Goal: Task Accomplishment & Management: Complete application form

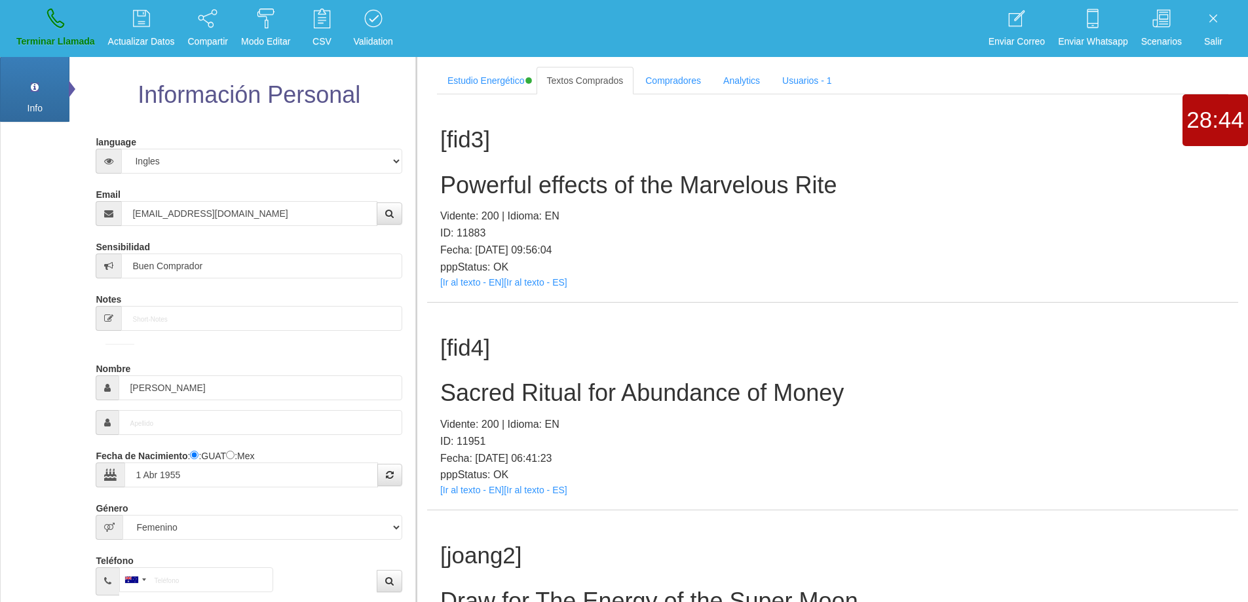
select select "4"
select select "2"
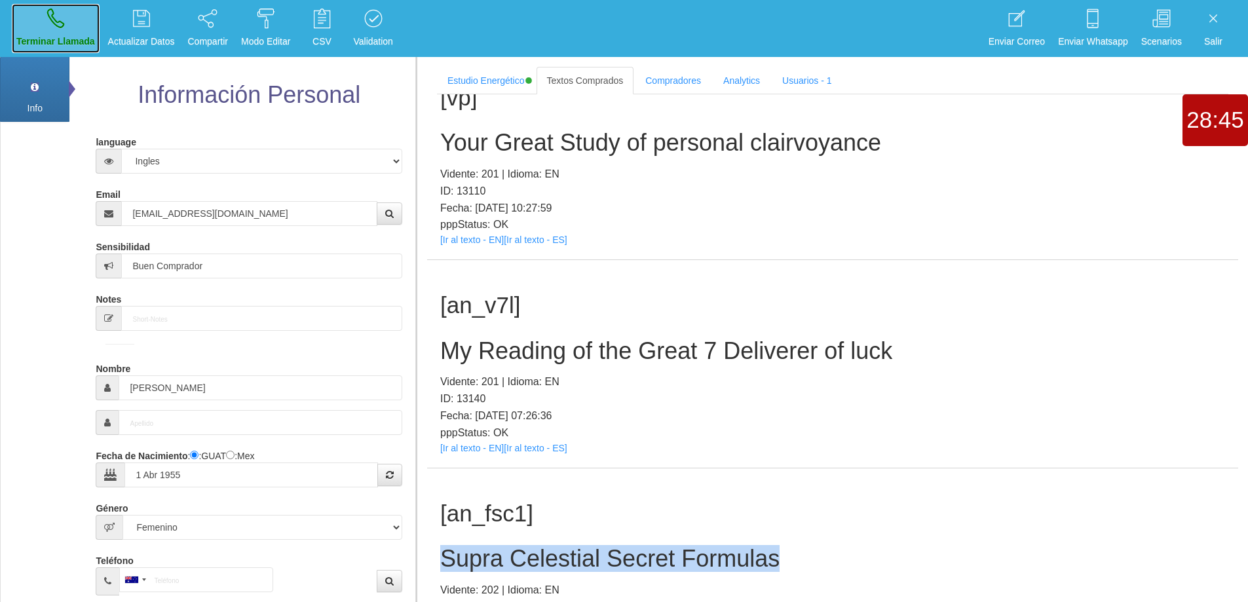
click at [66, 31] on link "Terminar Llamada" at bounding box center [56, 28] width 88 height 49
select select "0"
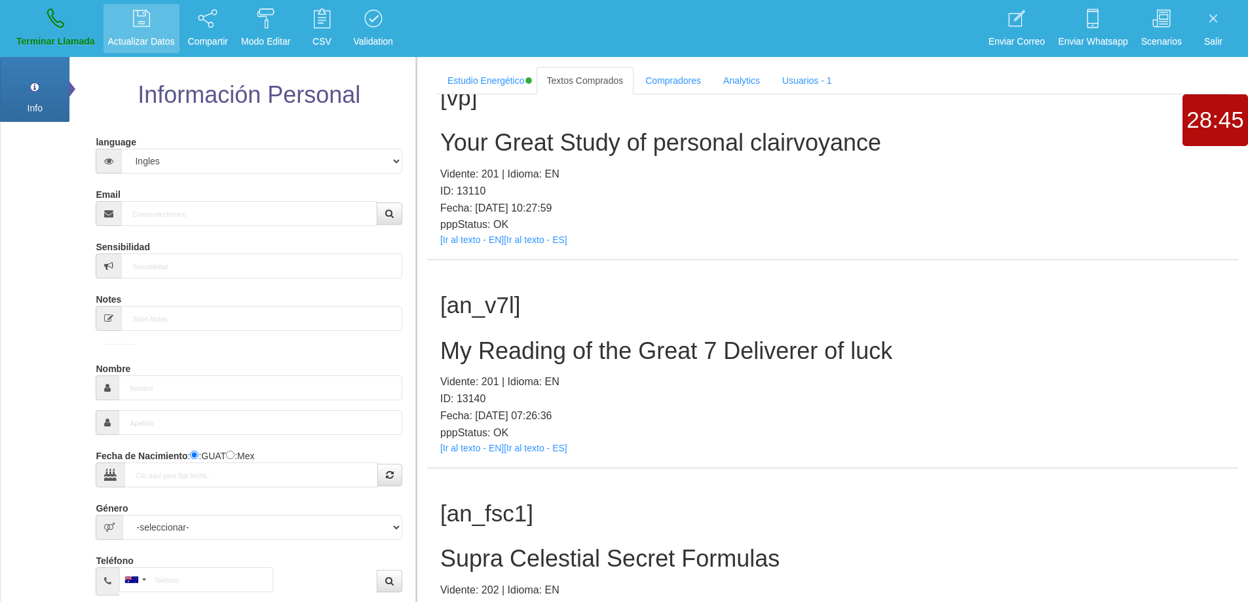
scroll to position [0, 0]
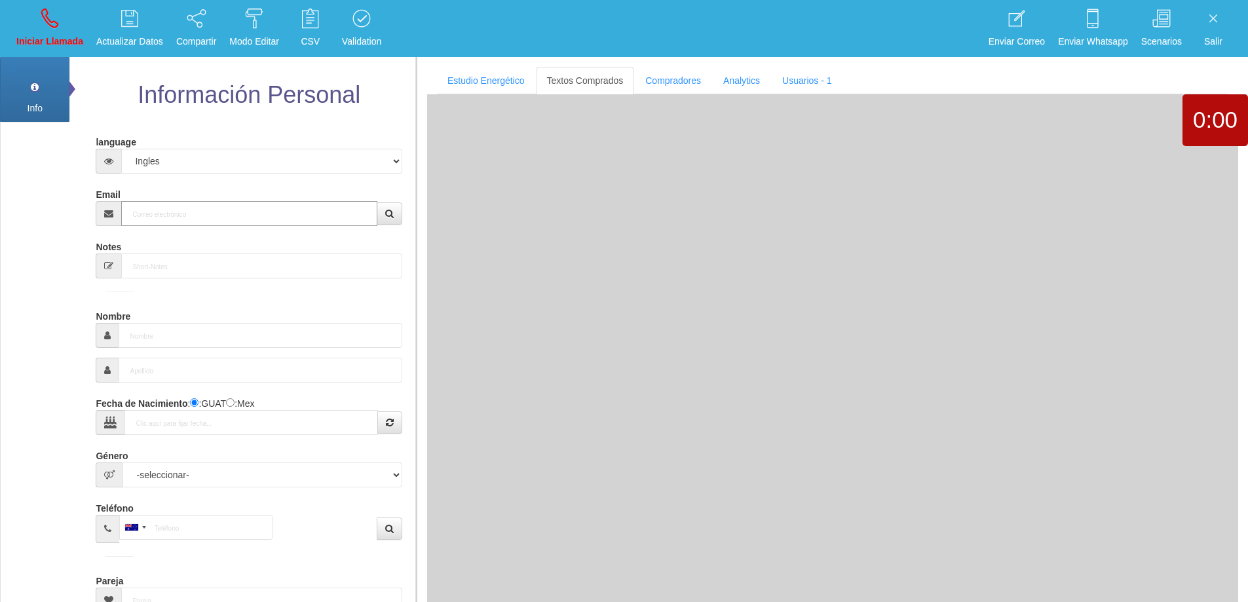
drag, startPoint x: 236, startPoint y: 219, endPoint x: 246, endPoint y: 213, distance: 11.5
click at [236, 218] on input "Email" at bounding box center [249, 213] width 256 height 25
paste input "[EMAIL_ADDRESS][DOMAIN_NAME]"
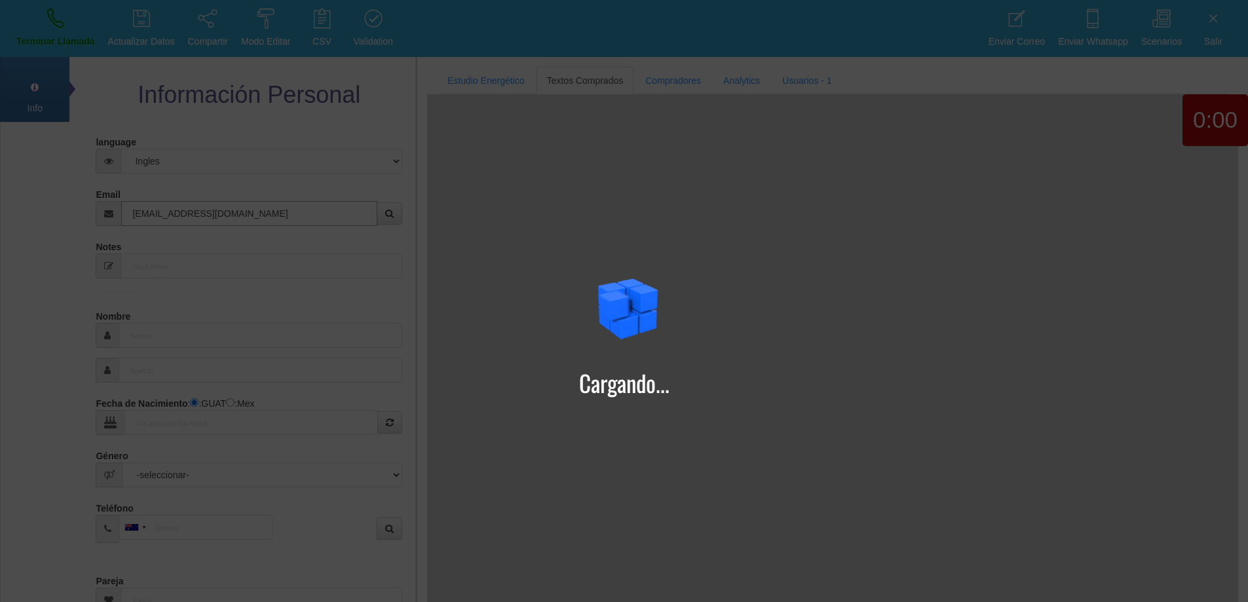
type input "[EMAIL_ADDRESS][DOMAIN_NAME]"
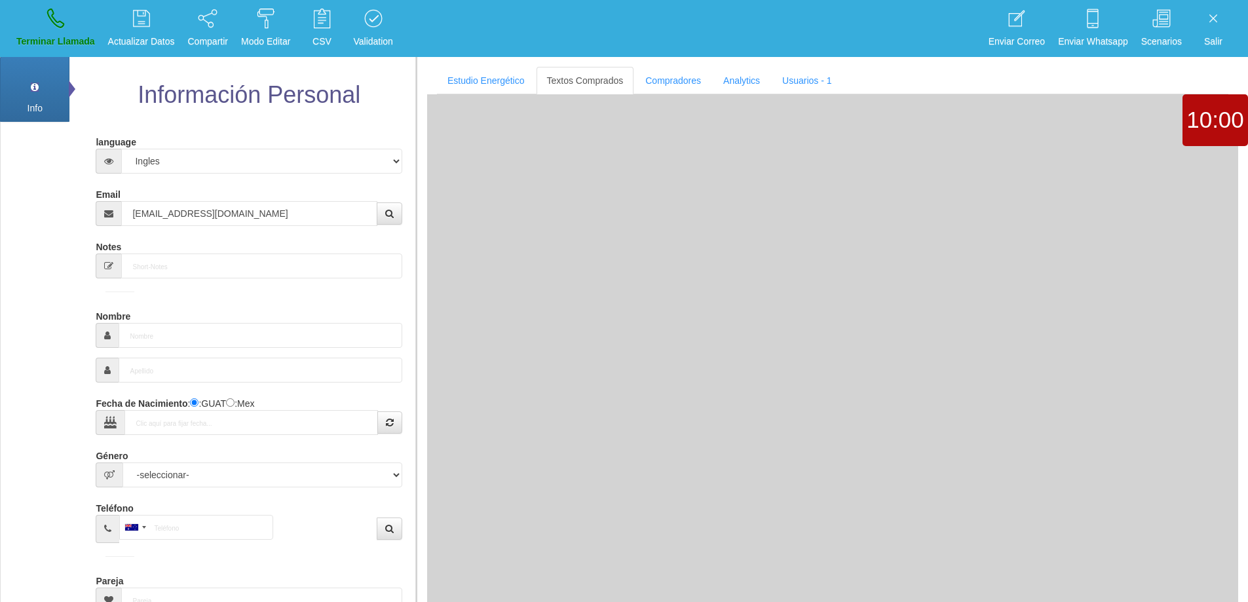
type input "8 Ene 1971"
type input "Excelente Comprador"
type input "[PERSON_NAME]"
select select "1"
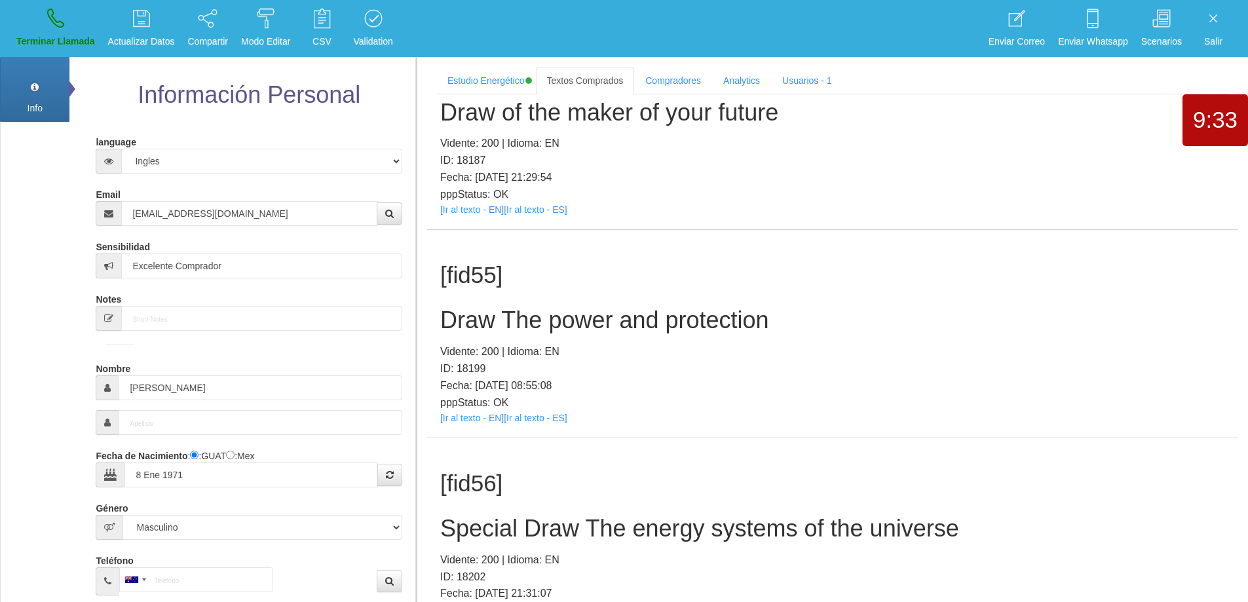
scroll to position [19945, 0]
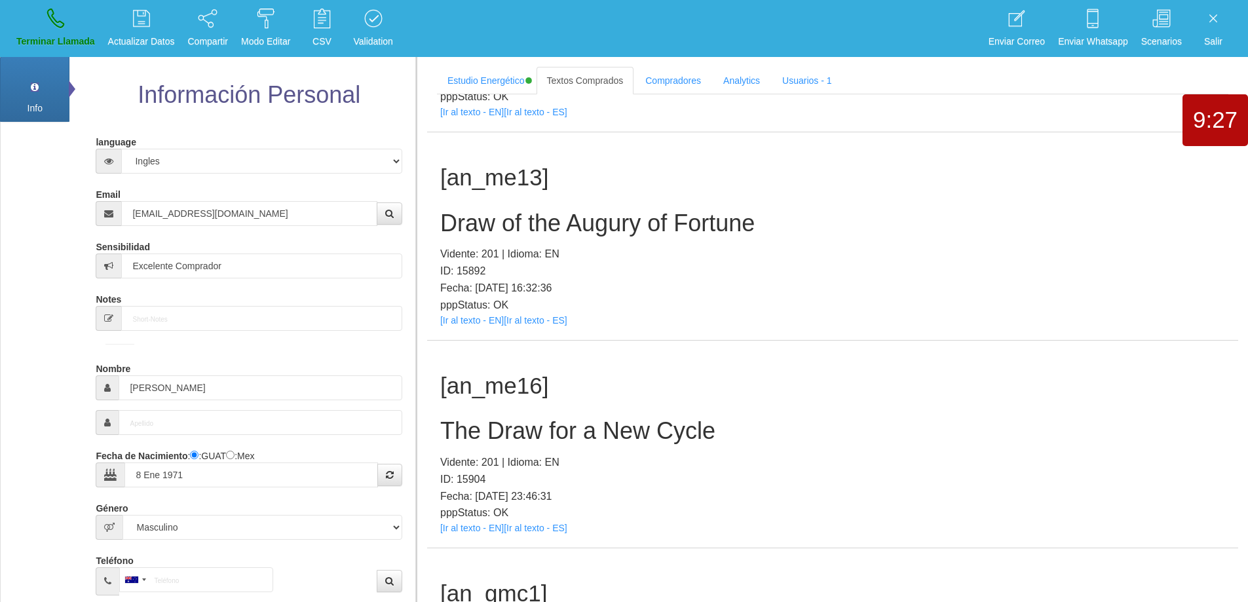
click at [546, 442] on h2 "The Draw for a New Cycle" at bounding box center [832, 431] width 785 height 26
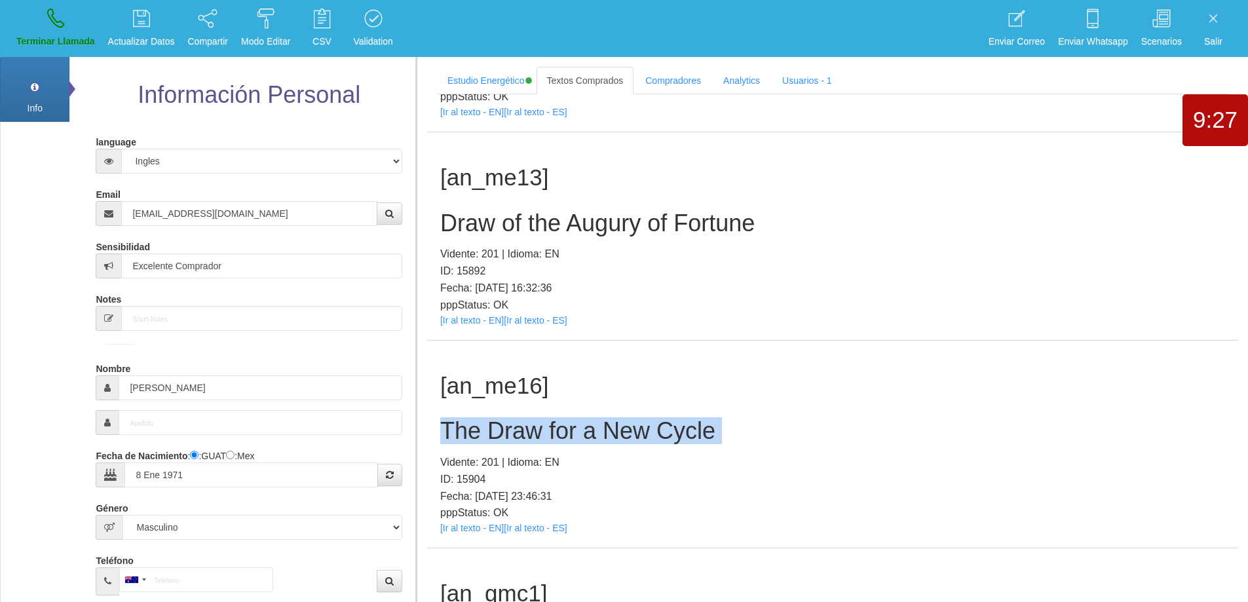
click at [546, 441] on h2 "The Draw for a New Cycle" at bounding box center [832, 431] width 785 height 26
copy h2 "The Draw for a New Cycle"
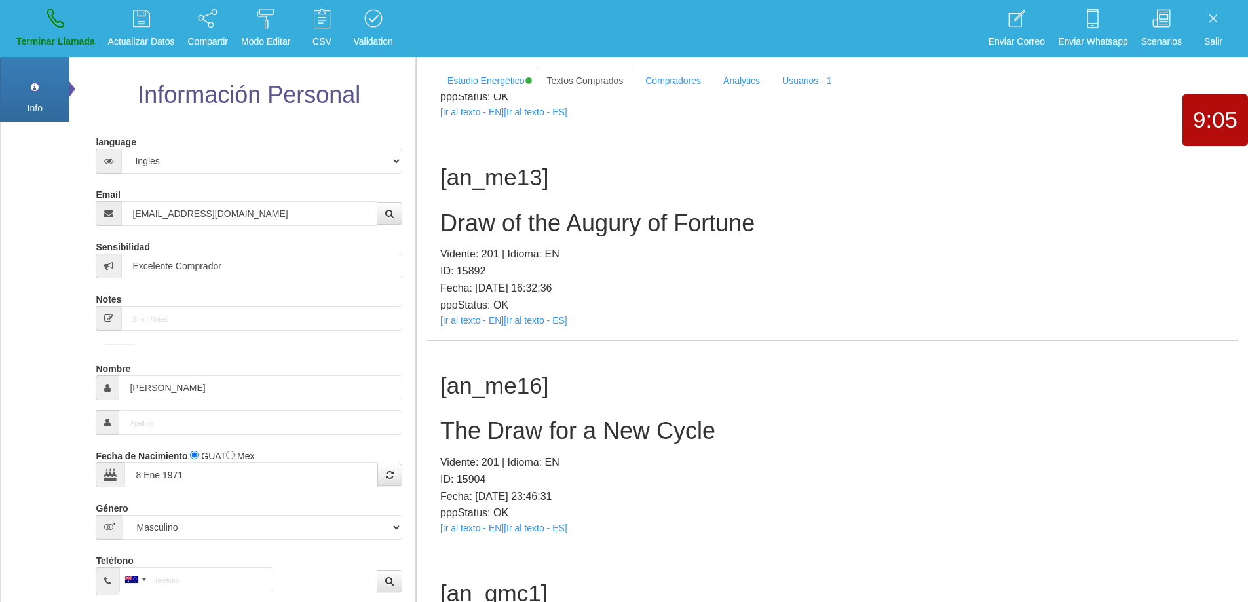
click at [676, 387] on h1 "[an_me16]" at bounding box center [832, 387] width 785 height 26
drag, startPoint x: 674, startPoint y: 429, endPoint x: 436, endPoint y: 429, distance: 238.5
click at [436, 429] on div "[an_me16] The Draw for a New Cycle Vidente: 201 | Idioma: EN ID: 15904 Fecha: […" at bounding box center [832, 445] width 811 height 208
copy h2 "The Draw for a New Cycle"
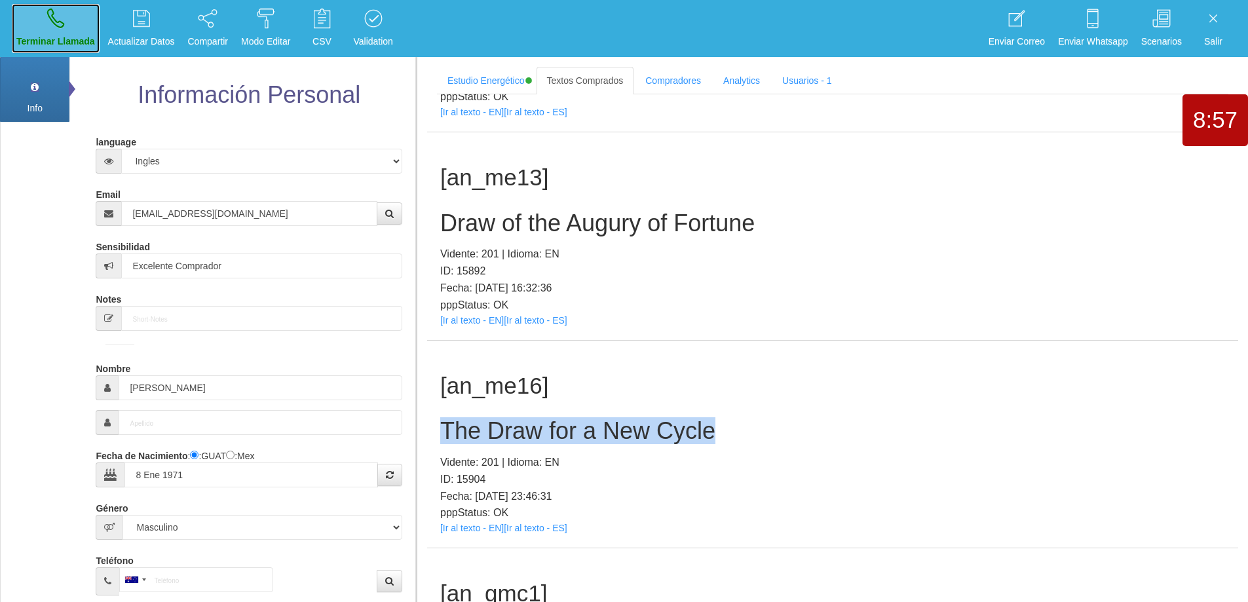
click at [35, 26] on link "Terminar Llamada" at bounding box center [56, 28] width 88 height 49
select select "0"
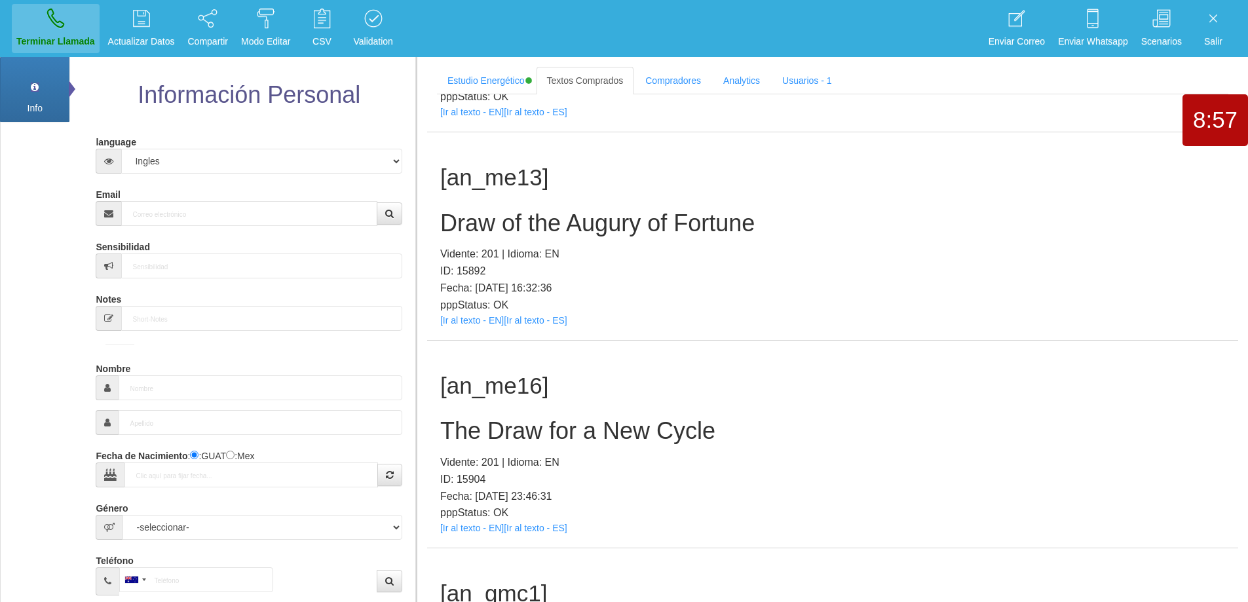
scroll to position [0, 0]
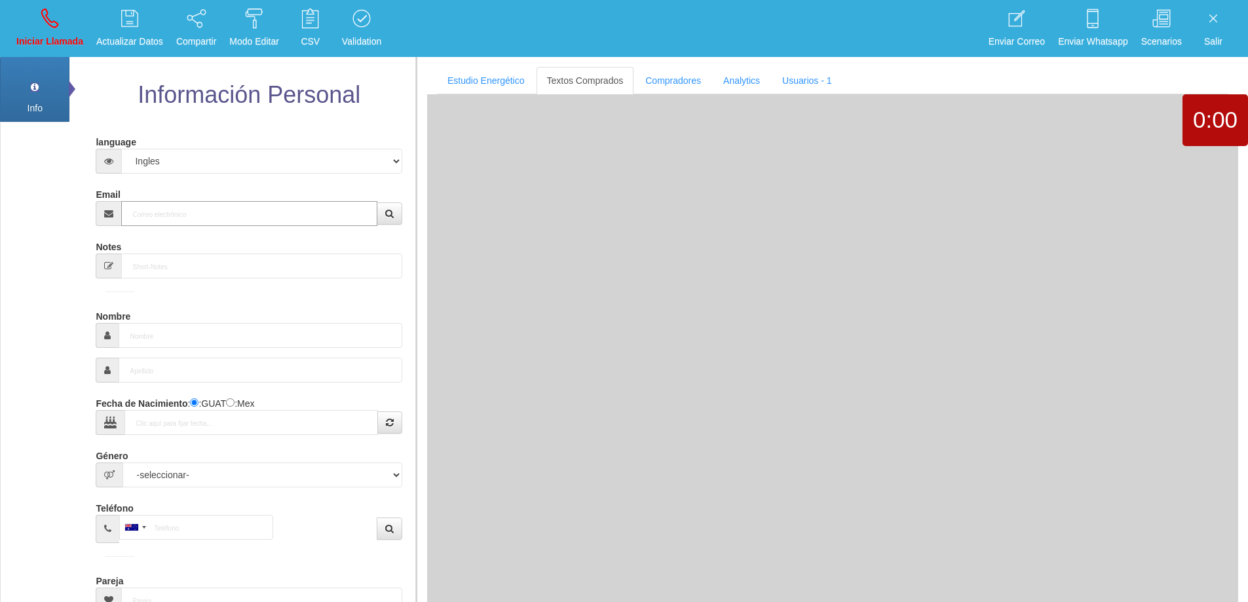
click at [191, 213] on input "Email" at bounding box center [249, 213] width 256 height 25
paste input "[EMAIL_ADDRESS][DOMAIN_NAME]"
type input "[EMAIL_ADDRESS][DOMAIN_NAME]"
type input "24 Ago 1955"
type input "Buen Comprador"
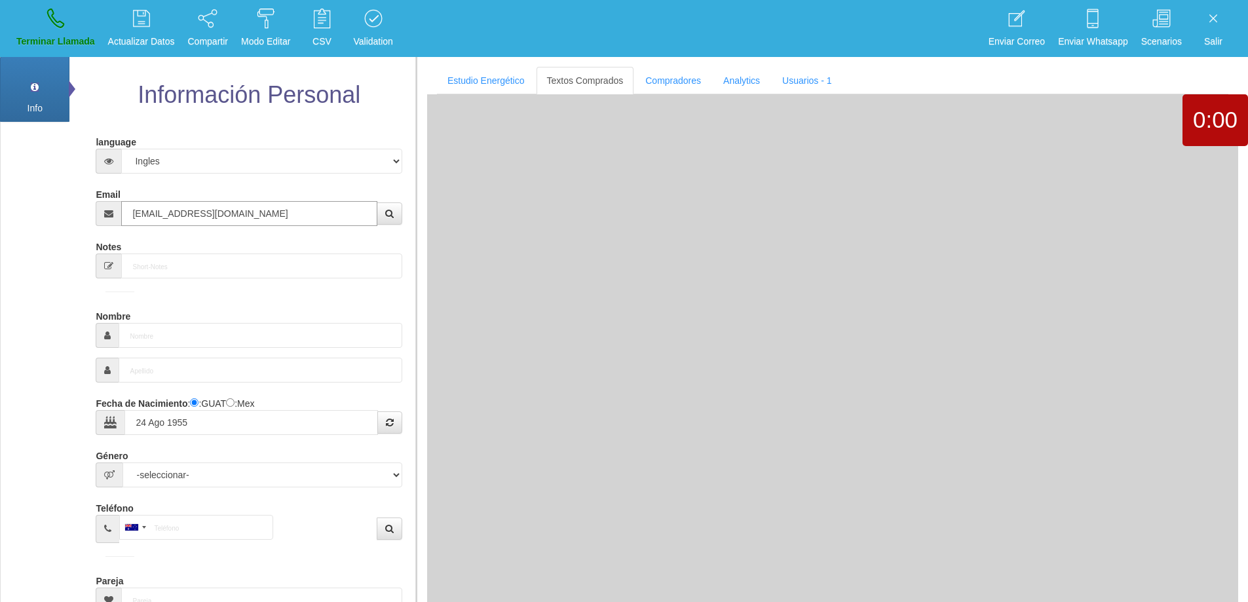
type input "[PERSON_NAME]"
select select "2"
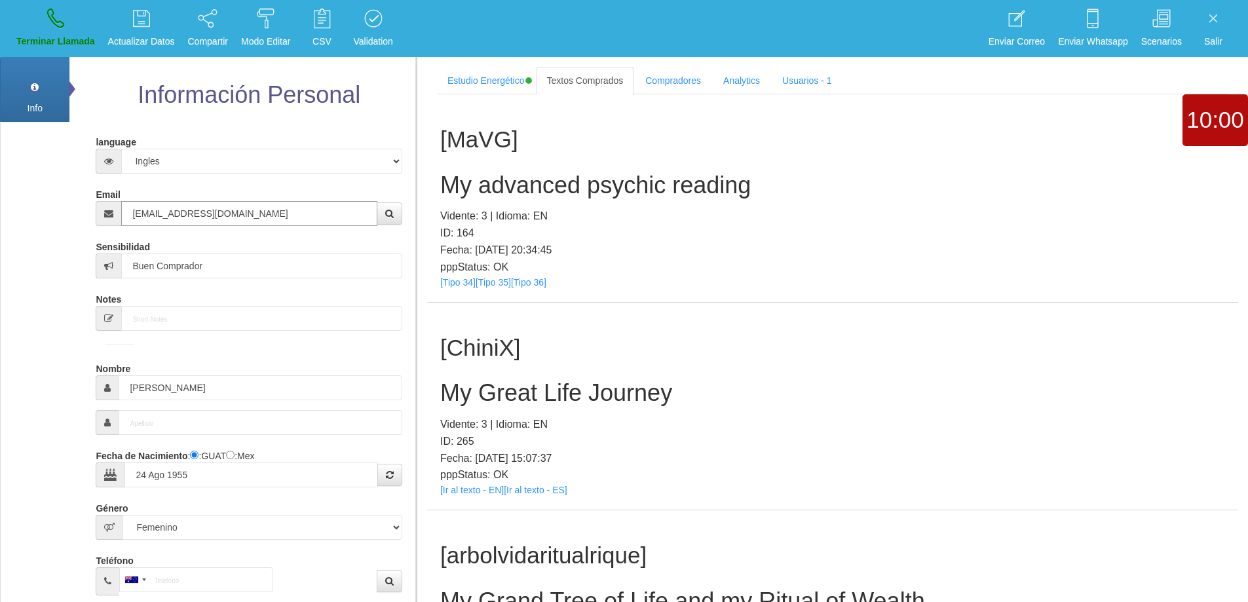
type input "[EMAIL_ADDRESS][DOMAIN_NAME]"
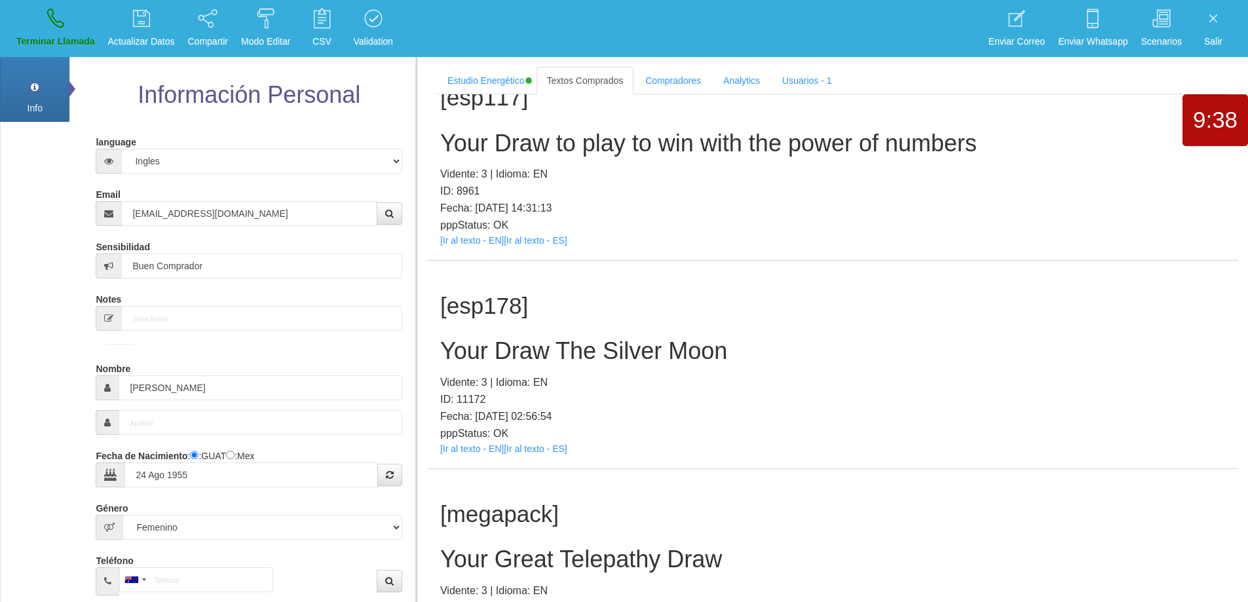
click at [598, 347] on h2 "Your Draw The Silver Moon" at bounding box center [832, 351] width 785 height 26
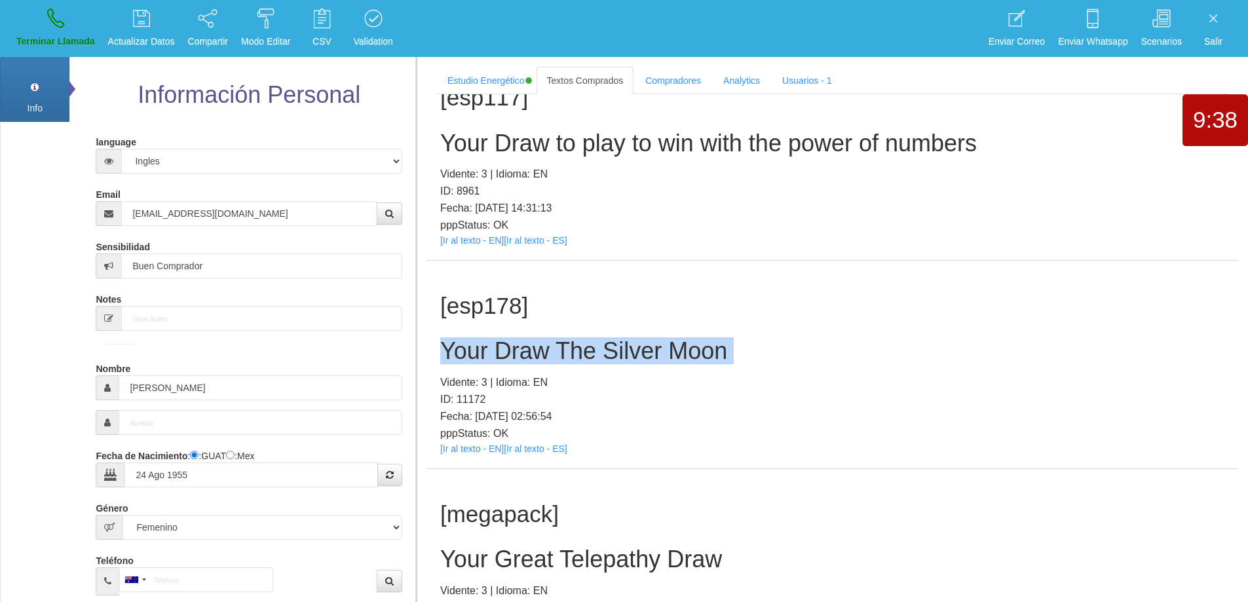
click at [598, 347] on h2 "Your Draw The Silver Moon" at bounding box center [832, 351] width 785 height 26
copy h2 "Your Draw The Silver Moon"
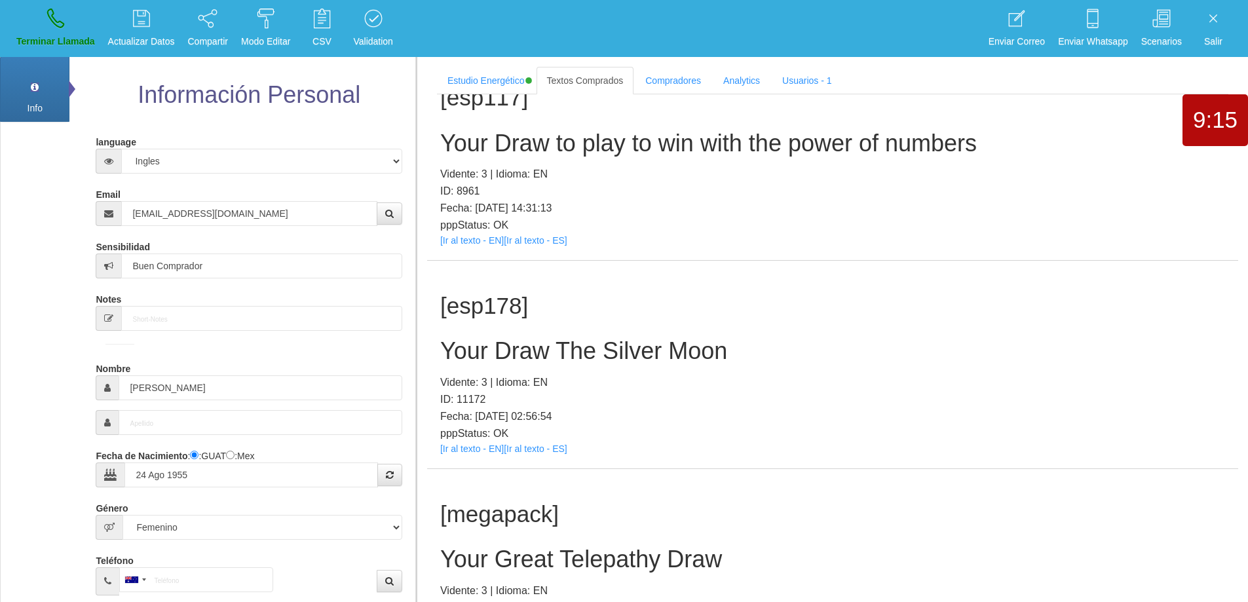
click at [666, 265] on div "[esp178] Your Draw The Silver Moon Vidente: 3 | Idioma: EN ID: 11172 Fecha: [DA…" at bounding box center [832, 365] width 811 height 208
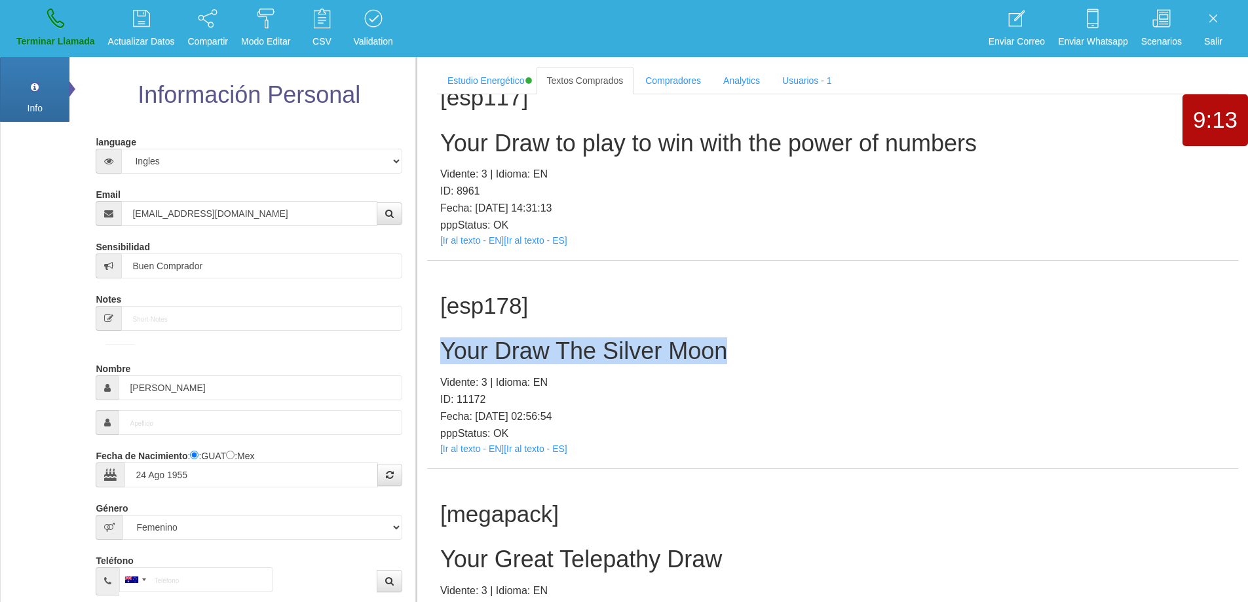
drag, startPoint x: 557, startPoint y: 337, endPoint x: 429, endPoint y: 341, distance: 128.5
click at [429, 341] on div "[esp178] Your Draw The Silver Moon Vidente: 3 | Idioma: EN ID: 11172 Fecha: [DA…" at bounding box center [832, 365] width 811 height 208
copy h2 "Your Draw The Silver Moon"
click at [54, 27] on icon at bounding box center [55, 18] width 17 height 21
select select "0"
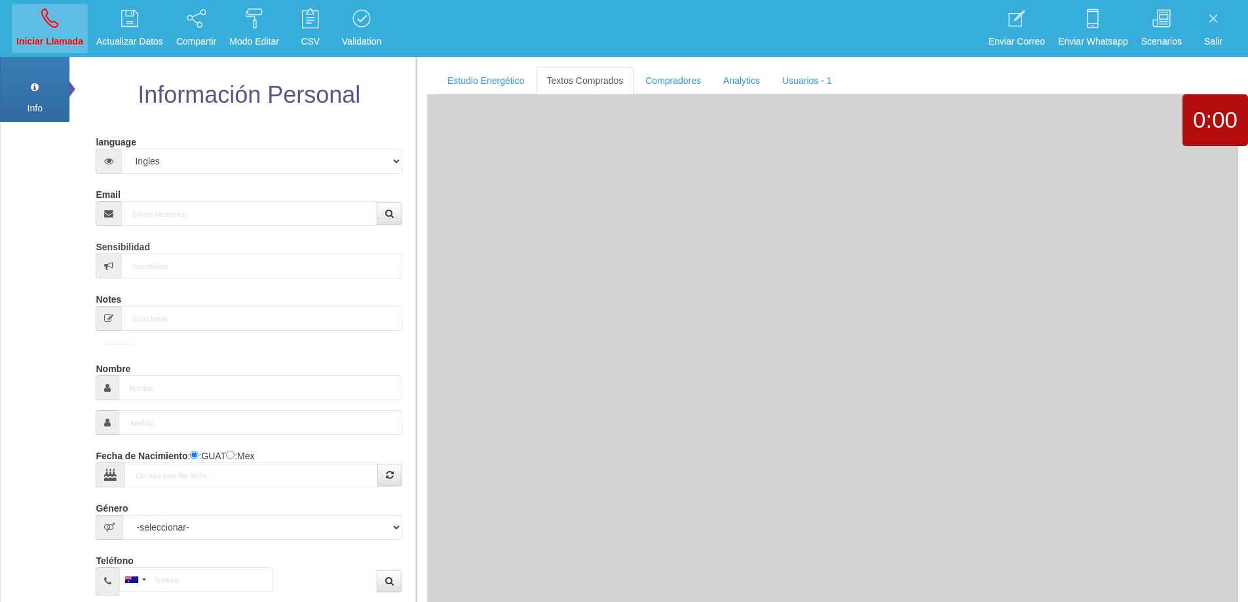
scroll to position [0, 0]
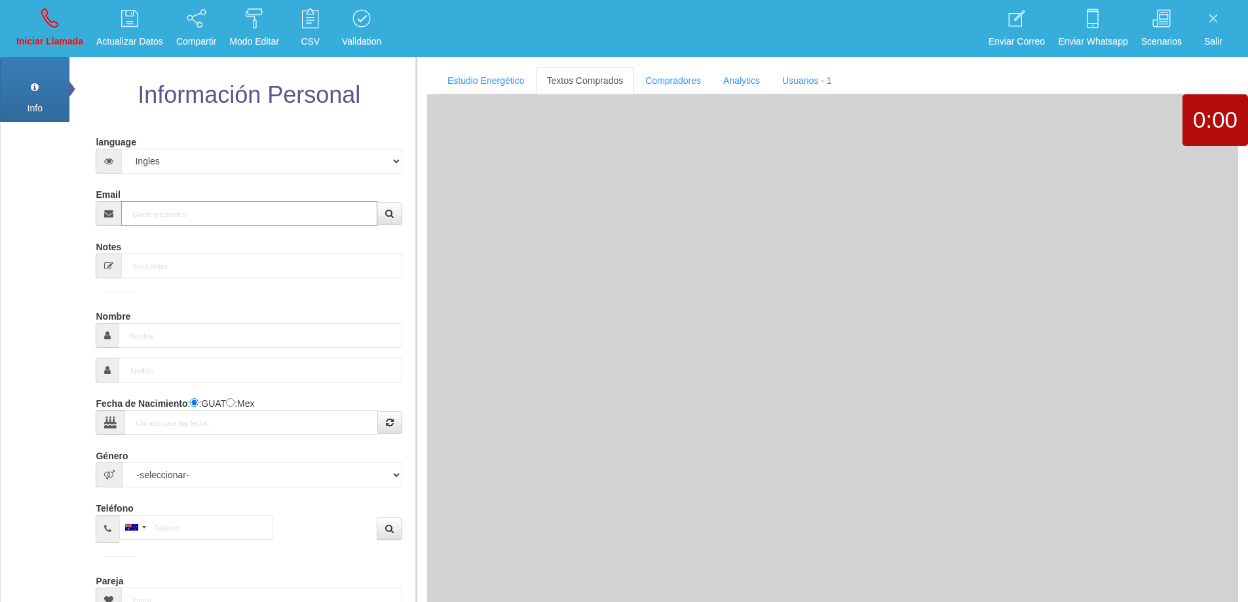
drag, startPoint x: 206, startPoint y: 220, endPoint x: 279, endPoint y: 202, distance: 75.0
click at [207, 220] on input "Email" at bounding box center [249, 213] width 256 height 25
paste input "[EMAIL_ADDRESS][DOMAIN_NAME]"
type input "[EMAIL_ADDRESS][DOMAIN_NAME]"
type input "[DATE]"
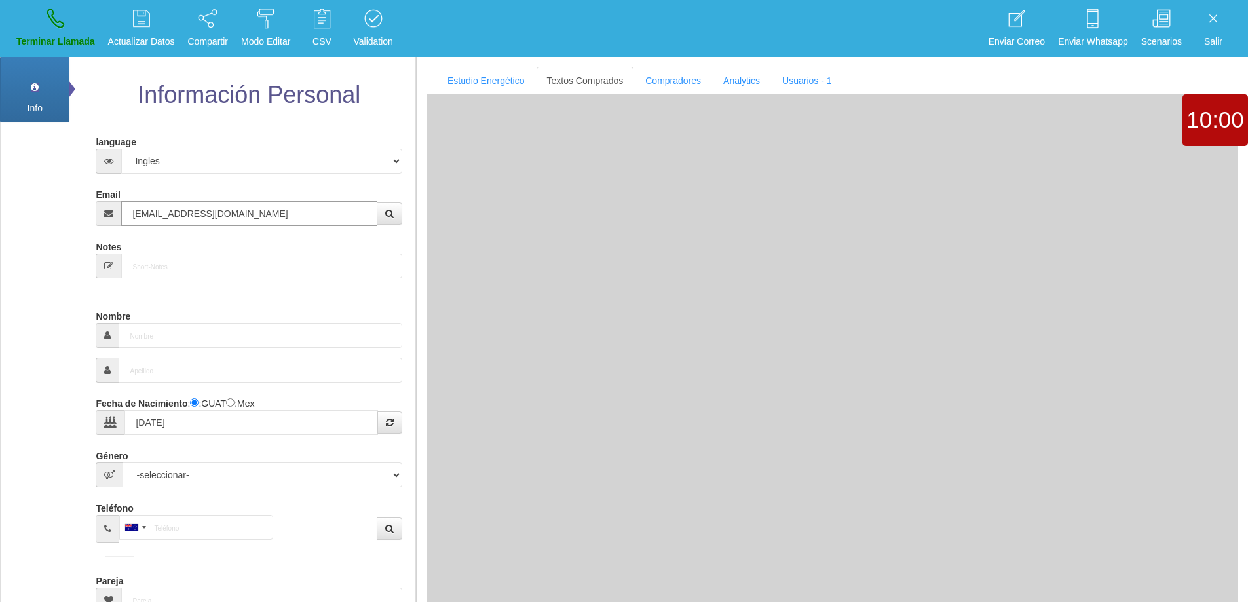
type input "Comprador simple"
type input "[PERSON_NAME]"
select select "2"
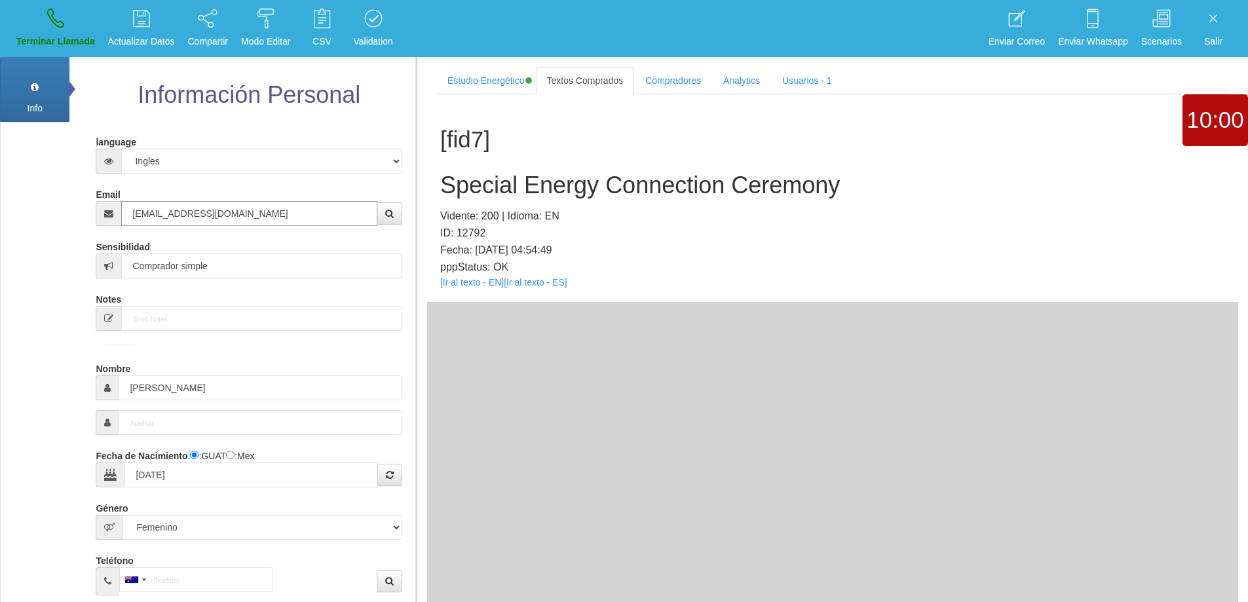
type input "[EMAIL_ADDRESS][DOMAIN_NAME]"
click at [627, 183] on h2 "Special Energy Connection Ceremony" at bounding box center [832, 185] width 785 height 26
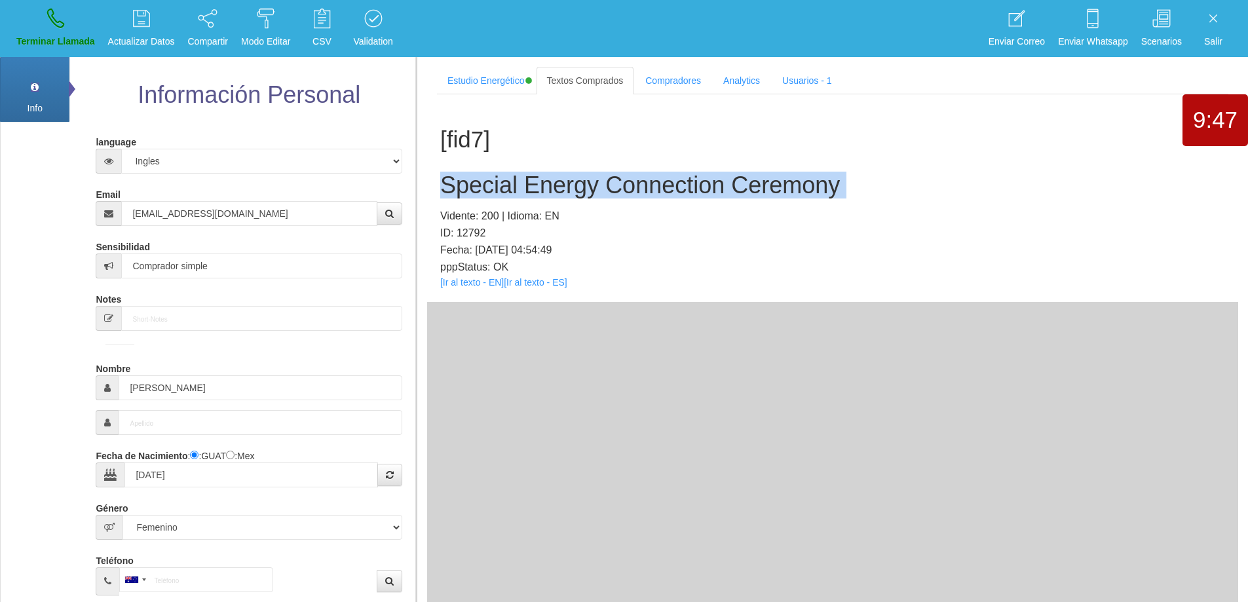
click at [627, 183] on h2 "Special Energy Connection Ceremony" at bounding box center [832, 185] width 785 height 26
copy h2 "Special Energy Connection Ceremony"
click at [704, 190] on h2 "Special Energy Connection Ceremony" at bounding box center [832, 185] width 785 height 26
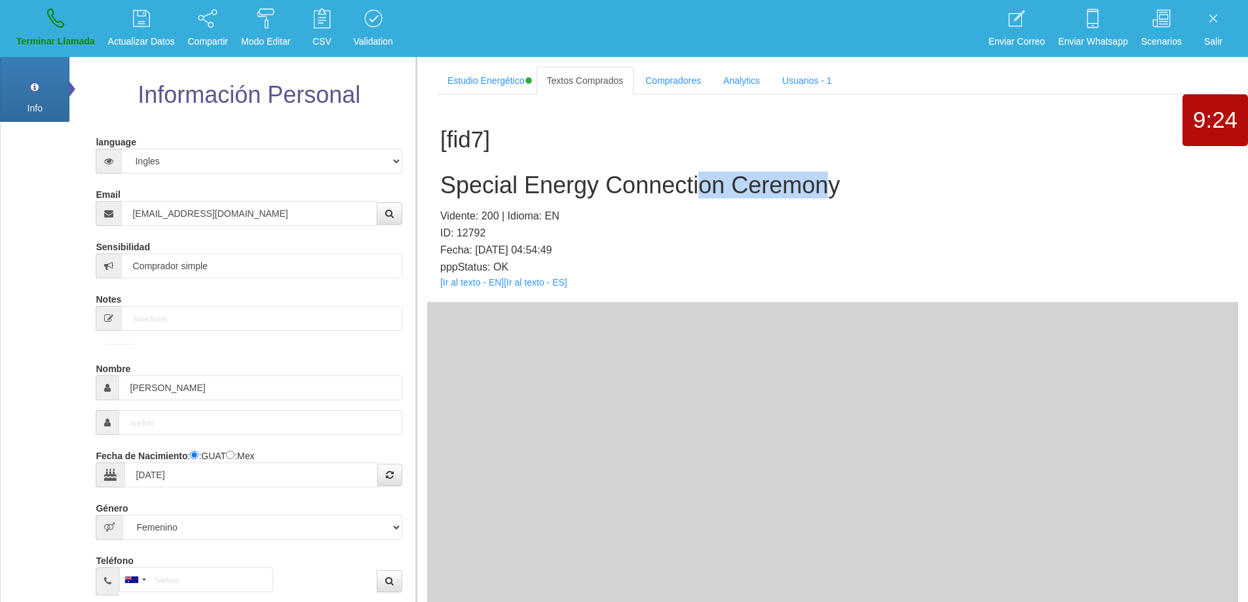
drag, startPoint x: 832, startPoint y: 181, endPoint x: 695, endPoint y: 173, distance: 137.2
click at [696, 172] on h2 "Special Energy Connection Ceremony" at bounding box center [832, 185] width 785 height 26
drag, startPoint x: 446, startPoint y: 187, endPoint x: 866, endPoint y: 188, distance: 420.0
click at [866, 187] on h2 "Special Energy Connection Ceremony" at bounding box center [832, 185] width 785 height 26
copy h2 "Special Energy Connection Ceremony"
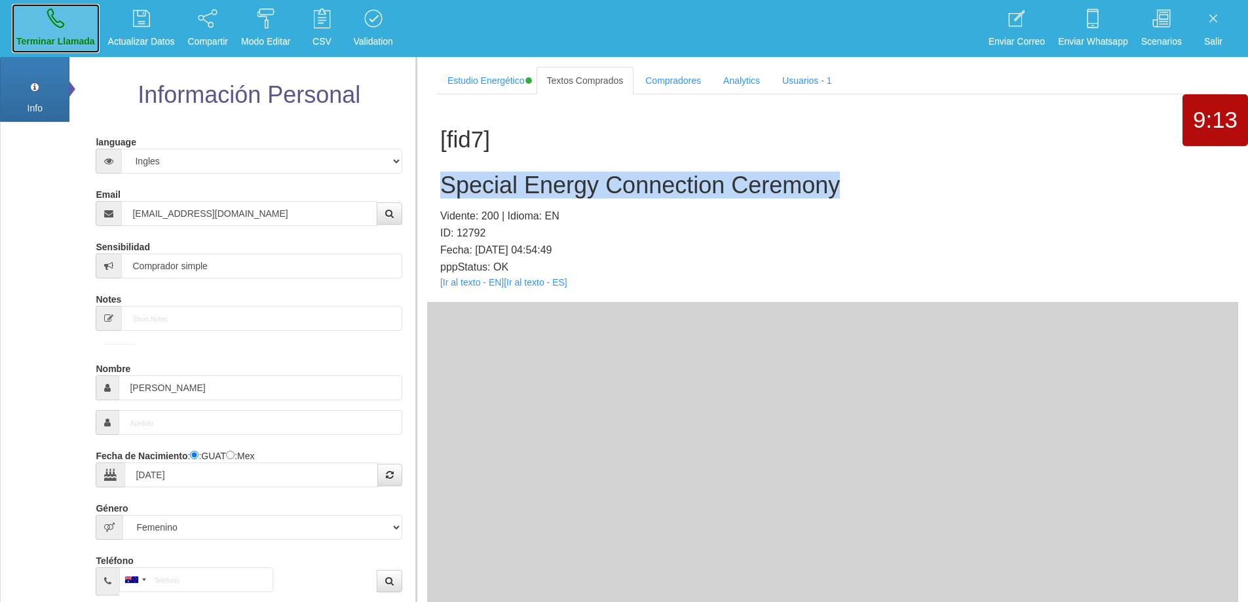
click at [62, 18] on icon at bounding box center [55, 18] width 17 height 21
select select "0"
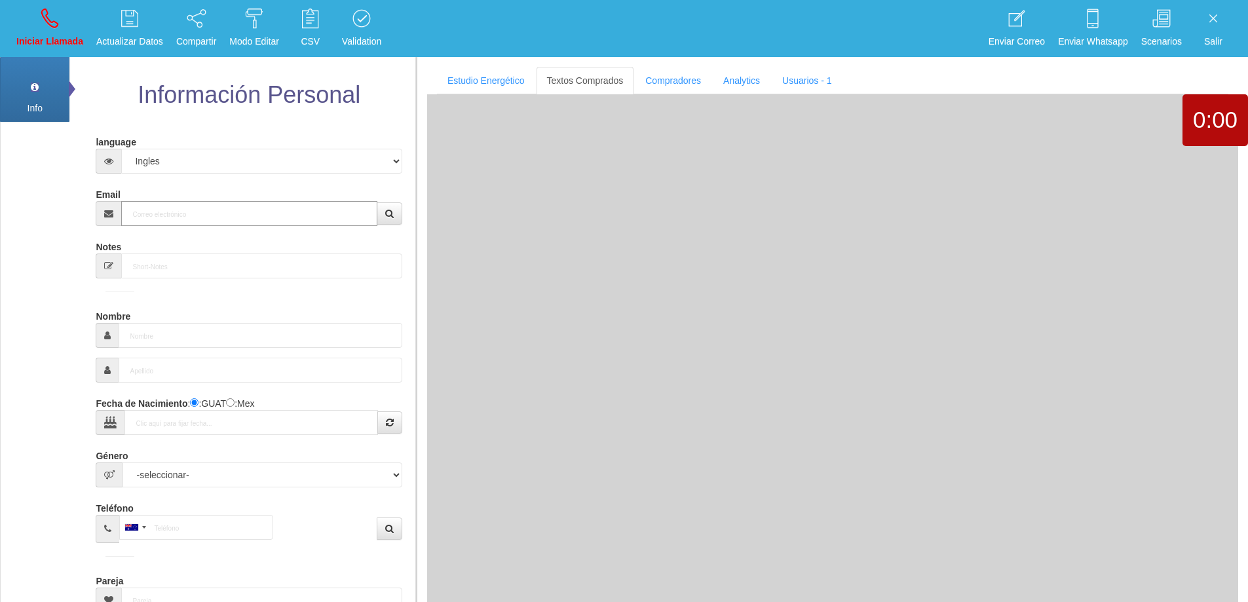
drag, startPoint x: 191, startPoint y: 212, endPoint x: 213, endPoint y: 209, distance: 21.9
click at [193, 212] on input "Email" at bounding box center [249, 213] width 256 height 25
paste input "[EMAIL_ADDRESS][DOMAIN_NAME]"
type input "[EMAIL_ADDRESS][DOMAIN_NAME]"
type input "30 Ene 1961"
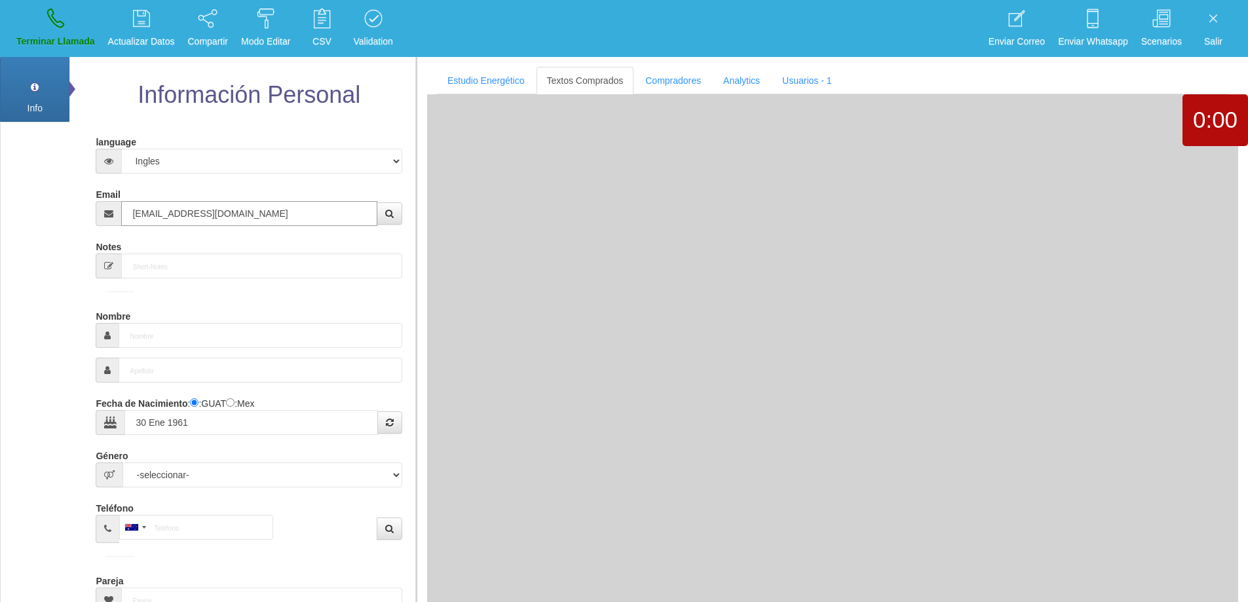
type input "Excelente Comprador"
type input "[PERSON_NAME]"
select select "1"
type input "[PHONE_NUMBER]"
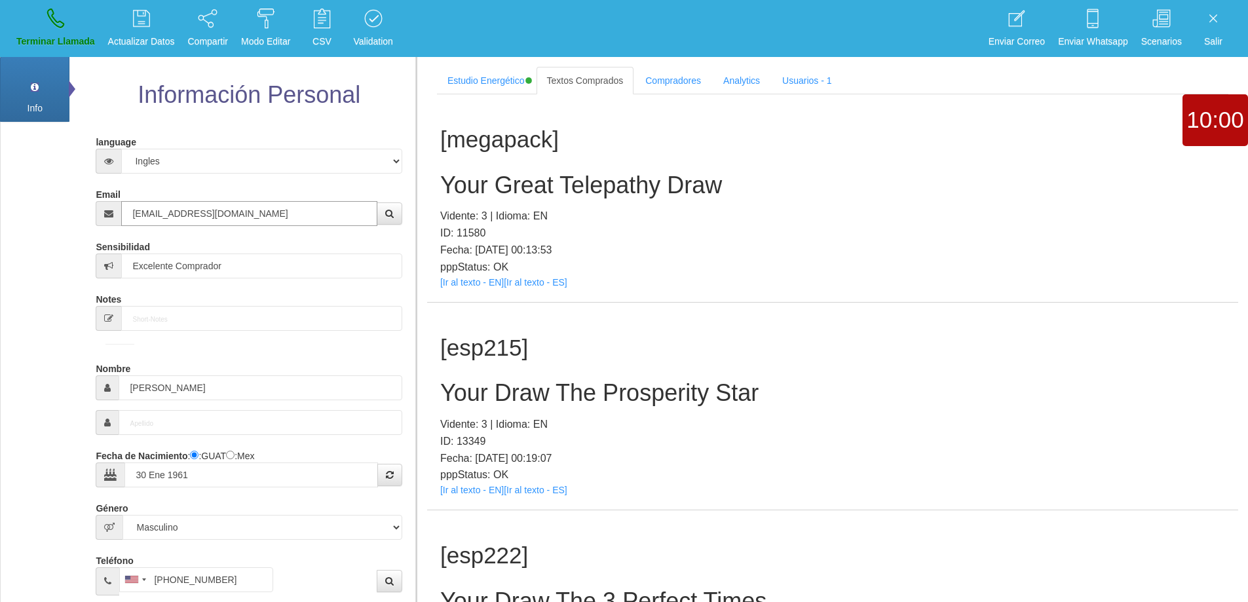
type input "[EMAIL_ADDRESS][DOMAIN_NAME]"
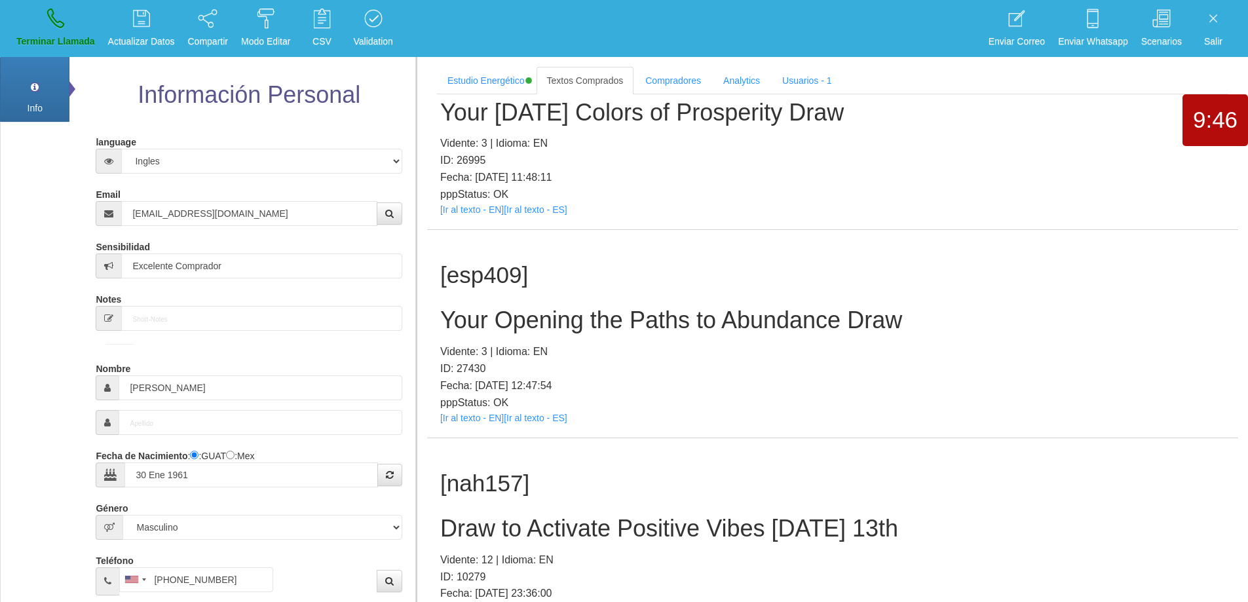
click at [660, 322] on h2 "Your Opening the Paths to Abundance Draw" at bounding box center [832, 320] width 785 height 26
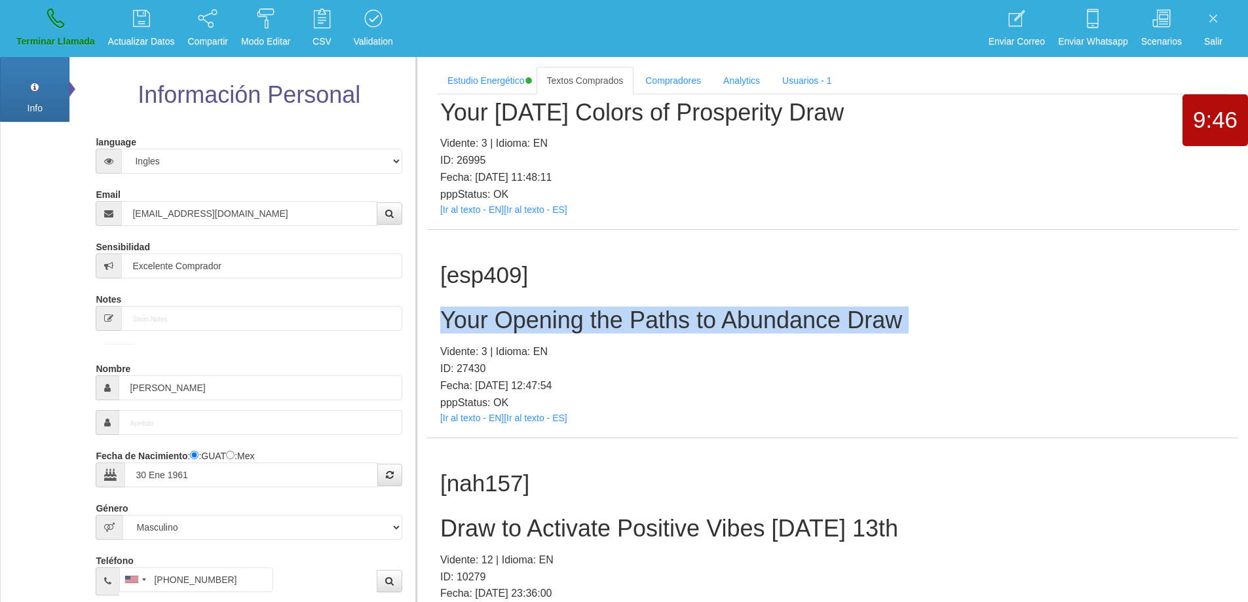
click at [660, 322] on h2 "Your Opening the Paths to Abundance Draw" at bounding box center [832, 320] width 785 height 26
copy h2 "Your Opening the Paths to Abundance Draw"
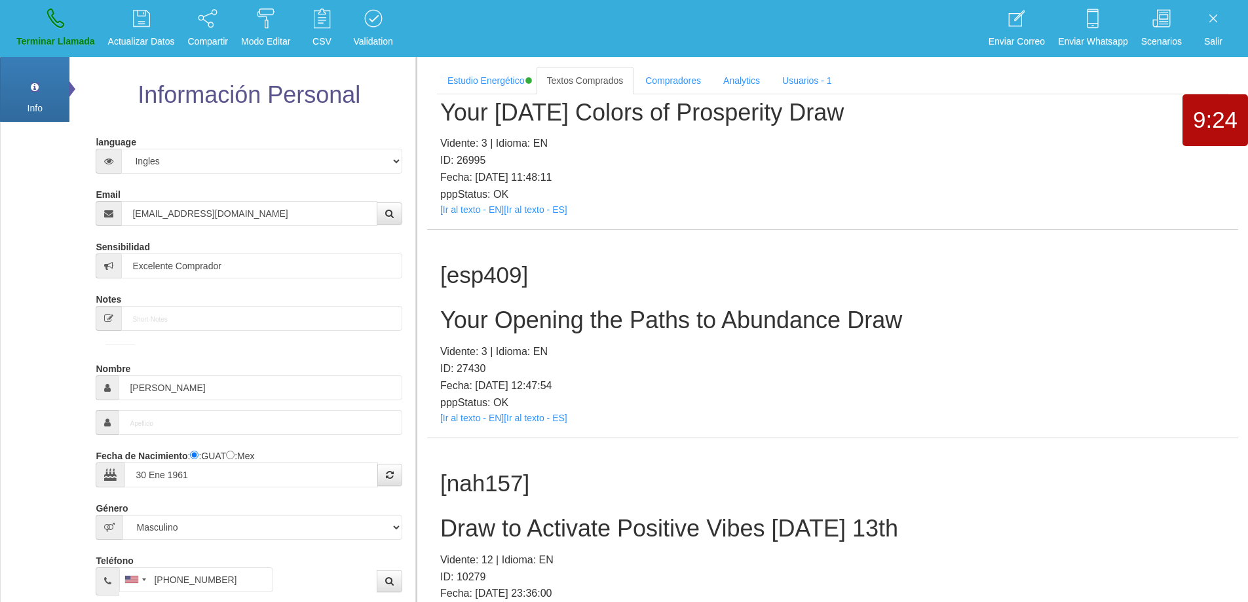
click at [652, 364] on p "ID: 27430" at bounding box center [832, 368] width 785 height 17
click at [672, 322] on h2 "Your Opening the Paths to Abundance Draw" at bounding box center [832, 320] width 785 height 26
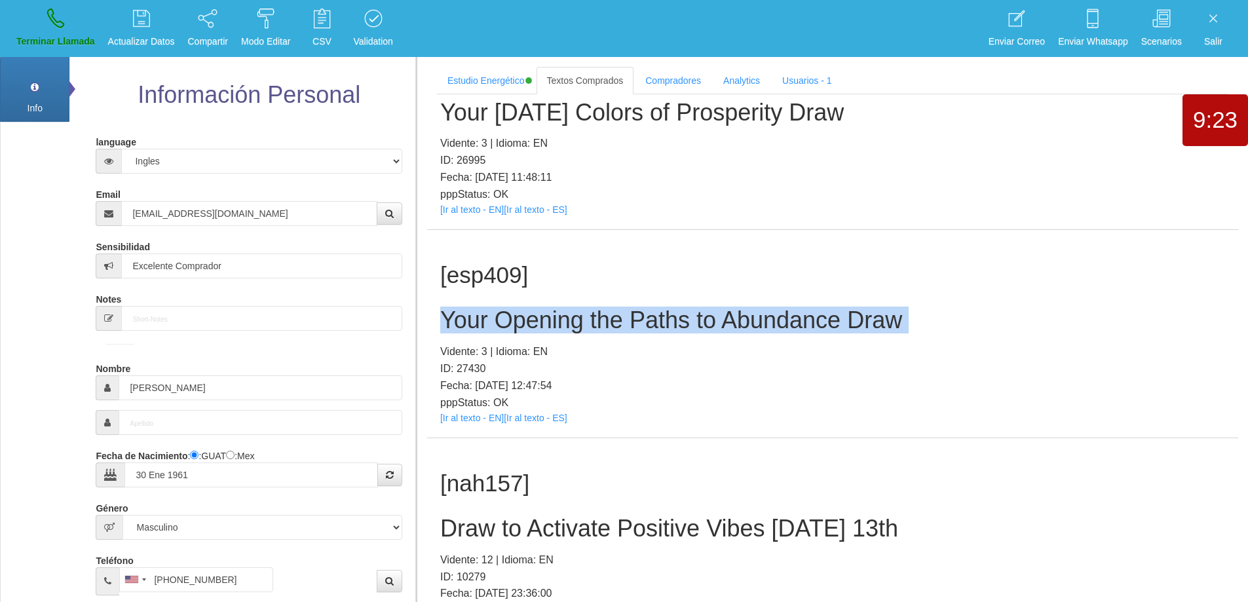
click at [672, 323] on h2 "Your Opening the Paths to Abundance Draw" at bounding box center [832, 320] width 785 height 26
copy h2 "Your Opening the Paths to Abundance Draw"
drag, startPoint x: 71, startPoint y: 35, endPoint x: 671, endPoint y: 62, distance: 600.9
click at [71, 35] on p "Terminar Llamada" at bounding box center [55, 41] width 79 height 15
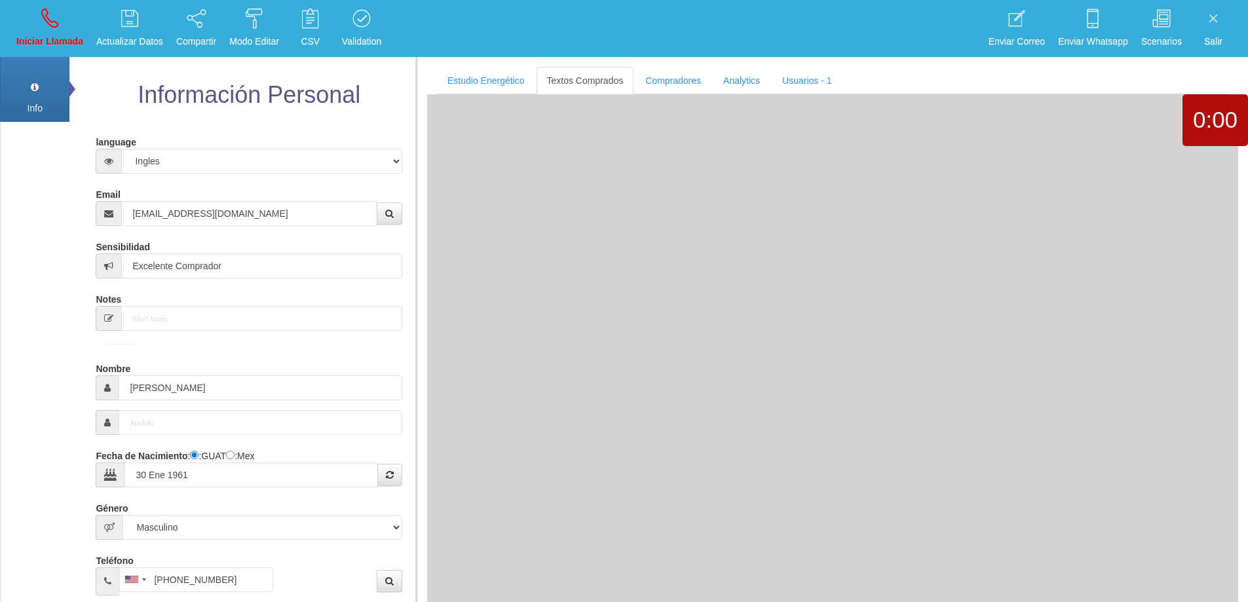
select select "0"
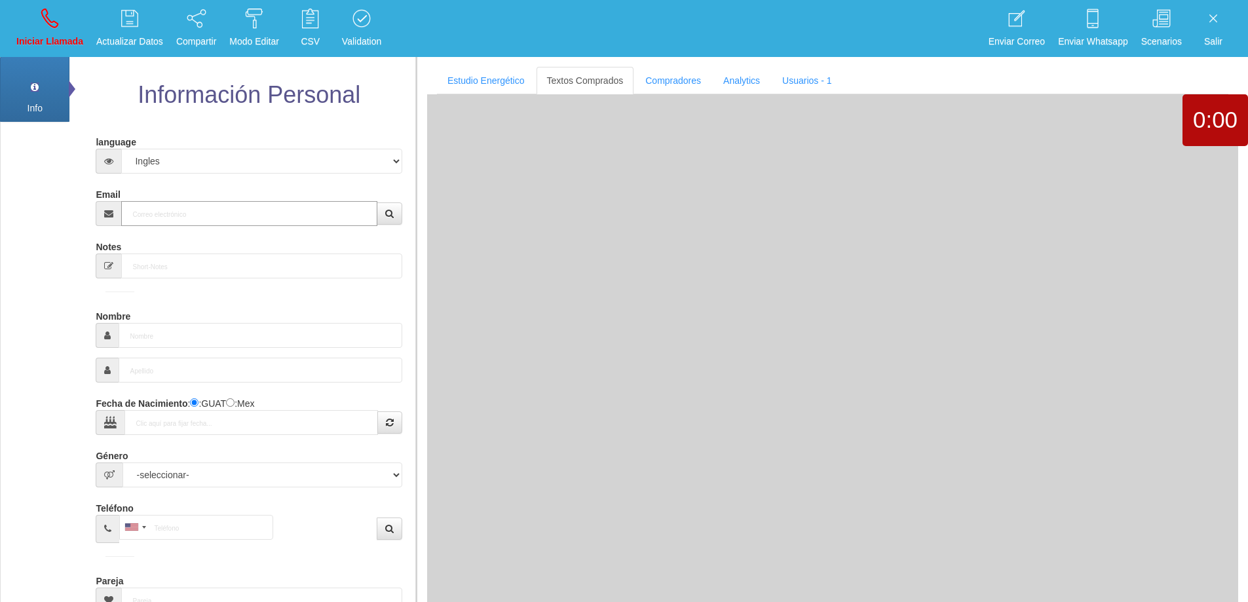
click at [258, 210] on input "Email" at bounding box center [249, 213] width 256 height 25
paste input "[EMAIL_ADDRESS][DOMAIN_NAME]"
type input "[EMAIL_ADDRESS][DOMAIN_NAME]"
type input "[DATE]"
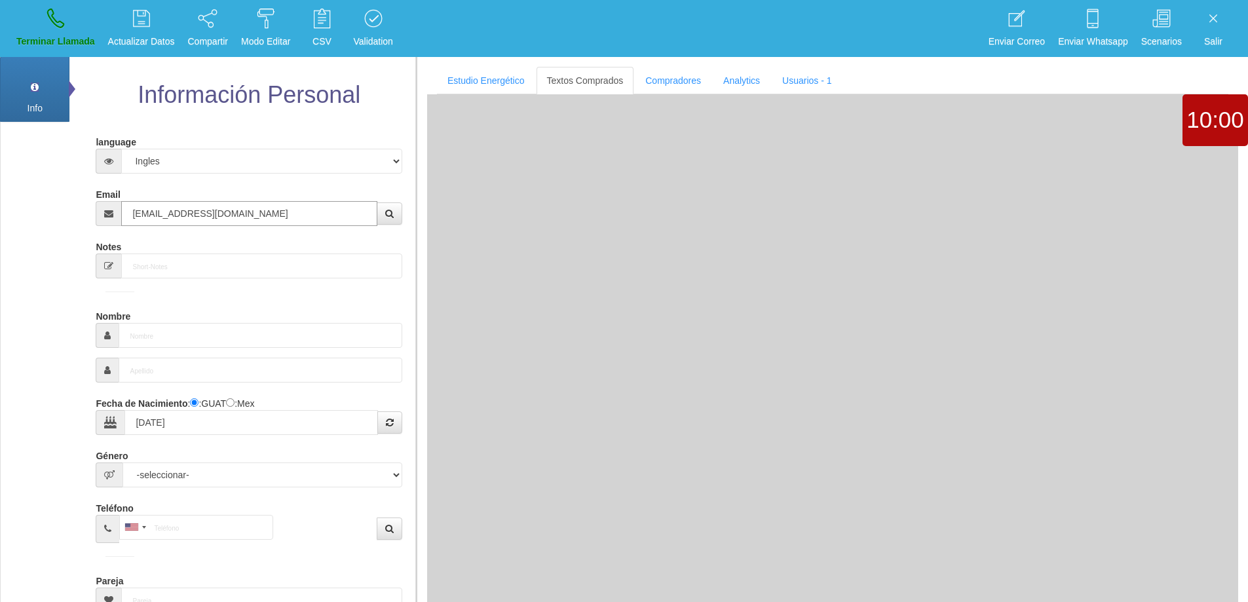
type input "Excelente Comprador"
type input "[PERSON_NAME]"
select select "2"
type input "[PHONE_NUMBER]"
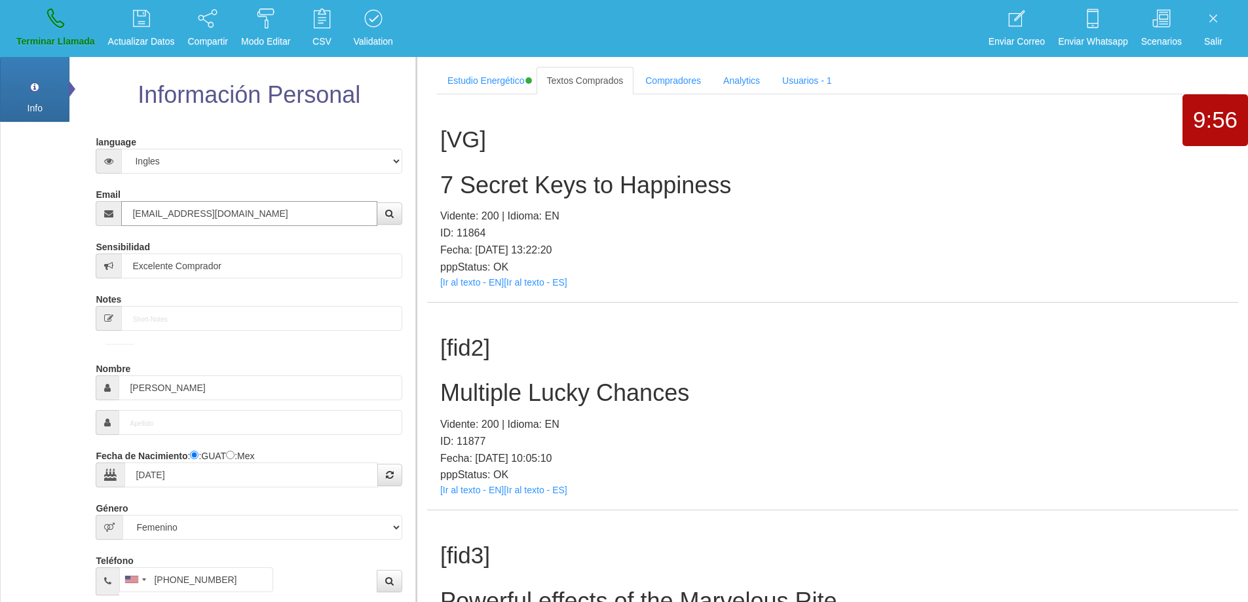
type input "[EMAIL_ADDRESS][DOMAIN_NAME]"
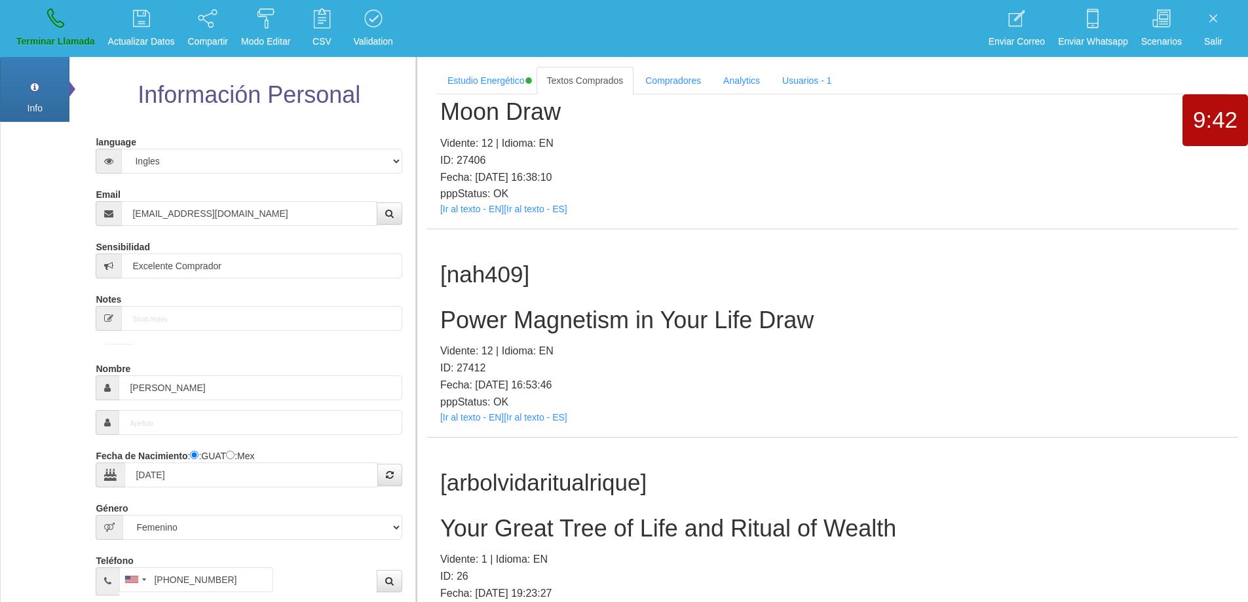
click at [713, 320] on h2 "Power Magnetism in Your Life Draw" at bounding box center [832, 320] width 785 height 26
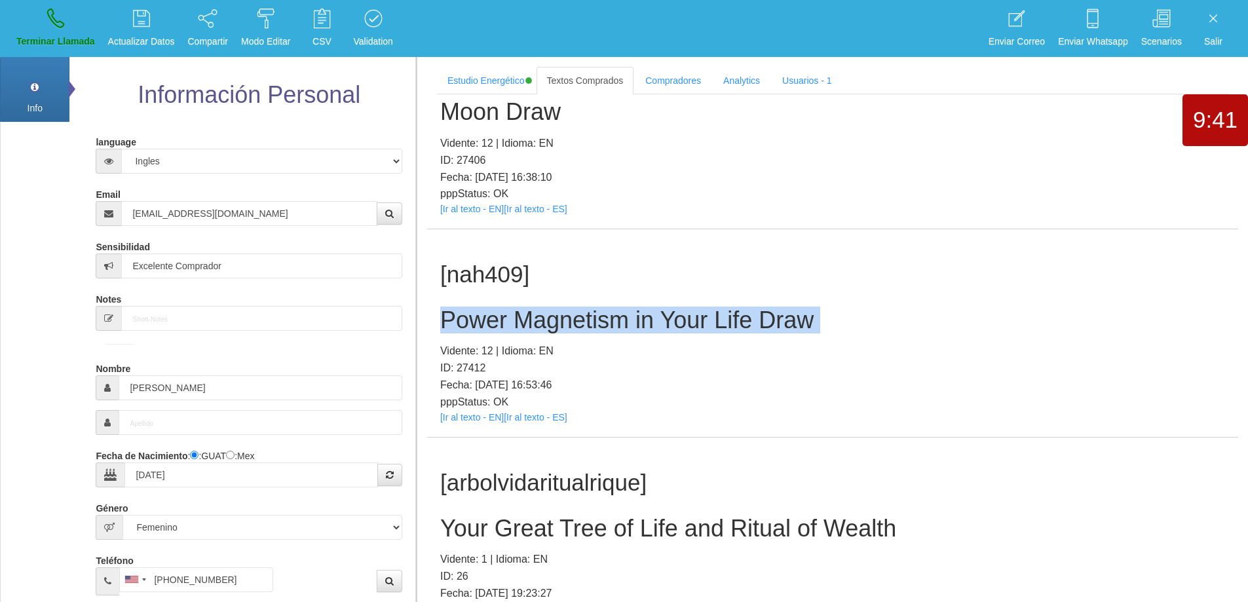
click at [713, 320] on h2 "Power Magnetism in Your Life Draw" at bounding box center [832, 320] width 785 height 26
copy h2 "Power Magnetism in Your Life Draw"
click at [668, 316] on h2 "Power Magnetism in Your Life Draw" at bounding box center [832, 320] width 785 height 26
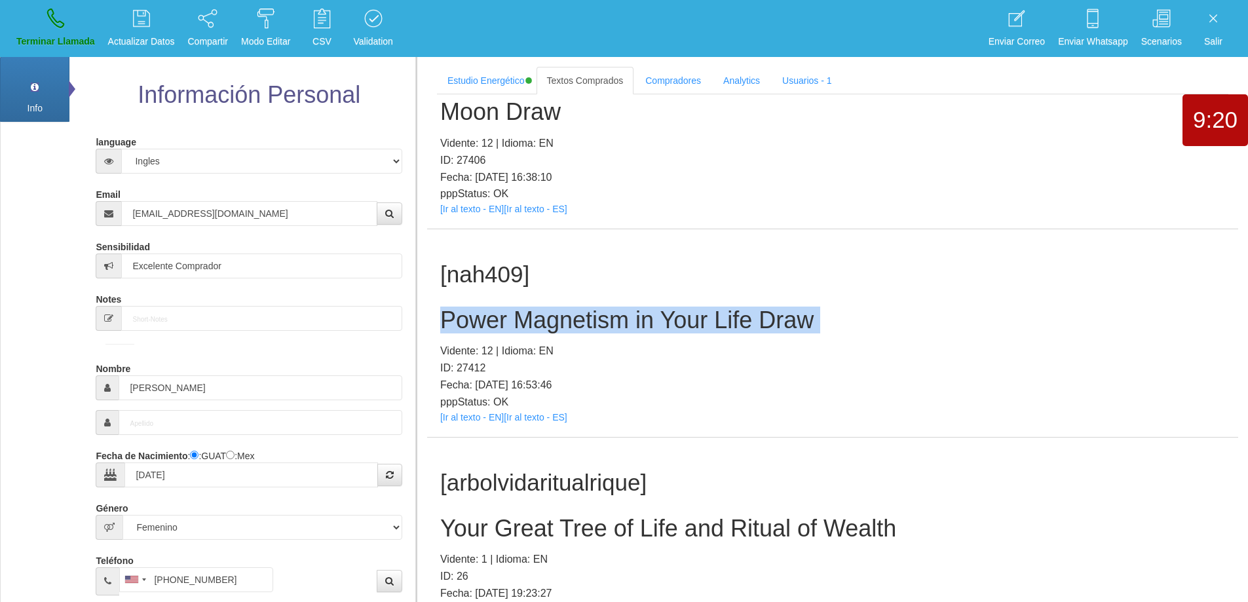
copy h2 "Power Magnetism in Your Life Draw"
click at [54, 30] on link "Terminar Llamada" at bounding box center [56, 28] width 88 height 49
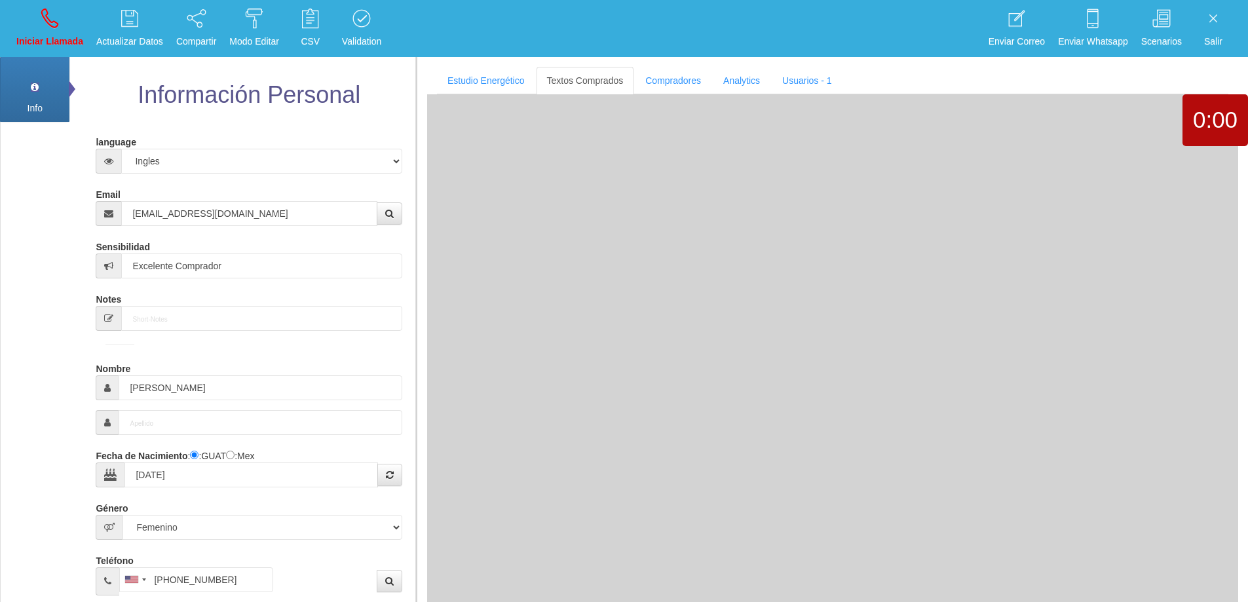
select select "0"
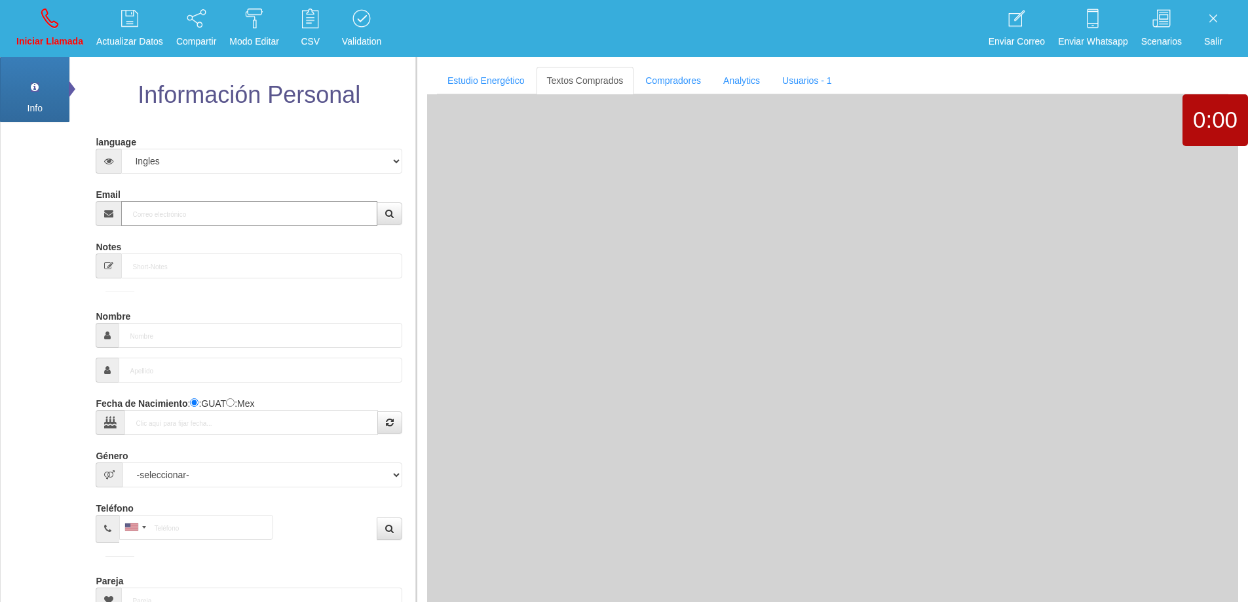
click at [223, 211] on input "Email" at bounding box center [249, 213] width 256 height 25
paste input "[EMAIL_ADDRESS][DOMAIN_NAME]"
type input "[EMAIL_ADDRESS][DOMAIN_NAME]"
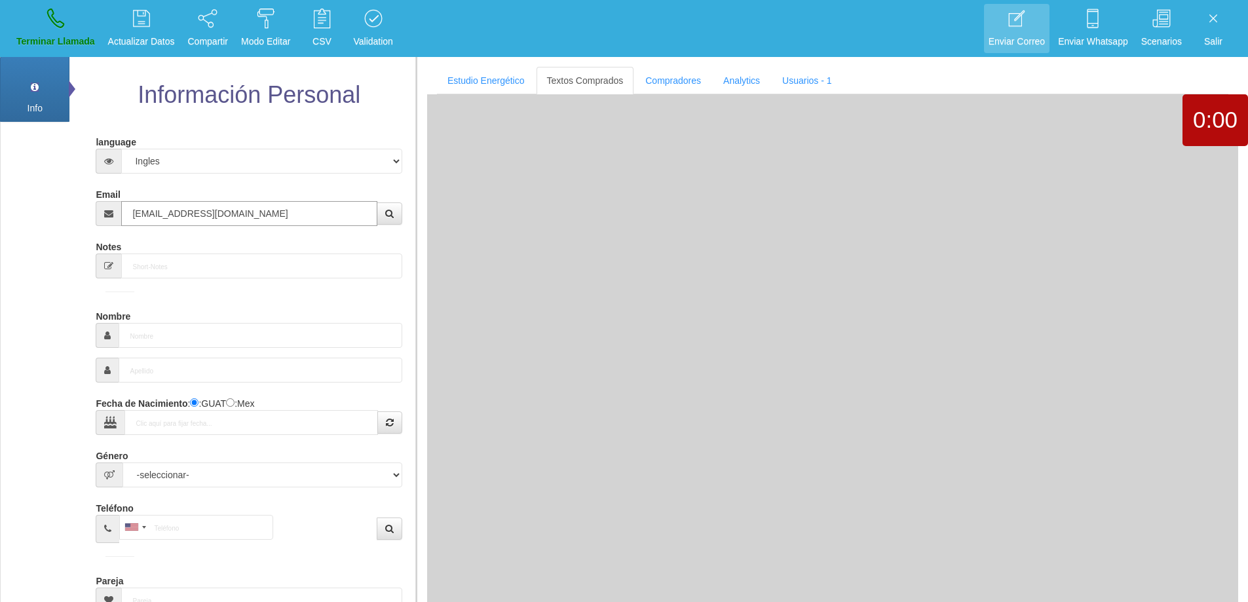
type input "[DATE]"
type input "Comprador simple"
type input "[PERSON_NAME]"
select select "2"
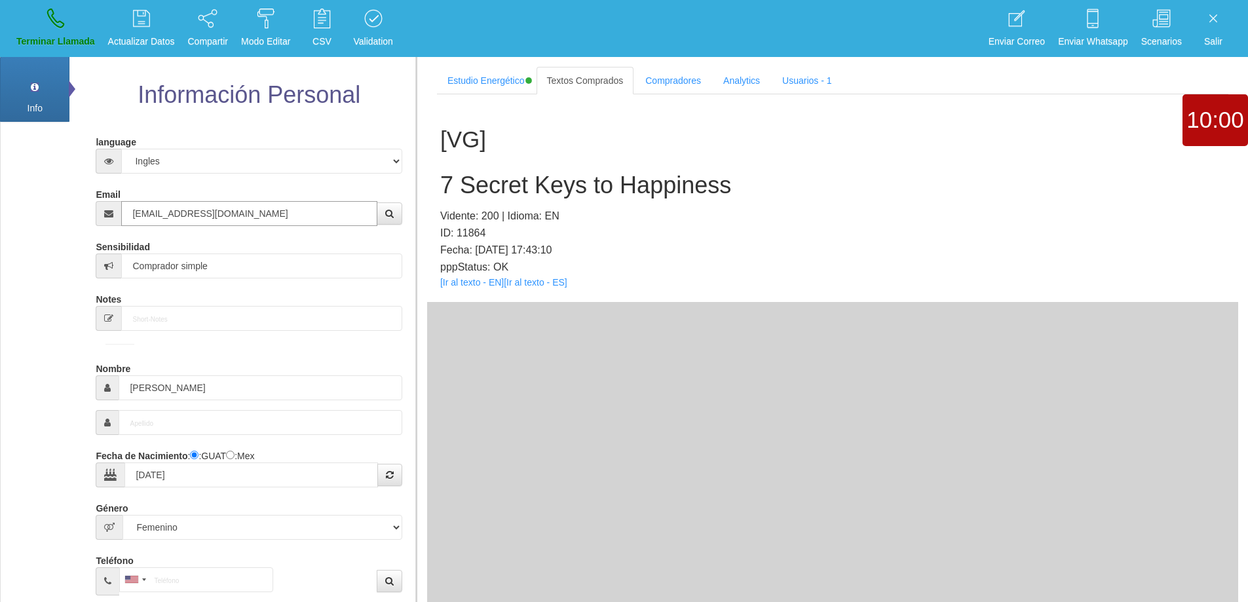
type input "[EMAIL_ADDRESS][DOMAIN_NAME]"
click at [156, 395] on input "[PERSON_NAME]" at bounding box center [260, 387] width 283 height 25
click at [559, 189] on h2 "7 Secret Keys to Happiness" at bounding box center [832, 185] width 785 height 26
click at [559, 188] on h2 "7 Secret Keys to Happiness" at bounding box center [832, 185] width 785 height 26
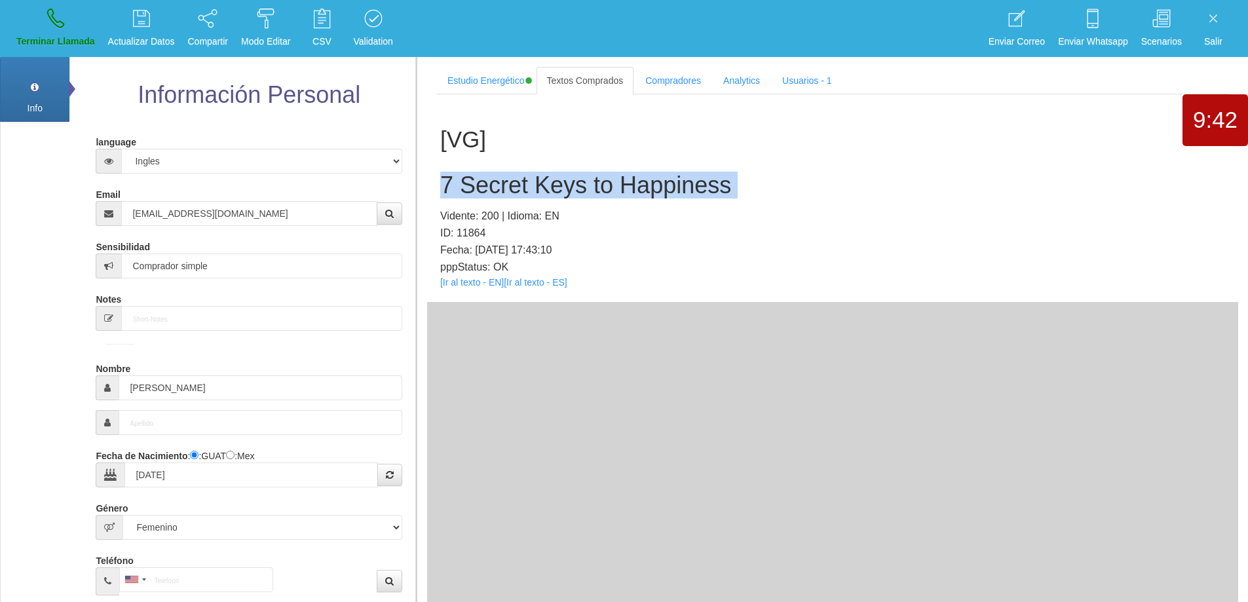
click at [559, 189] on h2 "7 Secret Keys to Happiness" at bounding box center [832, 185] width 785 height 26
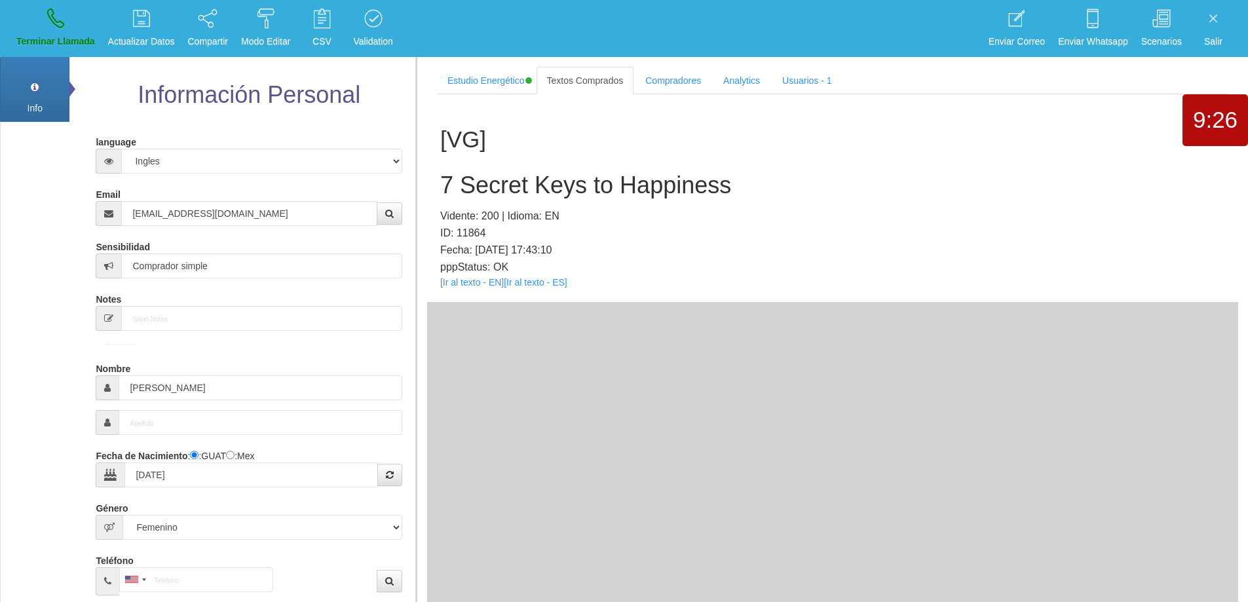
click at [720, 126] on div "[VG] 7 Secret Keys to Happiness Vidente: 200 | Idioma: EN ID: 11864 Fecha: [DAT…" at bounding box center [832, 198] width 811 height 208
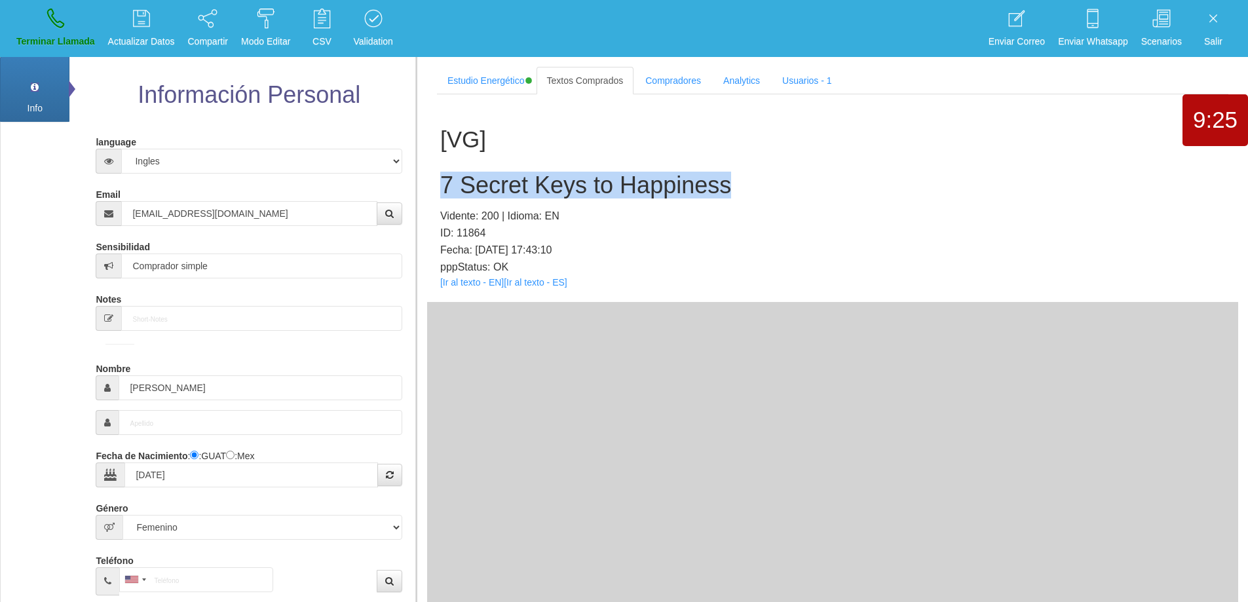
drag, startPoint x: 670, startPoint y: 190, endPoint x: 423, endPoint y: 180, distance: 247.2
click at [423, 180] on section "Estudio Energético Realizar Pago Textos Comprados Compradores Analytics Usuario…" at bounding box center [832, 358] width 832 height 602
click at [64, 32] on link "Terminar Llamada" at bounding box center [56, 28] width 88 height 49
select select "0"
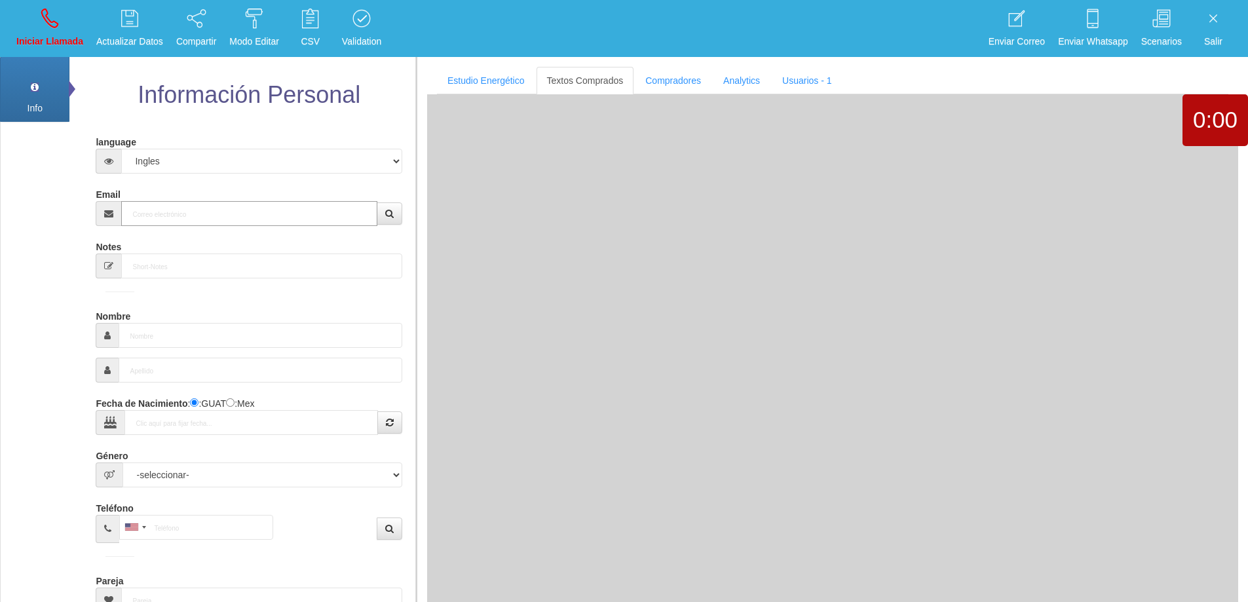
click at [219, 216] on input "Email" at bounding box center [249, 213] width 256 height 25
paste input "[EMAIL_ADDRESS][DOMAIN_NAME]"
type input "[EMAIL_ADDRESS][DOMAIN_NAME]"
type input "[DATE]"
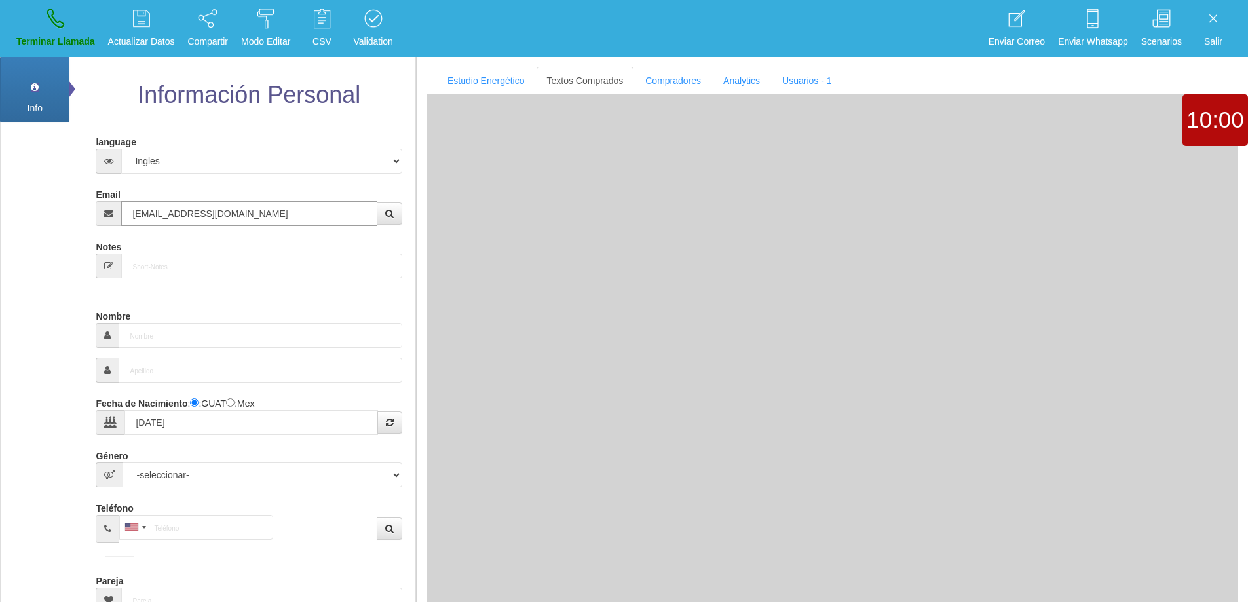
type input "Comprador bajo"
type input "[PERSON_NAME]"
select select "2"
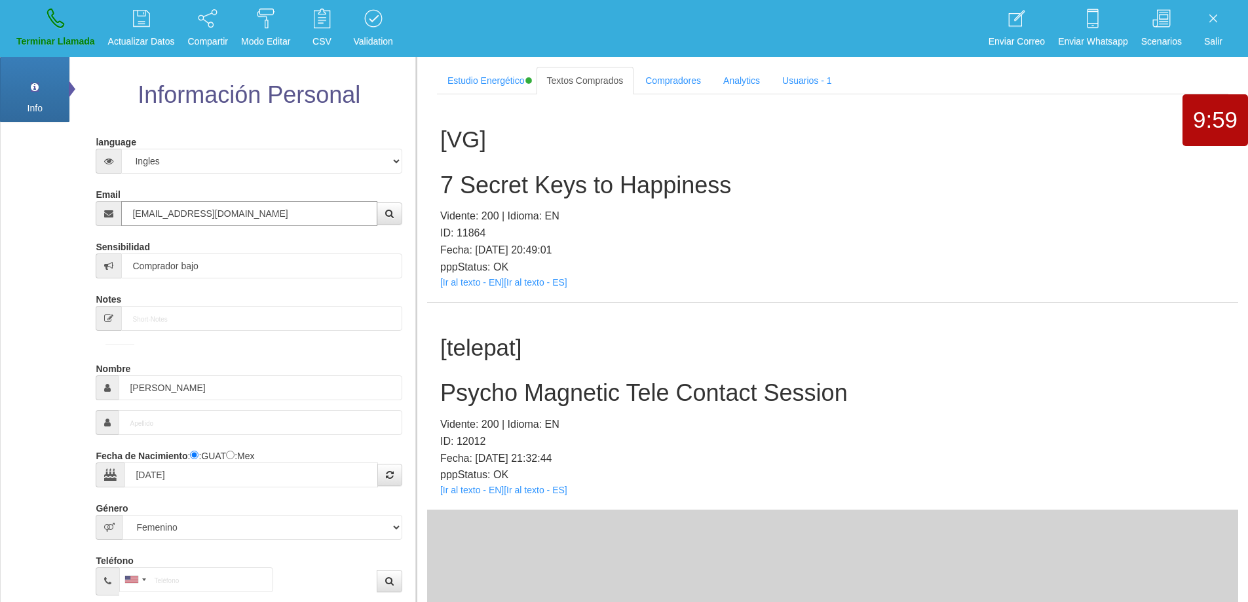
type input "[EMAIL_ADDRESS][DOMAIN_NAME]"
click at [687, 180] on h2 "7 Secret Keys to Happiness" at bounding box center [832, 185] width 785 height 26
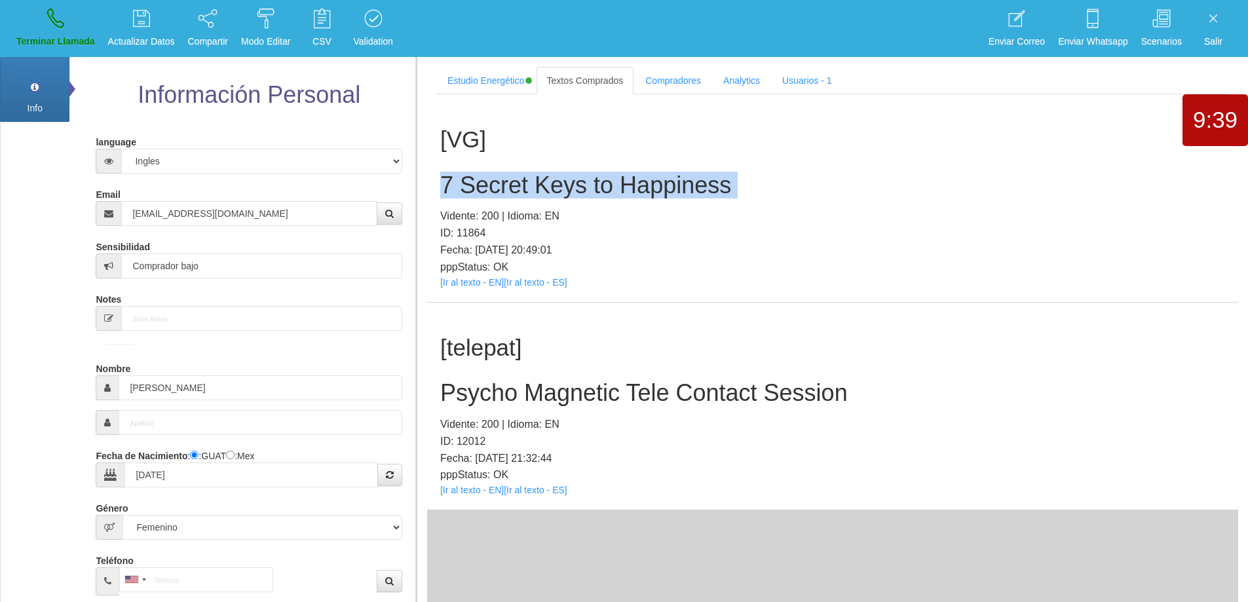
click at [687, 180] on h2 "7 Secret Keys to Happiness" at bounding box center [832, 185] width 785 height 26
click at [595, 183] on h2 "7 Secret Keys to Happiness" at bounding box center [832, 185] width 785 height 26
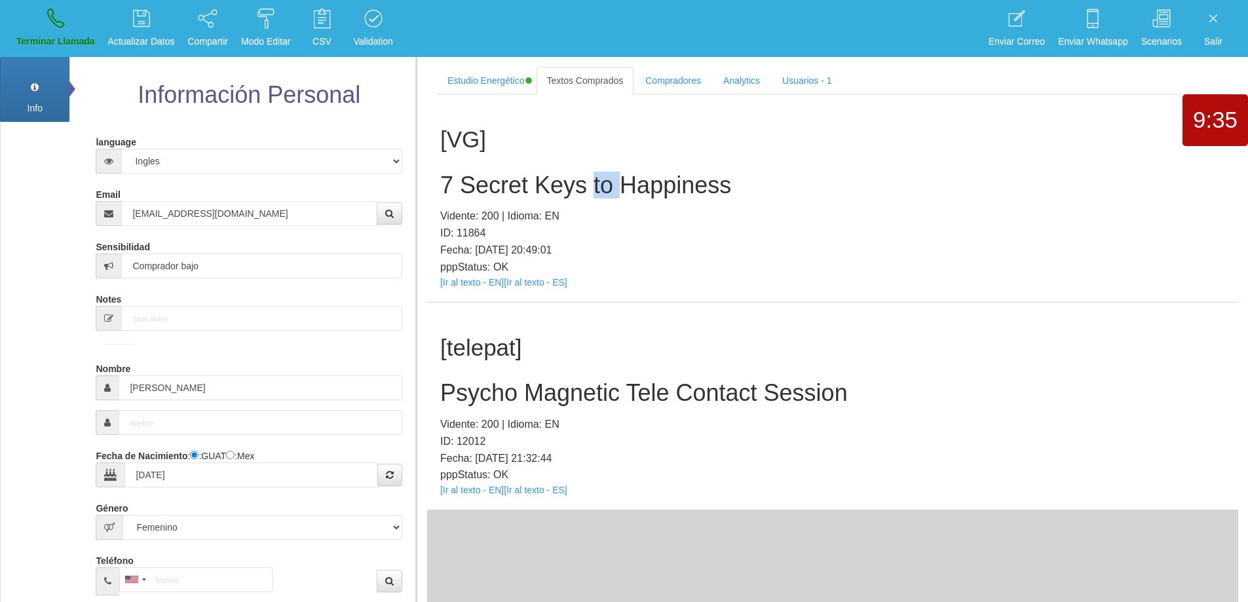
click at [595, 183] on h2 "7 Secret Keys to Happiness" at bounding box center [832, 185] width 785 height 26
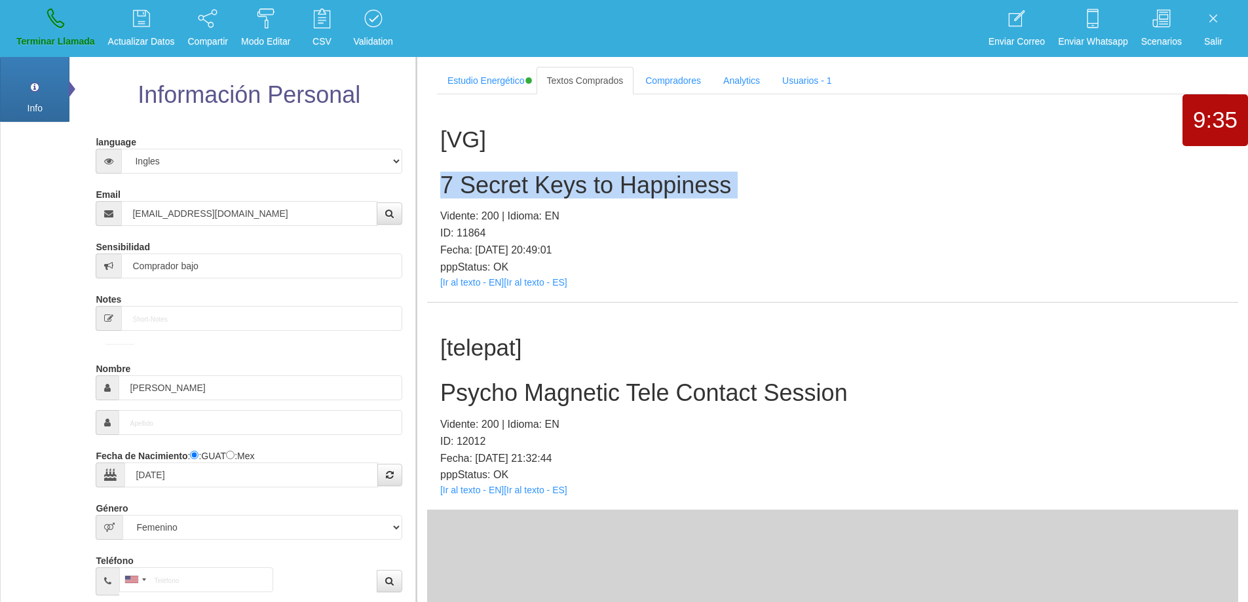
click at [595, 182] on h2 "7 Secret Keys to Happiness" at bounding box center [832, 185] width 785 height 26
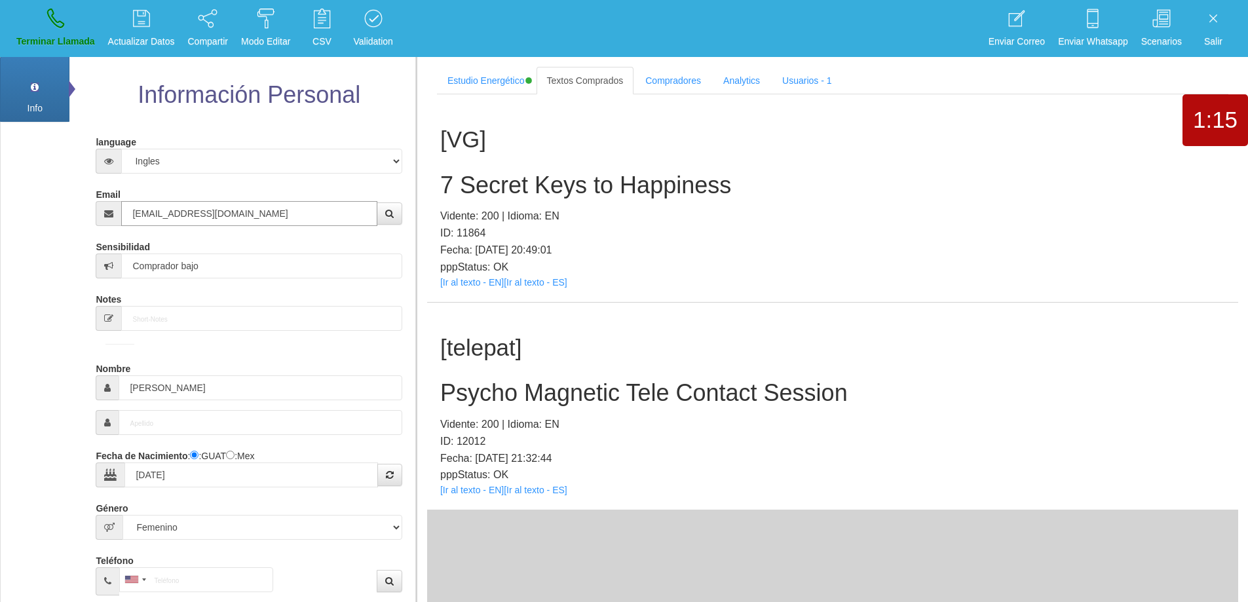
drag, startPoint x: 227, startPoint y: 214, endPoint x: 126, endPoint y: 195, distance: 102.8
click at [126, 195] on div "Email [EMAIL_ADDRESS][DOMAIN_NAME]" at bounding box center [249, 204] width 306 height 43
click at [457, 492] on link "[Ir al texto - EN]" at bounding box center [472, 490] width 64 height 10
click at [654, 186] on h2 "7 Secret Keys to Happiness" at bounding box center [832, 185] width 785 height 26
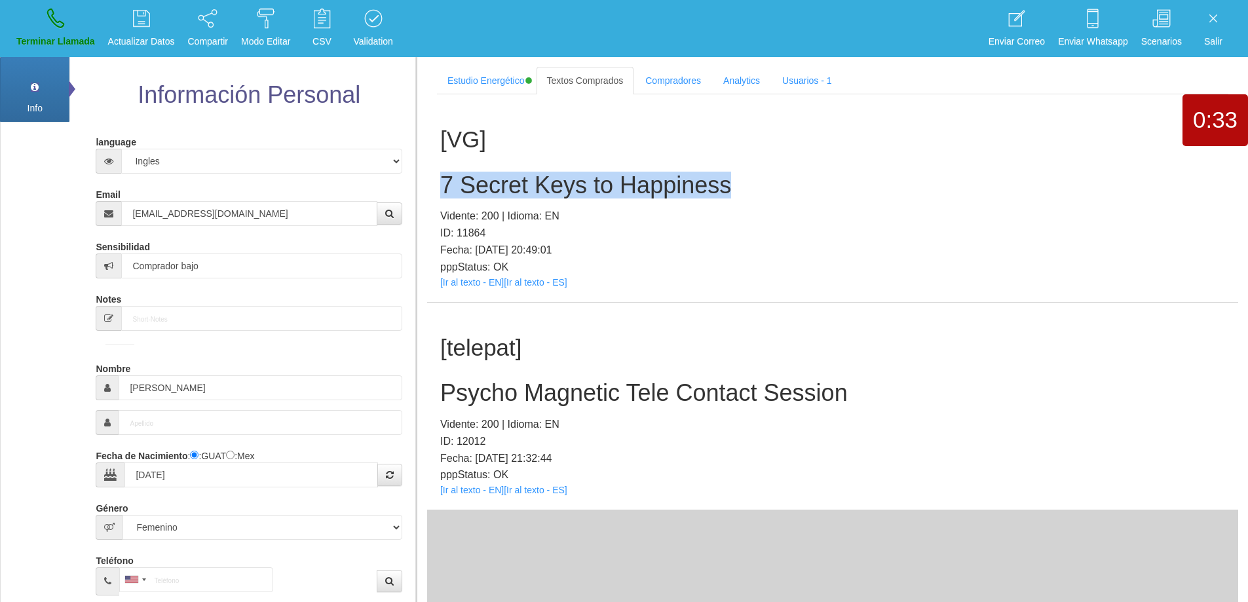
drag, startPoint x: 727, startPoint y: 182, endPoint x: 440, endPoint y: 172, distance: 287.2
click at [440, 172] on h2 "7 Secret Keys to Happiness" at bounding box center [832, 185] width 785 height 26
click at [52, 21] on icon at bounding box center [55, 18] width 17 height 21
select select "0"
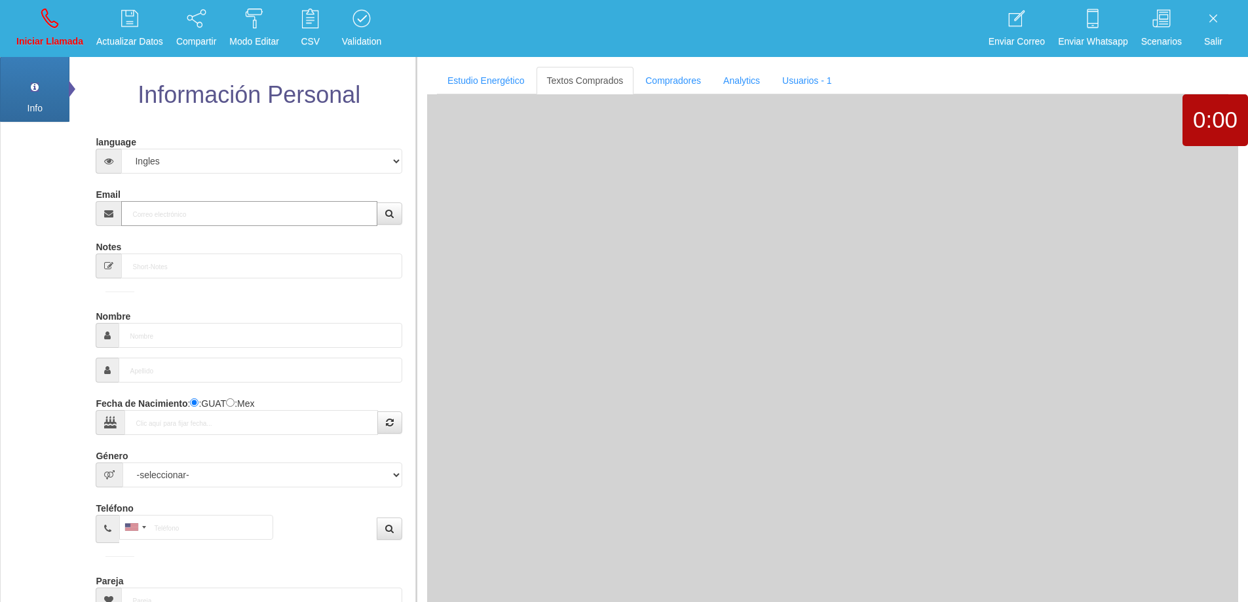
click at [269, 212] on input "Email" at bounding box center [249, 213] width 256 height 25
paste input "[EMAIL_ADDRESS][DOMAIN_NAME]"
type input "[EMAIL_ADDRESS][DOMAIN_NAME]"
type input "[DATE]"
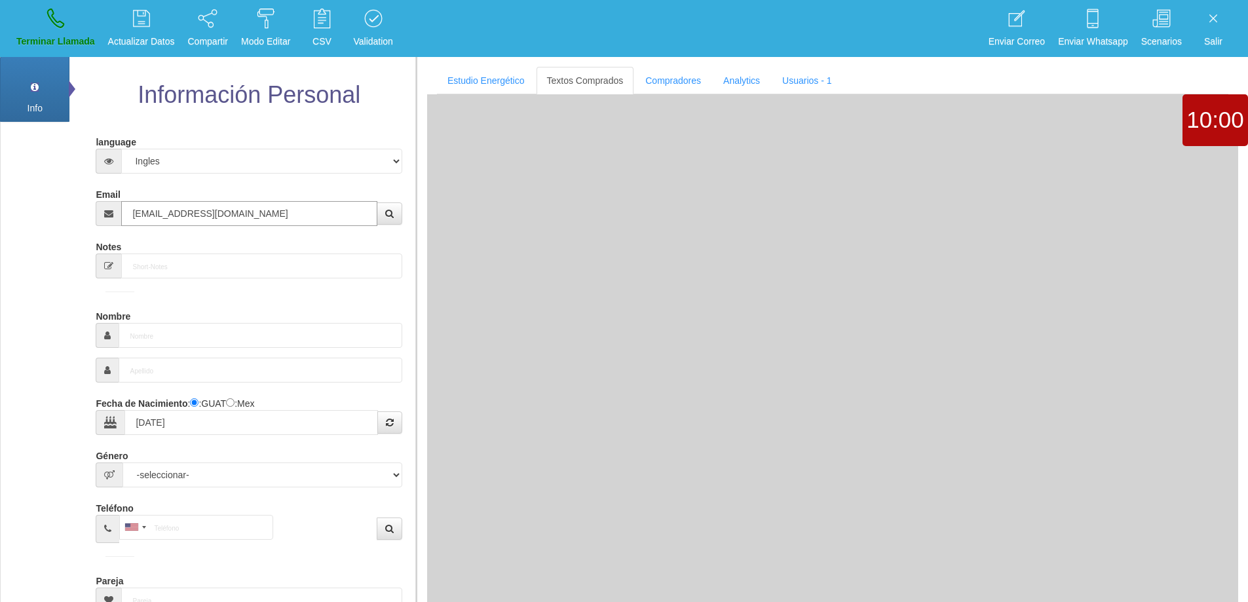
type input "Comprador bajo"
type input "[PERSON_NAME]"
select select "2"
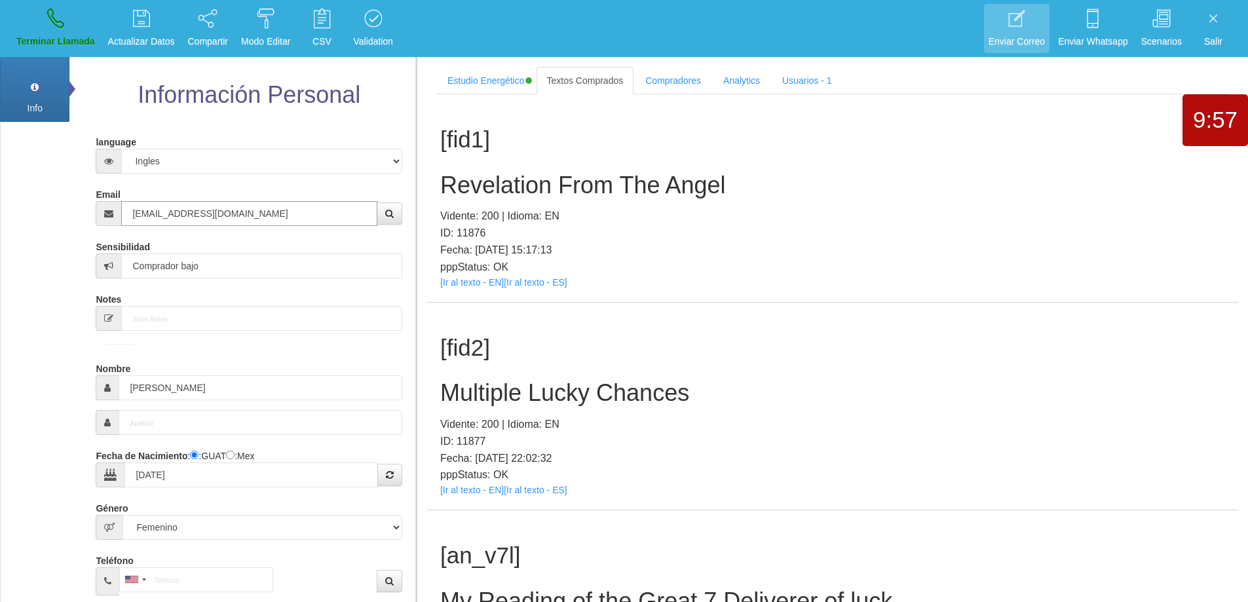
type input "[EMAIL_ADDRESS][DOMAIN_NAME]"
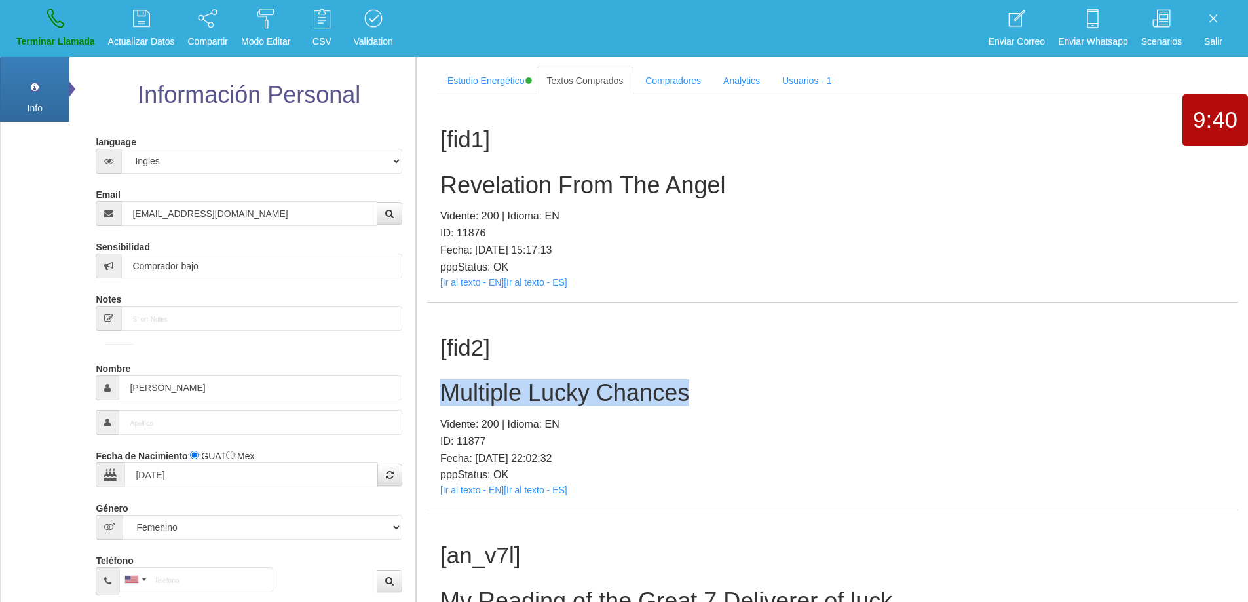
drag, startPoint x: 699, startPoint y: 392, endPoint x: 441, endPoint y: 385, distance: 258.3
click at [441, 385] on h2 "Multiple Lucky Chances" at bounding box center [832, 393] width 785 height 26
click at [673, 380] on h2 "Multiple Lucky Chances" at bounding box center [832, 393] width 785 height 26
drag, startPoint x: 695, startPoint y: 397, endPoint x: 434, endPoint y: 398, distance: 261.5
click at [434, 398] on div "[fid2] Multiple Lucky Chances Vidente: 200 | Idioma: EN ID: 11877 Fecha: [DATE]…" at bounding box center [832, 407] width 811 height 208
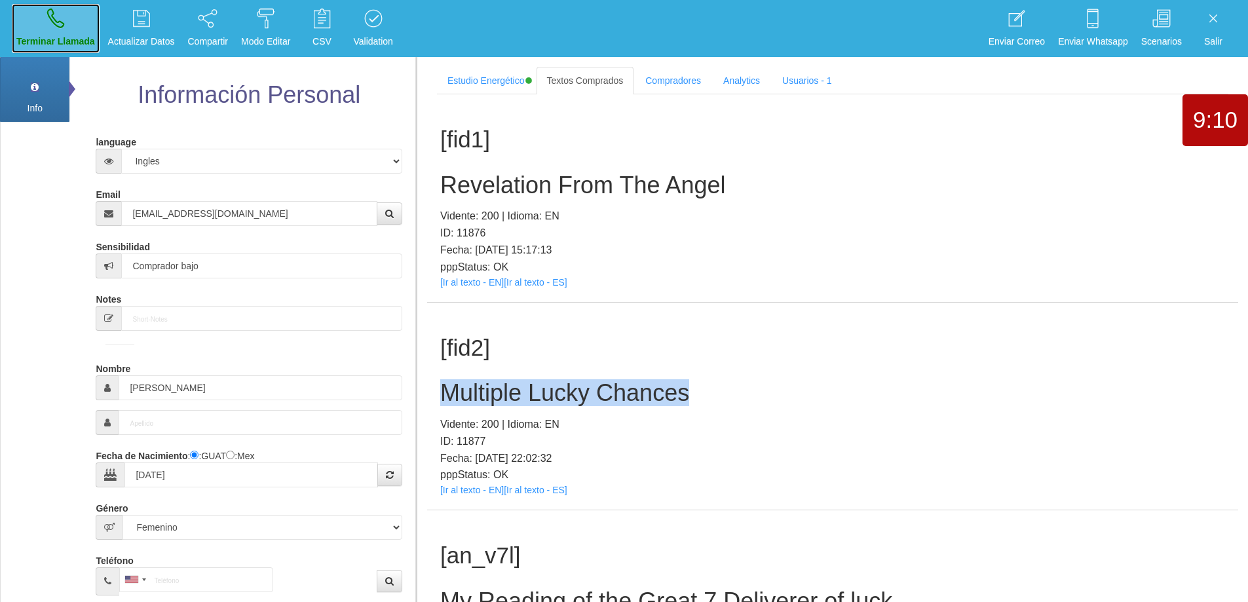
click at [36, 10] on link "Terminar Llamada" at bounding box center [56, 28] width 88 height 49
select select "0"
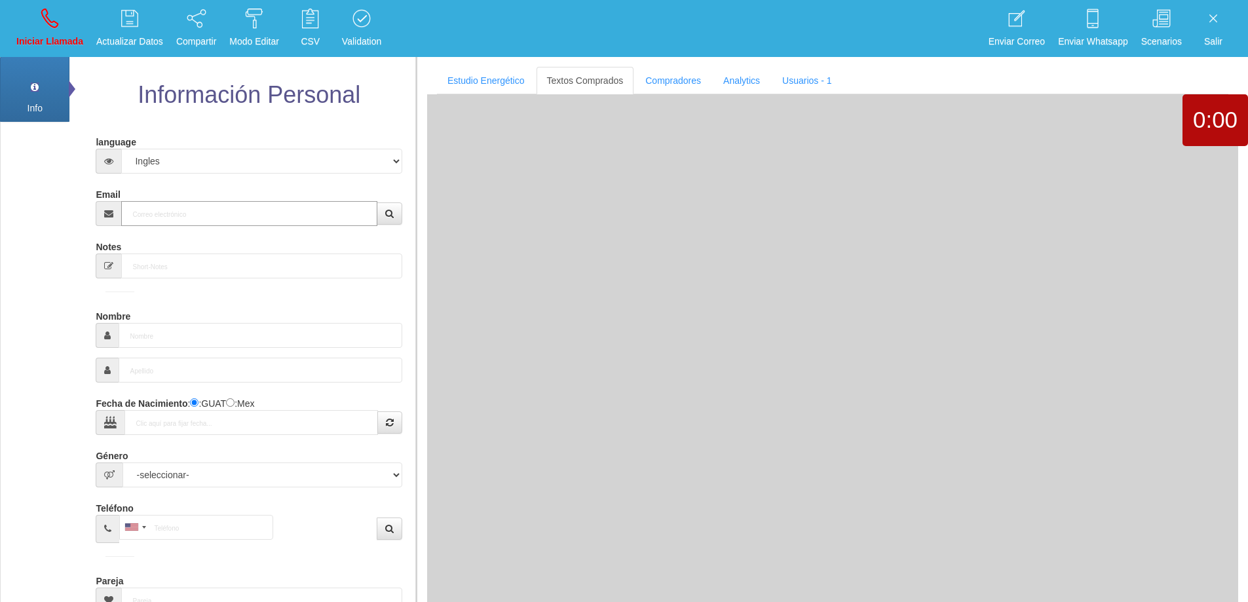
click at [185, 214] on input "Email" at bounding box center [249, 213] width 256 height 25
paste input "[EMAIL_ADDRESS][DOMAIN_NAME]"
type input "[EMAIL_ADDRESS][DOMAIN_NAME]"
type input "[DATE]"
select select "1"
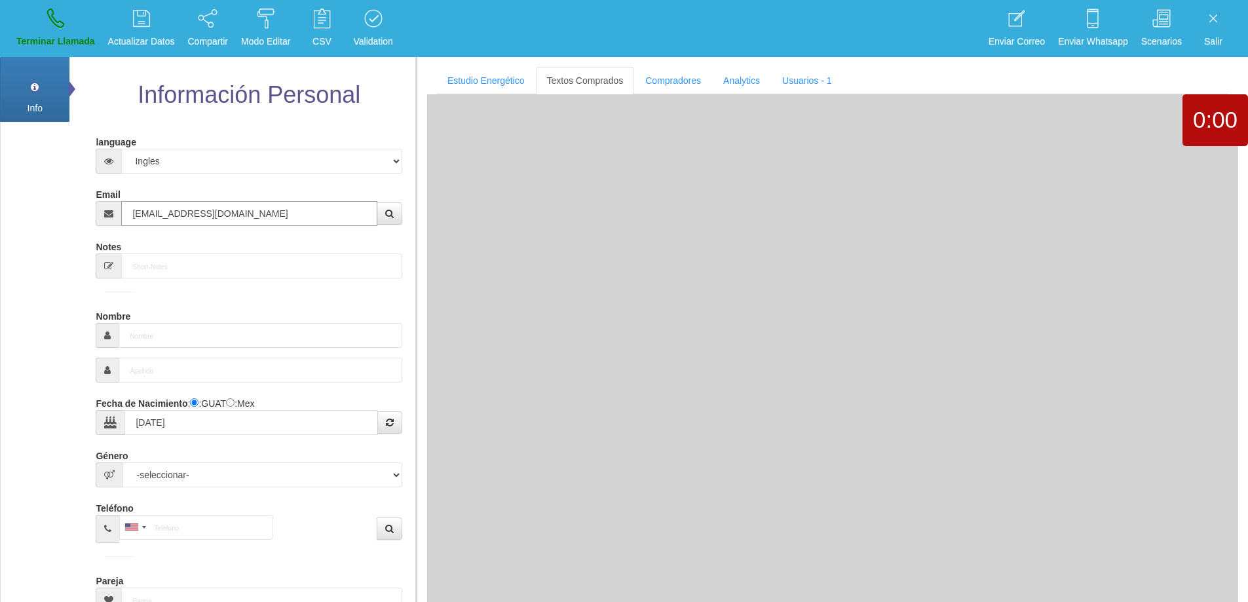
type input "Buen Comprador"
type input "Désiré"
select select "2"
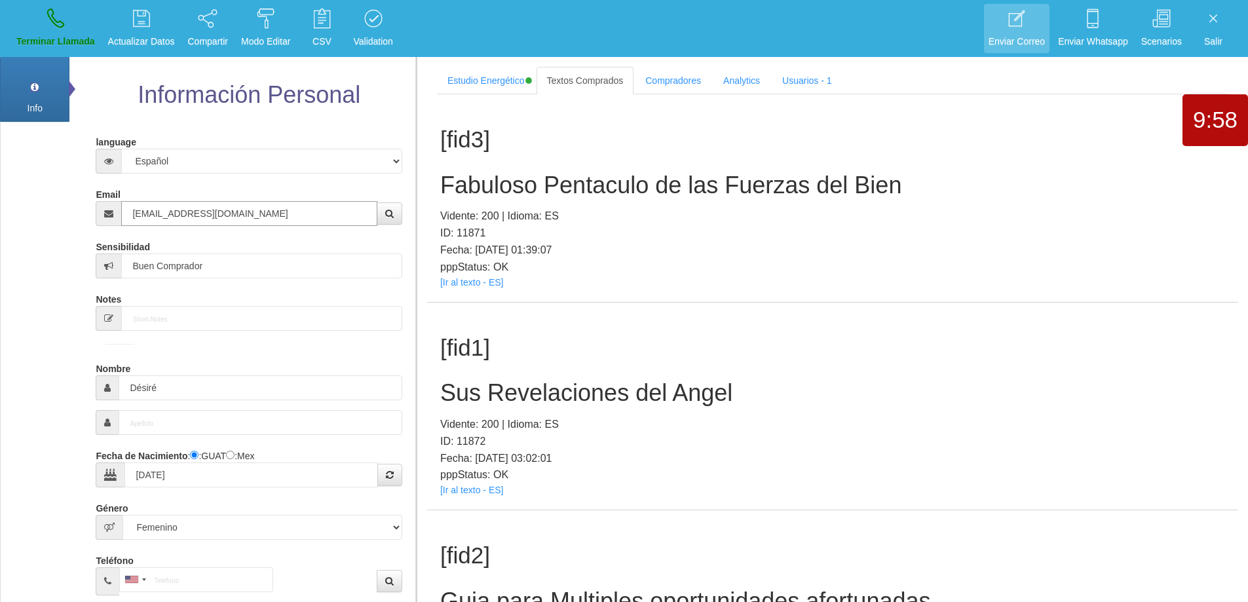
type input "[EMAIL_ADDRESS][DOMAIN_NAME]"
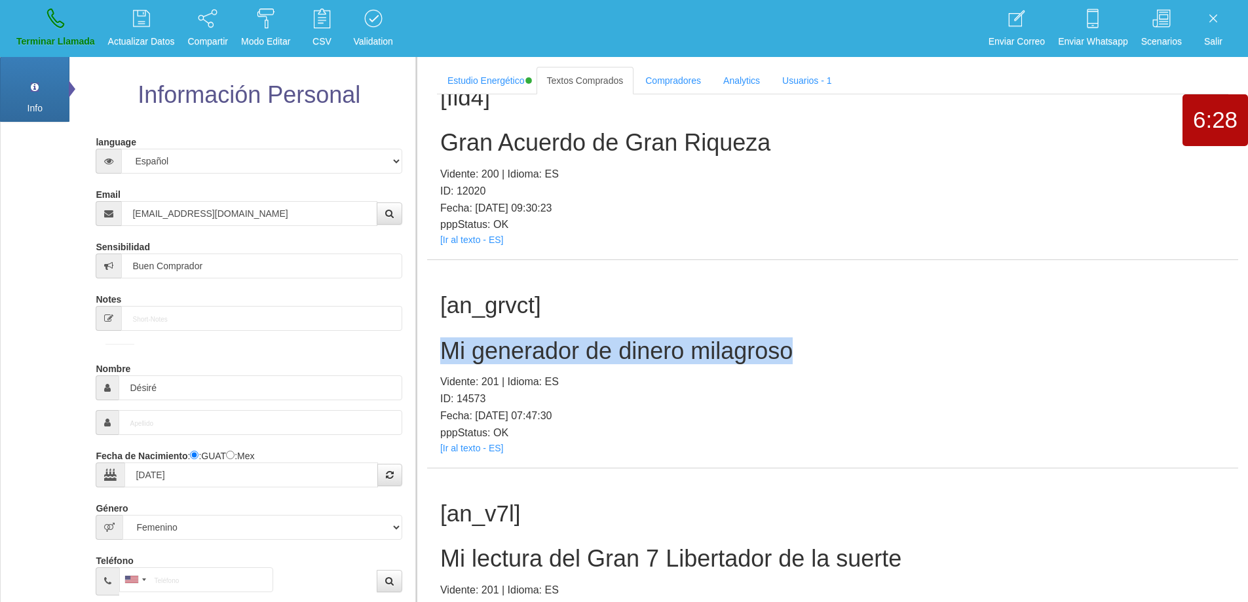
drag, startPoint x: 716, startPoint y: 349, endPoint x: 434, endPoint y: 350, distance: 281.8
click at [421, 346] on section "Estudio Energético Realizar Pago Textos Comprados Compradores Analytics Usuario…" at bounding box center [832, 358] width 832 height 602
click at [615, 353] on h2 "Mi generador de dinero milagroso" at bounding box center [832, 351] width 785 height 26
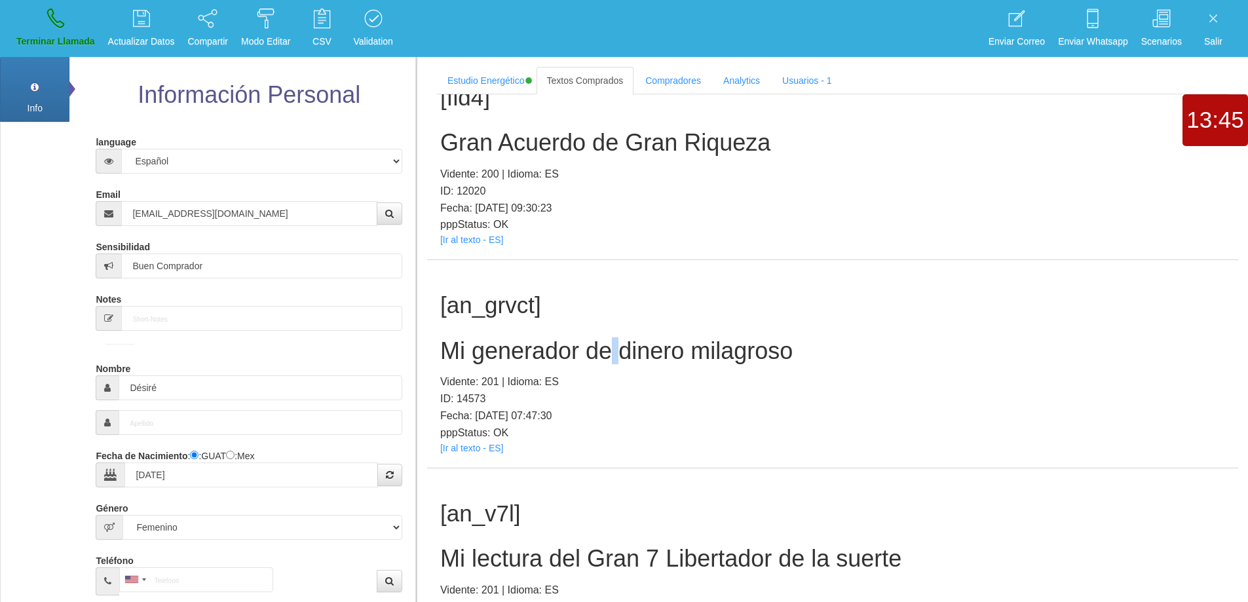
click at [615, 353] on h2 "Mi generador de dinero milagroso" at bounding box center [832, 351] width 785 height 26
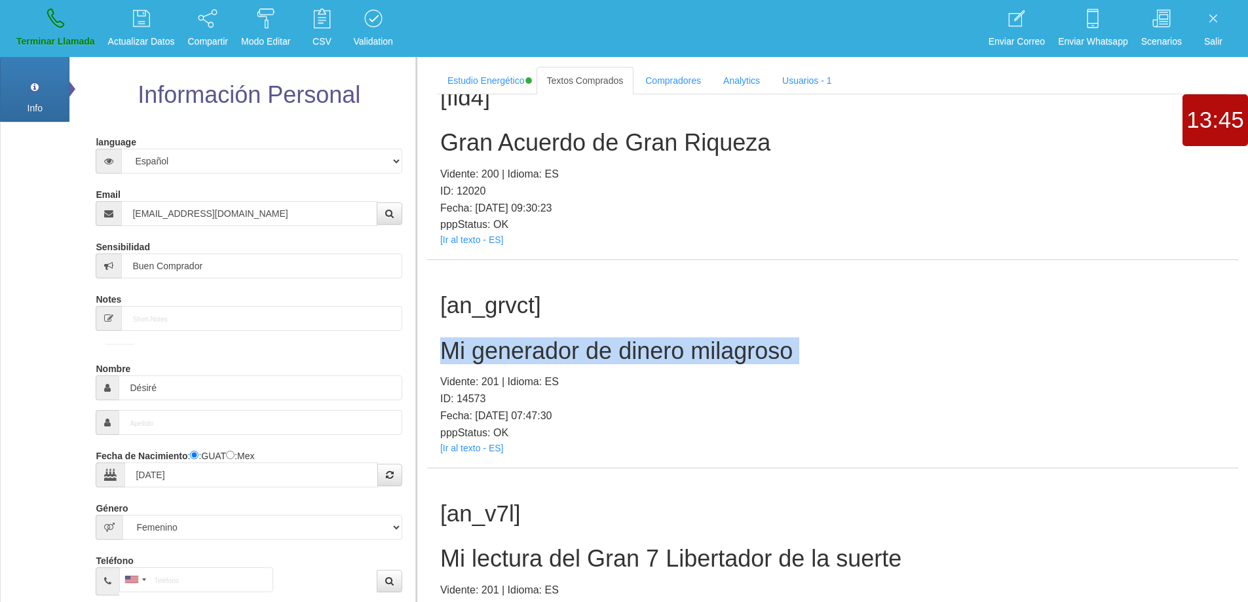
click at [615, 353] on h2 "Mi generador de dinero milagroso" at bounding box center [832, 351] width 785 height 26
click at [69, 14] on link "Terminar Llamada" at bounding box center [56, 28] width 88 height 49
select select "0"
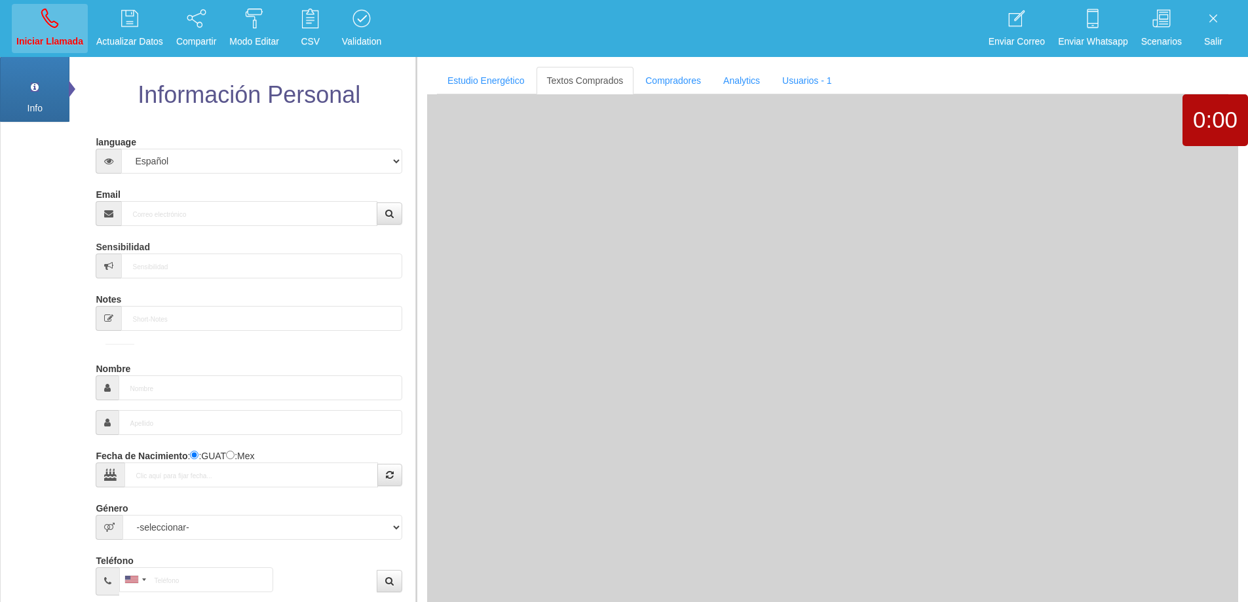
scroll to position [0, 0]
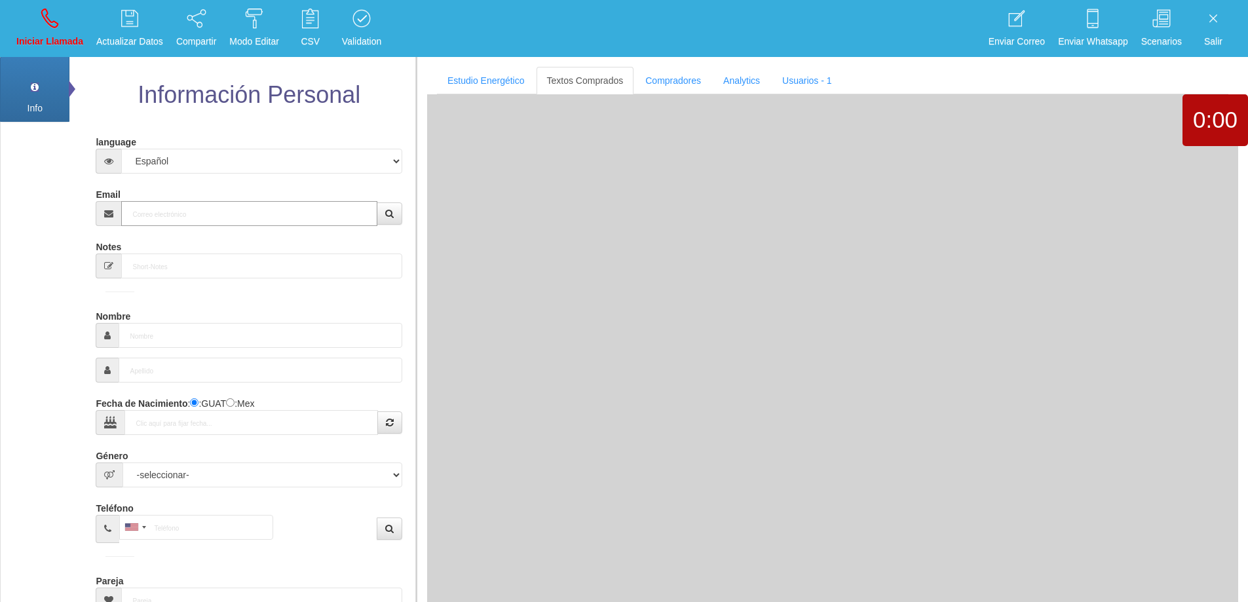
drag, startPoint x: 208, startPoint y: 217, endPoint x: 320, endPoint y: 189, distance: 116.0
click at [231, 212] on input "Email" at bounding box center [249, 213] width 256 height 25
paste input "[EMAIL_ADDRESS][DOMAIN_NAME]"
type input "[EMAIL_ADDRESS][DOMAIN_NAME]"
type input "22 Ene 1978"
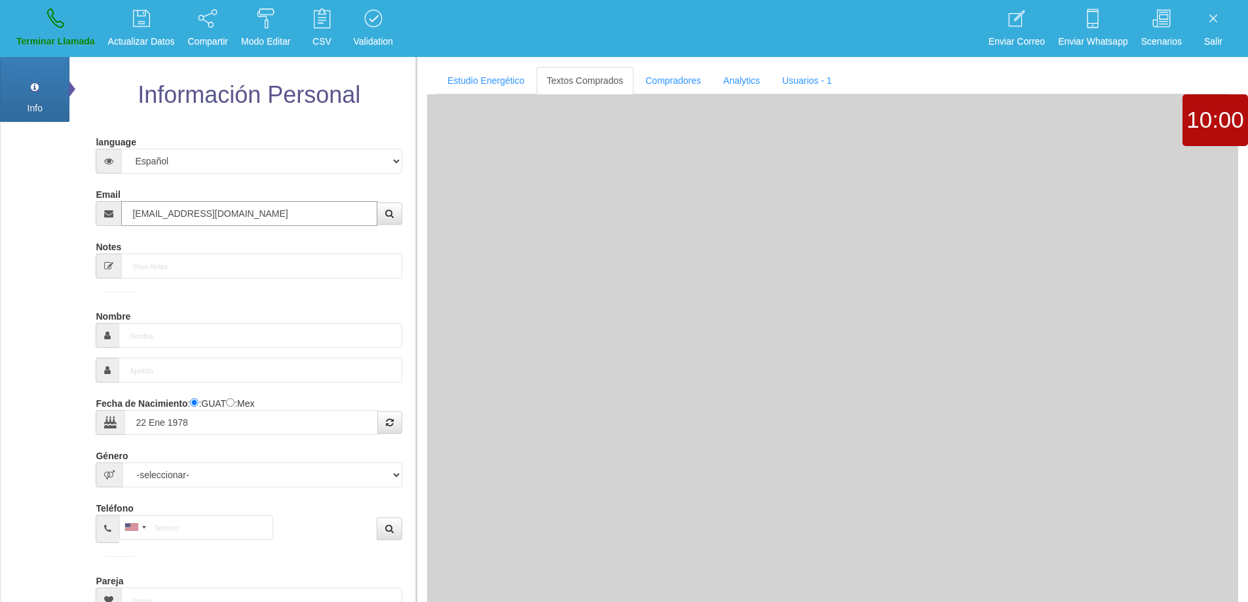
type input "Comprador bajo"
type input "[PERSON_NAME]"
select select "2"
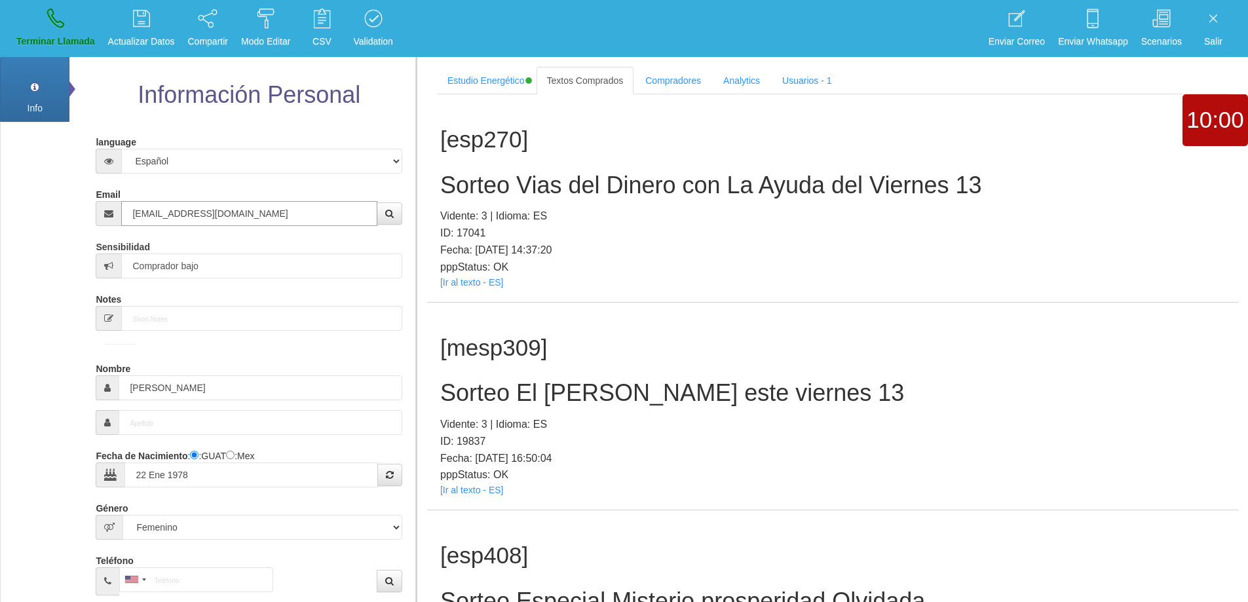
type input "[EMAIL_ADDRESS][DOMAIN_NAME]"
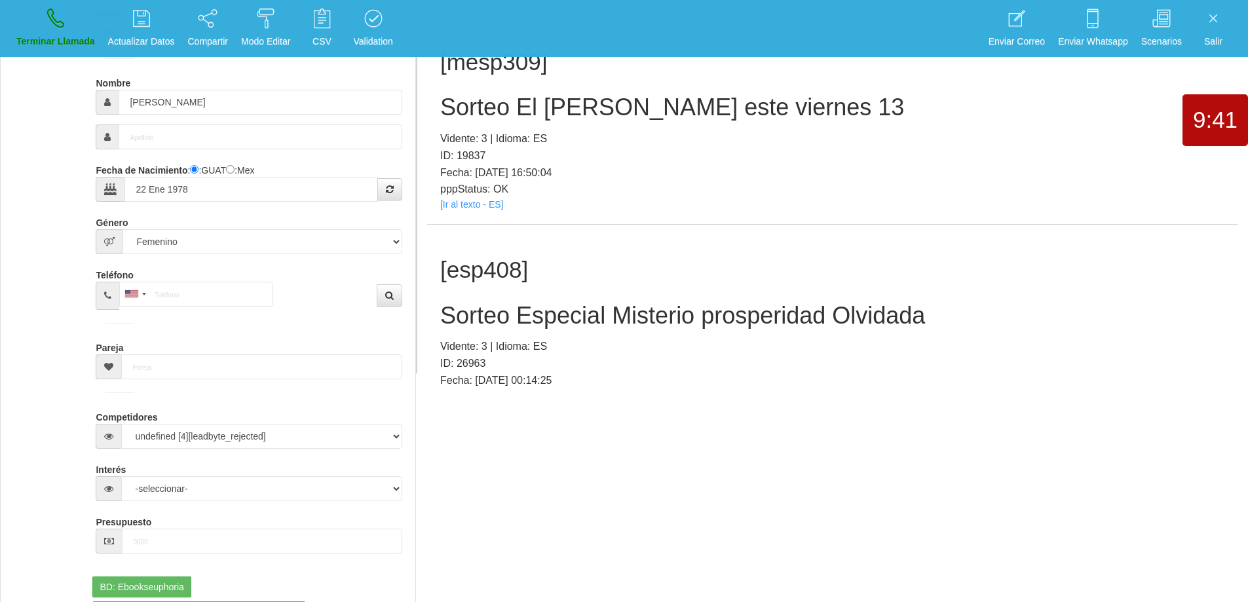
click at [717, 305] on h2 "Sorteo Especial Misterio prosperidad Olvidada" at bounding box center [832, 316] width 785 height 26
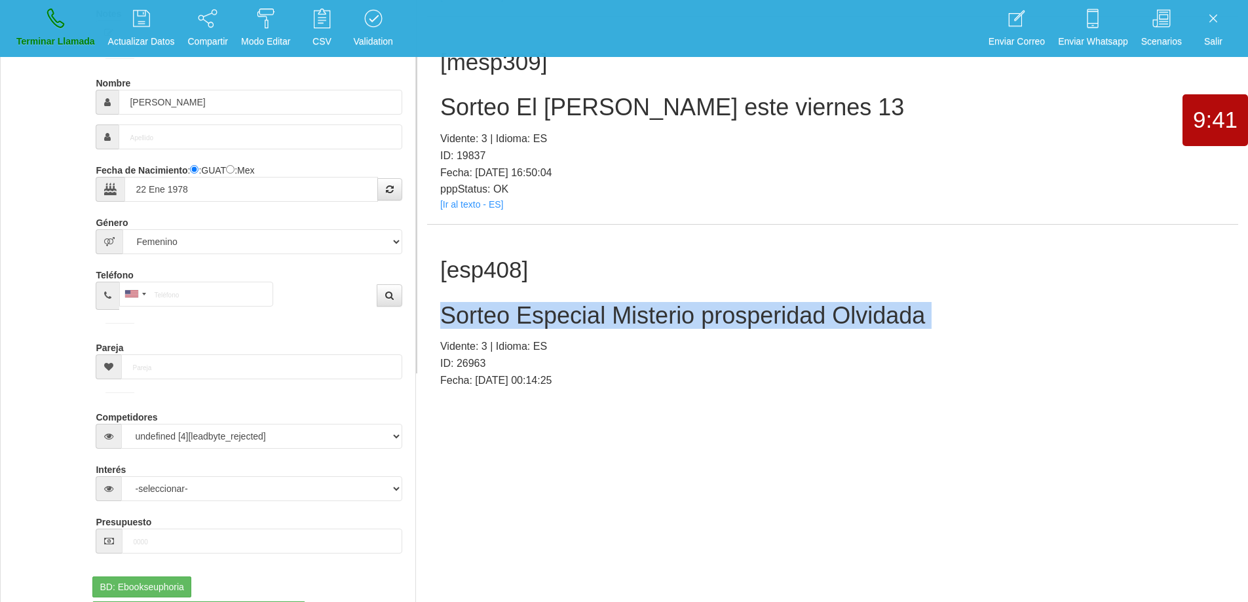
click at [717, 305] on h2 "Sorteo Especial Misterio prosperidad Olvidada" at bounding box center [832, 316] width 785 height 26
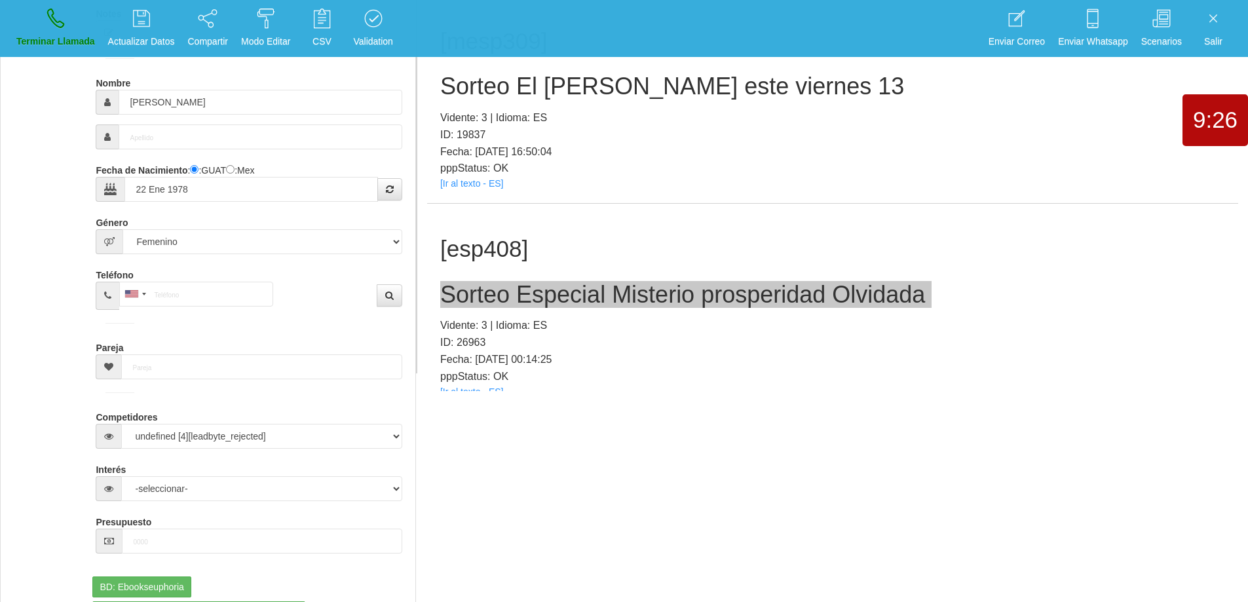
scroll to position [42, 0]
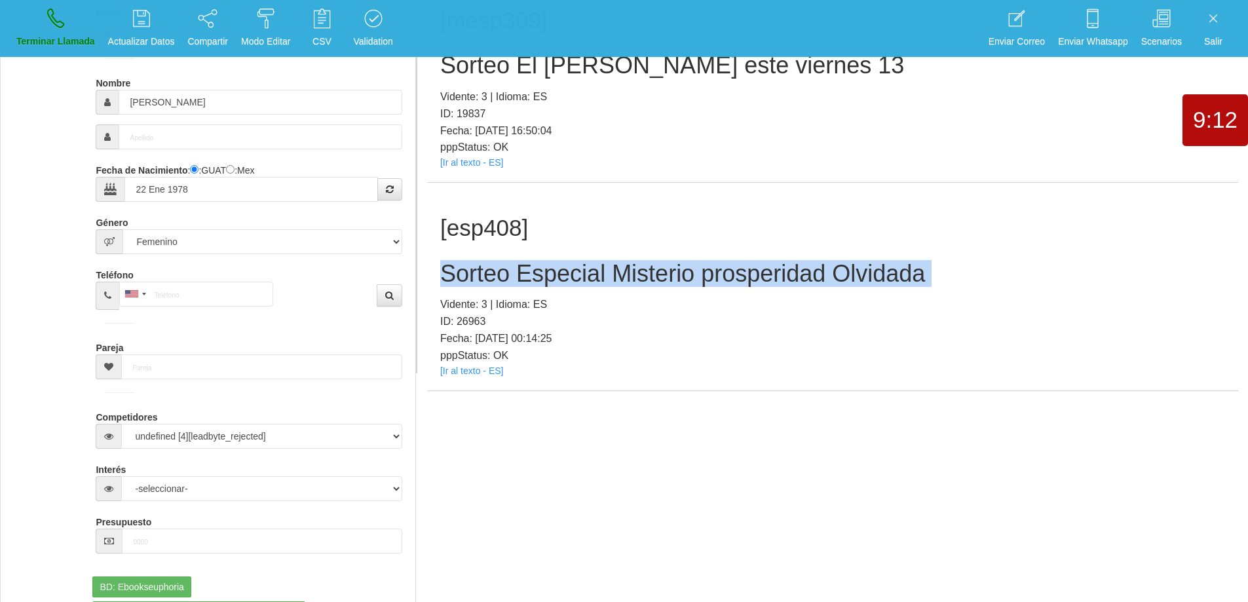
drag, startPoint x: 972, startPoint y: 278, endPoint x: 963, endPoint y: 280, distance: 8.7
click at [972, 279] on h2 "Sorteo Especial Misterio prosperidad Olvidada" at bounding box center [832, 274] width 785 height 26
drag, startPoint x: 932, startPoint y: 279, endPoint x: 430, endPoint y: 274, distance: 502.0
click at [430, 273] on div "[esp408] Sorteo Especial Misterio prosperidad Olvidada Vidente: 3 | Idioma: ES …" at bounding box center [832, 287] width 811 height 208
click at [68, 26] on link "Terminar Llamada" at bounding box center [56, 28] width 88 height 49
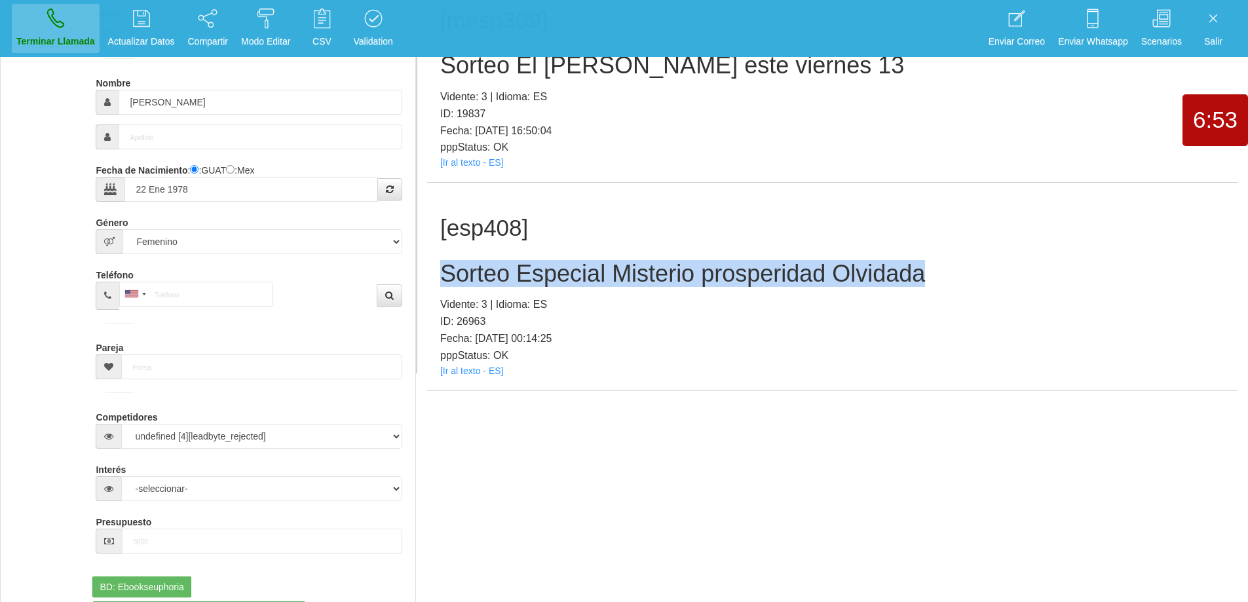
select select "0"
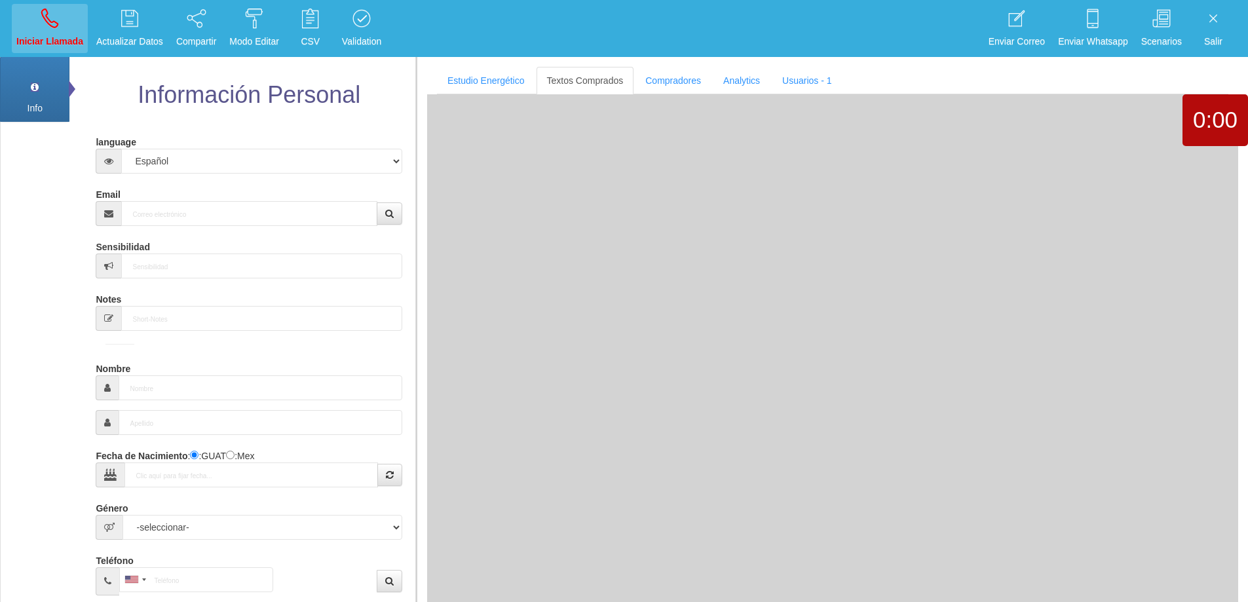
scroll to position [0, 0]
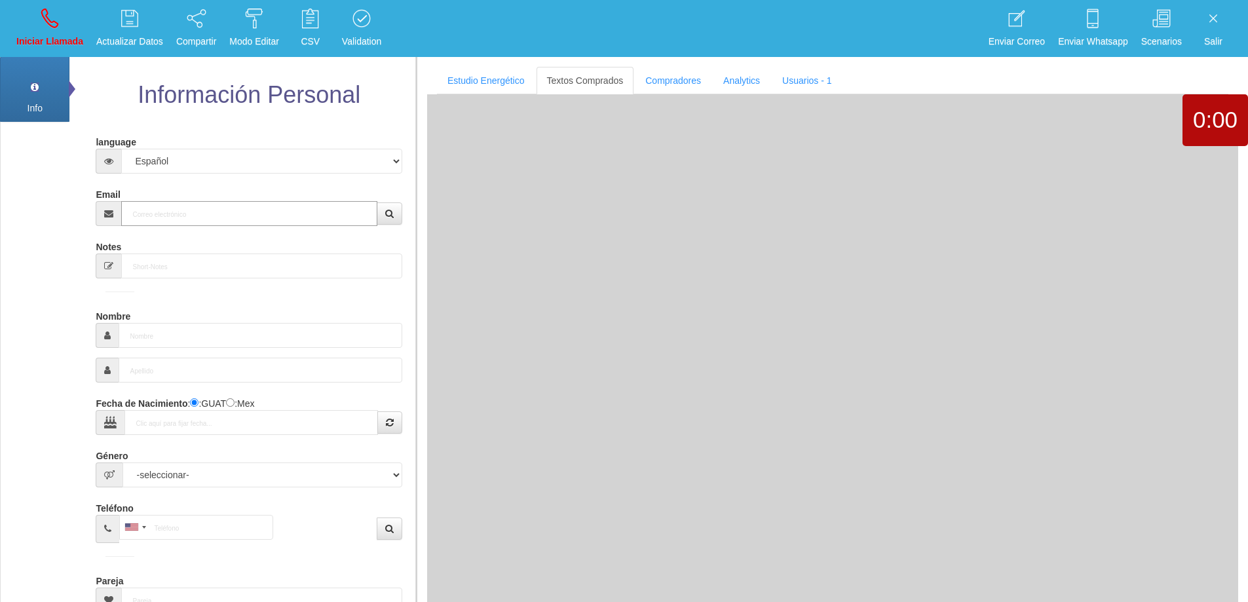
click at [235, 204] on input "Email" at bounding box center [249, 213] width 256 height 25
paste input "[EMAIL_ADDRESS][DOMAIN_NAME]"
type input "[EMAIL_ADDRESS][DOMAIN_NAME]"
type input "1 Ene 1926"
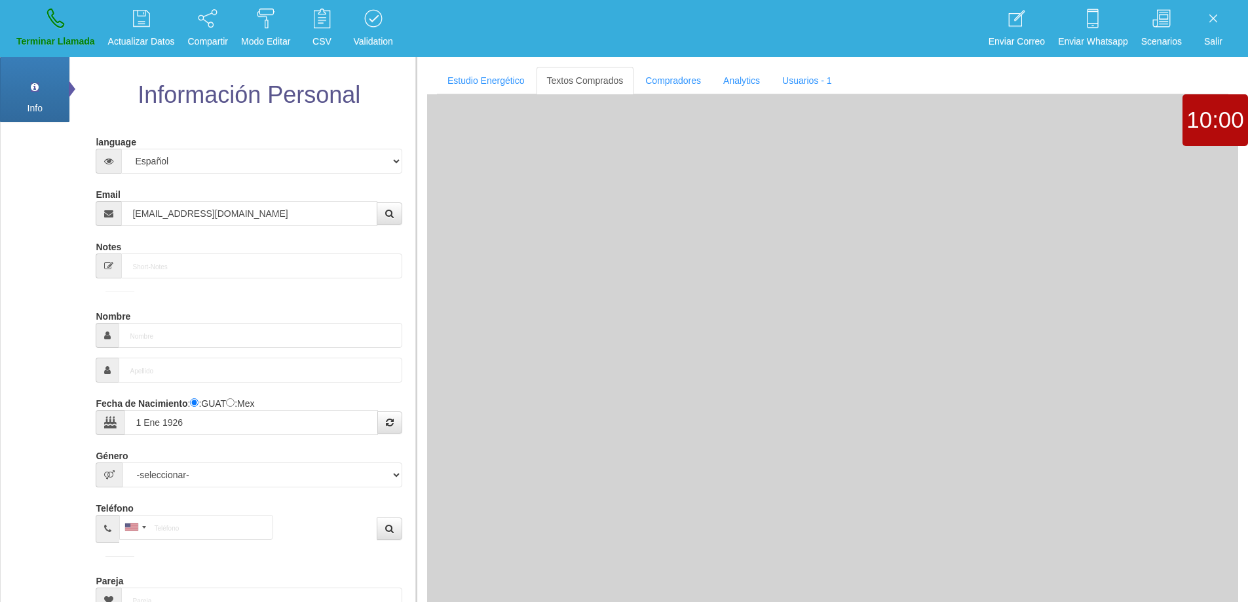
select select "4"
type input "Excelente Comprador"
type input "[PERSON_NAME]"
select select "2"
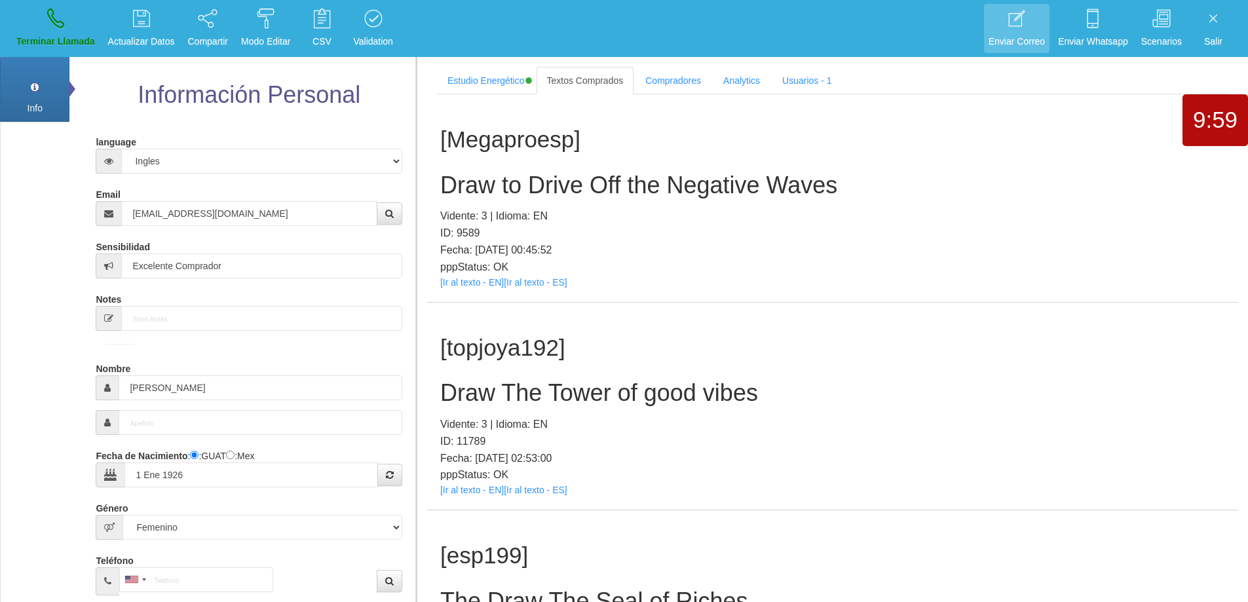
scroll to position [35252, 0]
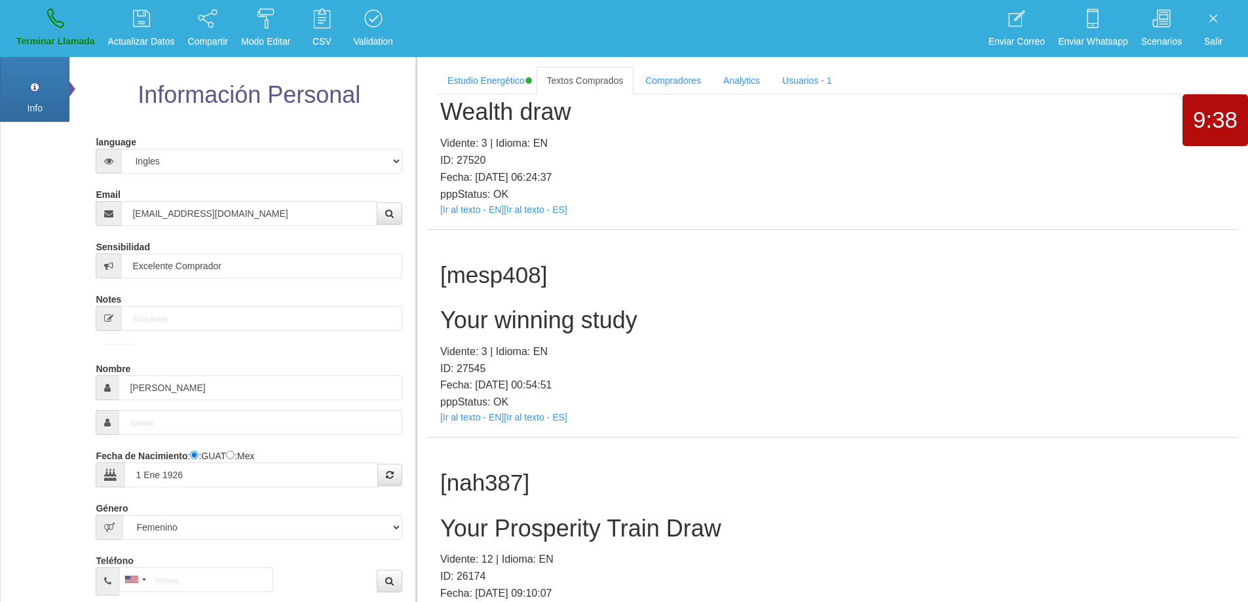
click at [493, 320] on h2 "Your winning study" at bounding box center [832, 320] width 785 height 26
click at [712, 317] on h2 "Your winning study" at bounding box center [832, 320] width 785 height 26
drag, startPoint x: 643, startPoint y: 327, endPoint x: 449, endPoint y: 321, distance: 194.1
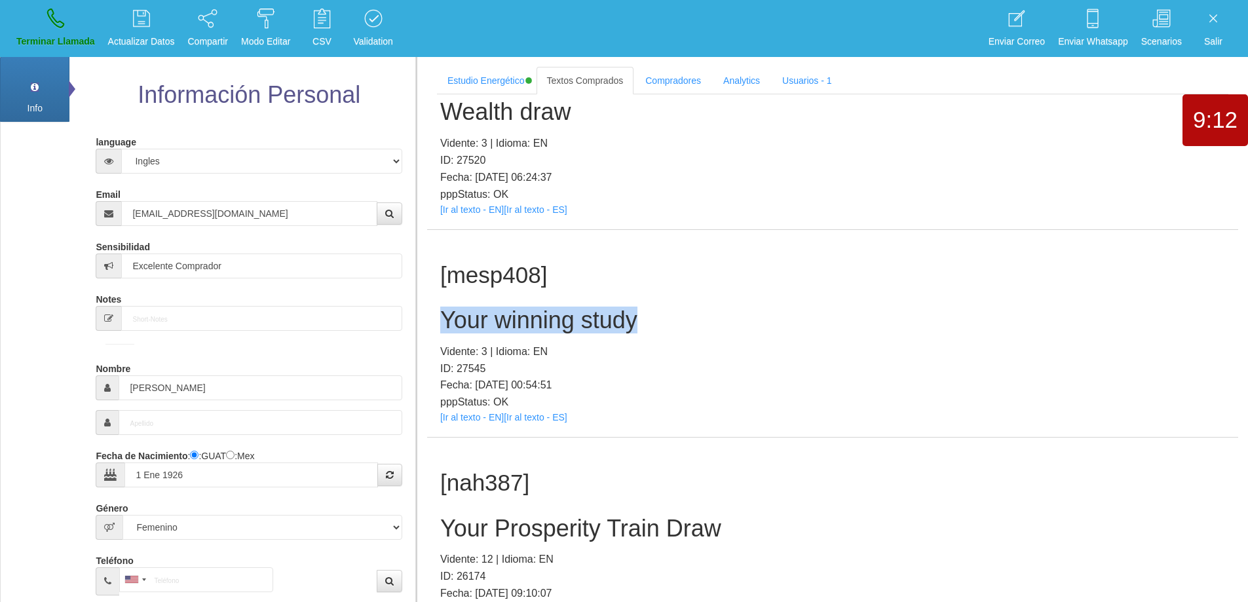
click at [447, 317] on h2 "Your winning study" at bounding box center [832, 320] width 785 height 26
click at [45, 28] on link "Terminar Llamada" at bounding box center [56, 28] width 88 height 49
select select "0"
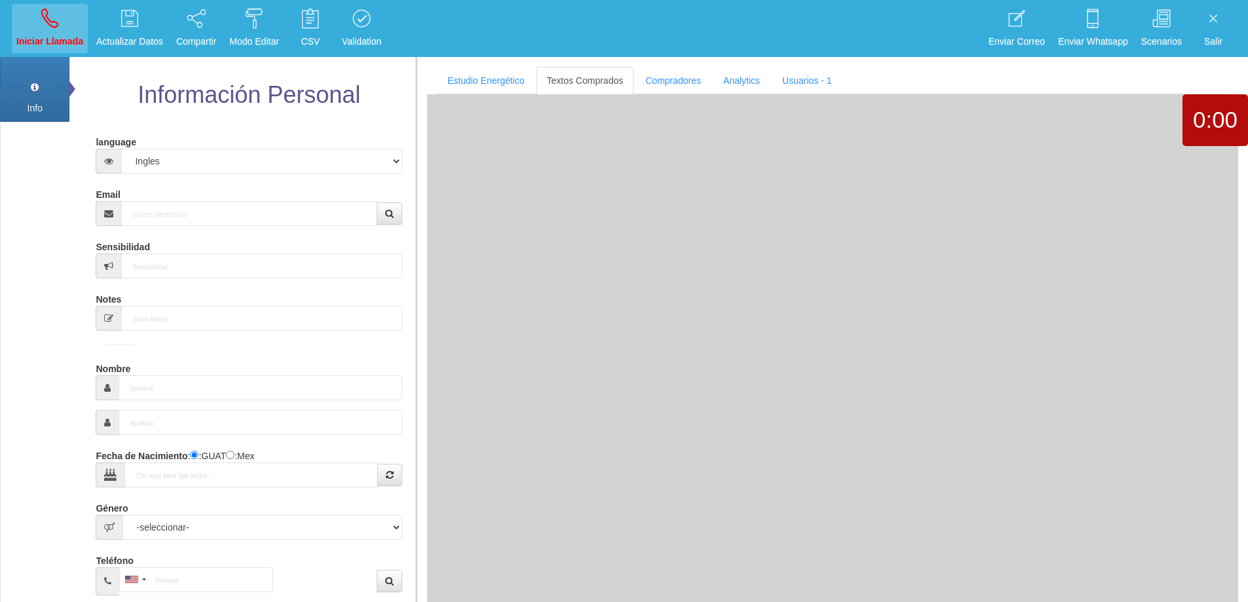
scroll to position [0, 0]
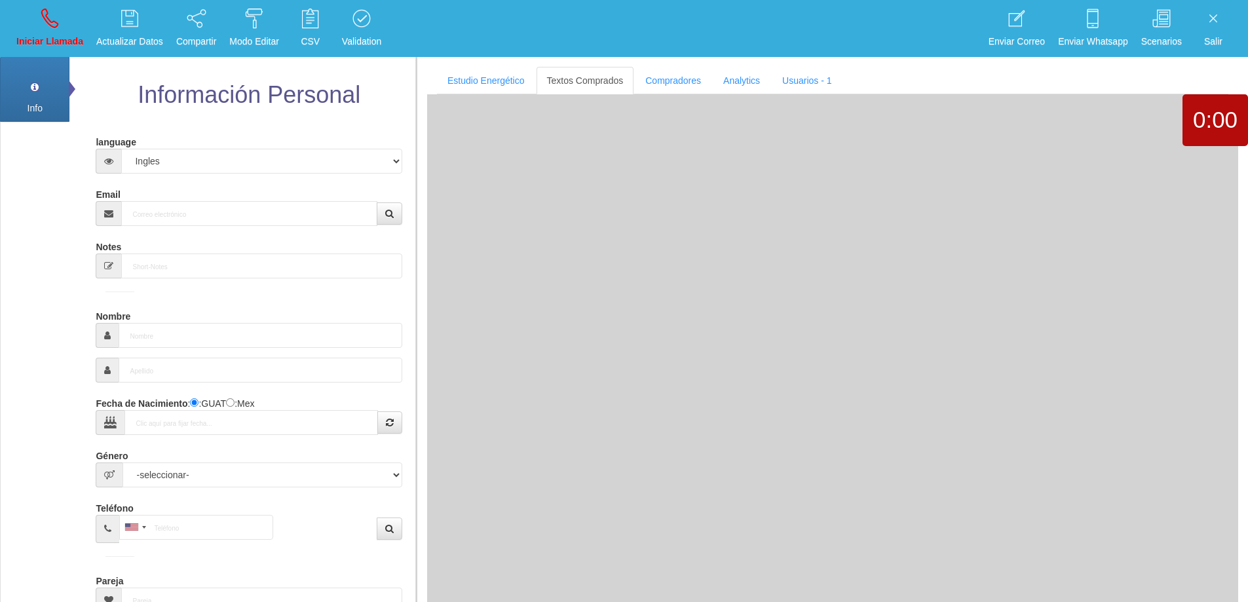
drag, startPoint x: 180, startPoint y: 226, endPoint x: 187, endPoint y: 218, distance: 10.7
click at [180, 227] on form "language Español Portugues [PERSON_NAME] Email Sensibilidad Notes Comprador de …" at bounding box center [249, 433] width 286 height 604
drag, startPoint x: 190, startPoint y: 214, endPoint x: 402, endPoint y: 189, distance: 213.8
click at [191, 215] on input "Email" at bounding box center [249, 213] width 256 height 25
paste input "[EMAIL_ADDRESS][DOMAIN_NAME]"
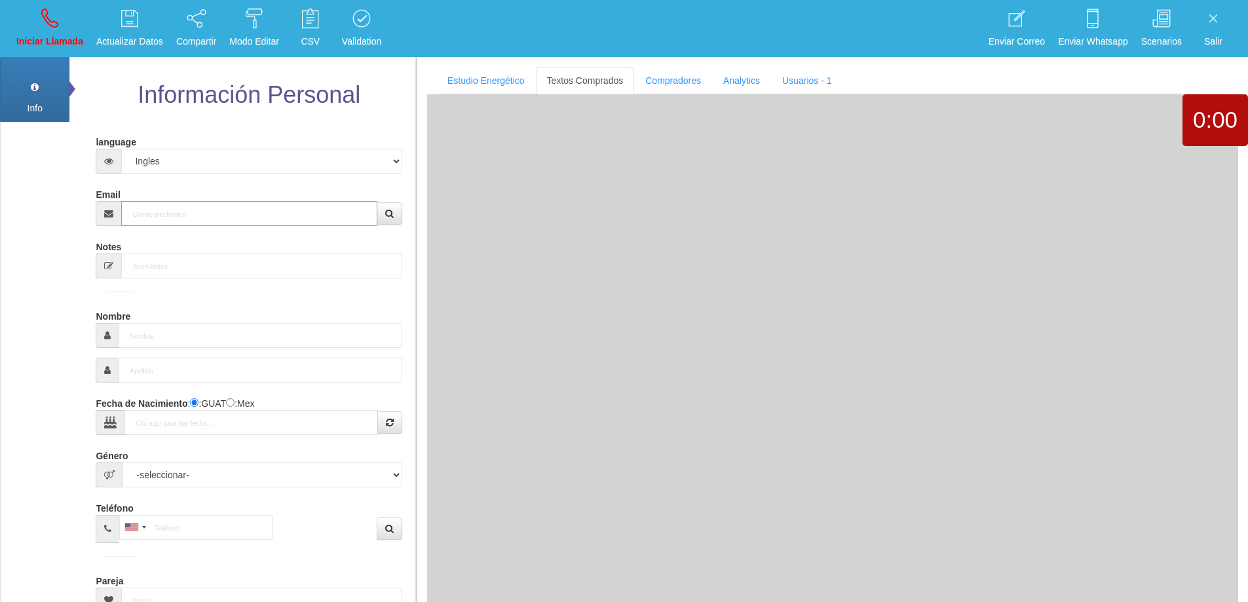
type input "[EMAIL_ADDRESS][DOMAIN_NAME]"
type input "26 Abr 1971"
select select "2"
type input "Comprador bajo"
type input "[PERSON_NAME]"
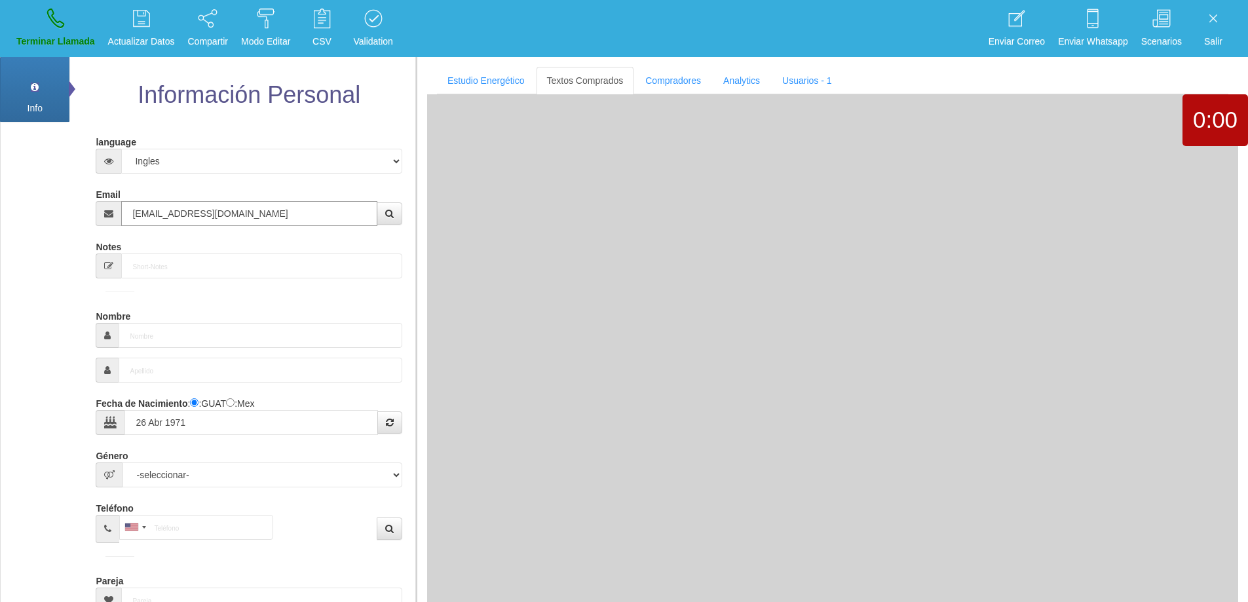
type input "[PERSON_NAME] De [PERSON_NAME]"
select select "2"
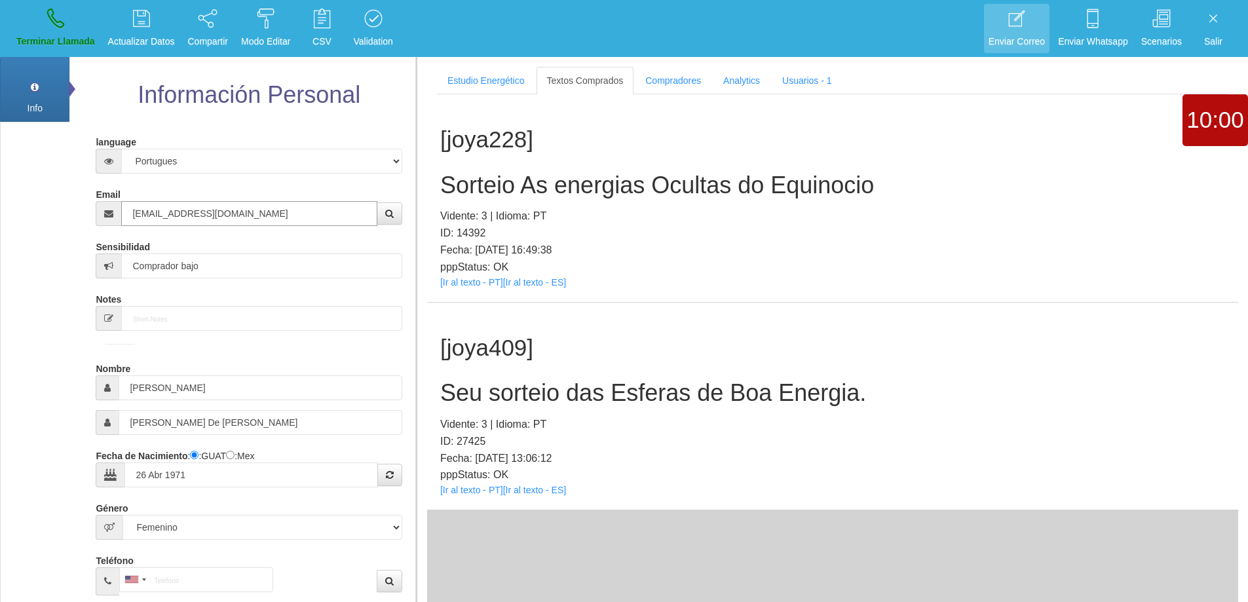
type input "[EMAIL_ADDRESS][DOMAIN_NAME]"
click at [729, 387] on h2 "Seu sorteio das Esferas de Boa Energia." at bounding box center [832, 393] width 785 height 26
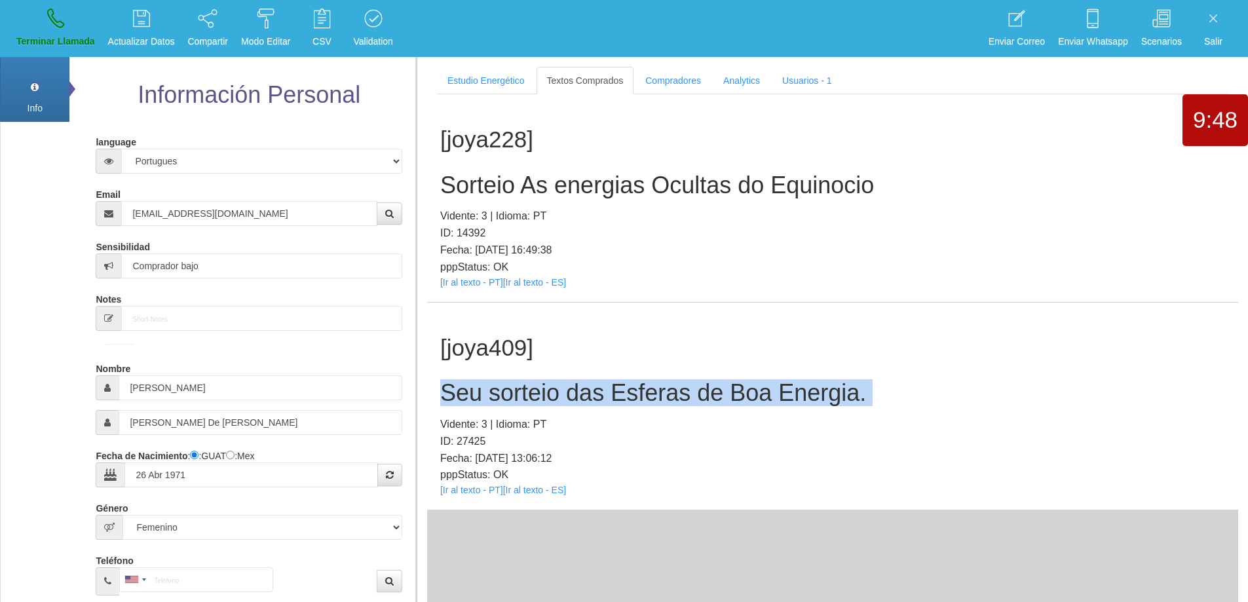
click at [729, 388] on h2 "Seu sorteio das Esferas de Boa Energia." at bounding box center [832, 393] width 785 height 26
click at [634, 389] on h2 "Seu sorteio das Esferas de Boa Energia." at bounding box center [832, 393] width 785 height 26
click at [634, 388] on h2 "Seu sorteio das Esferas de Boa Energia." at bounding box center [832, 393] width 785 height 26
click at [634, 389] on h2 "Seu sorteio das Esferas de Boa Energia." at bounding box center [832, 393] width 785 height 26
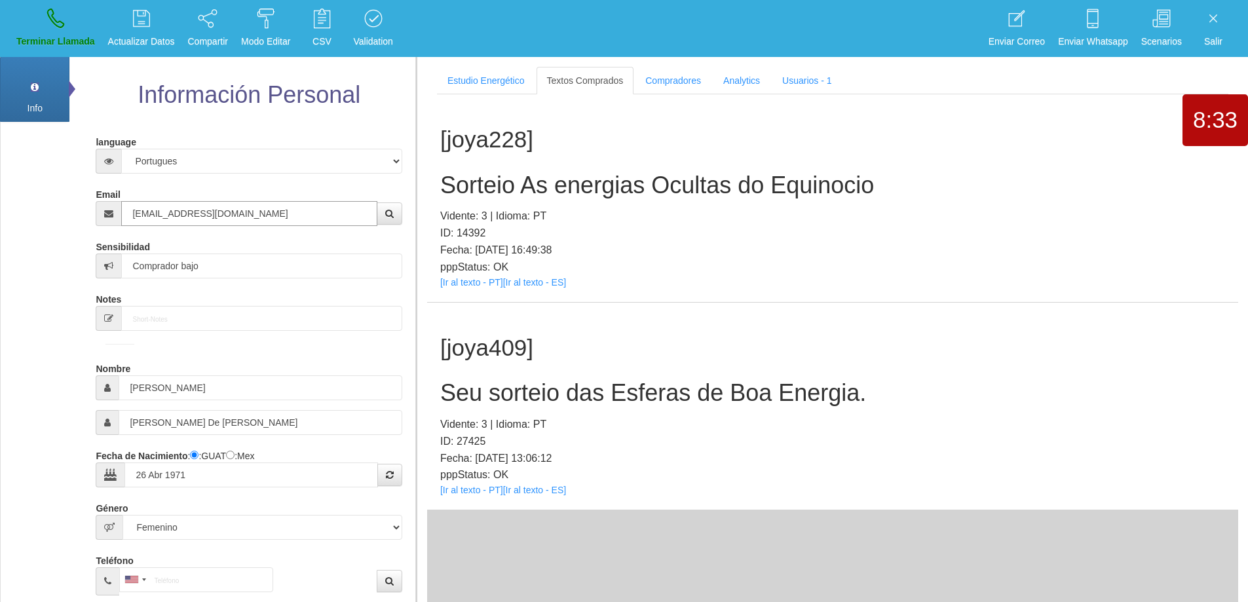
click at [285, 220] on input "[EMAIL_ADDRESS][DOMAIN_NAME]" at bounding box center [249, 213] width 256 height 25
click at [151, 388] on input "[PERSON_NAME]" at bounding box center [260, 387] width 283 height 25
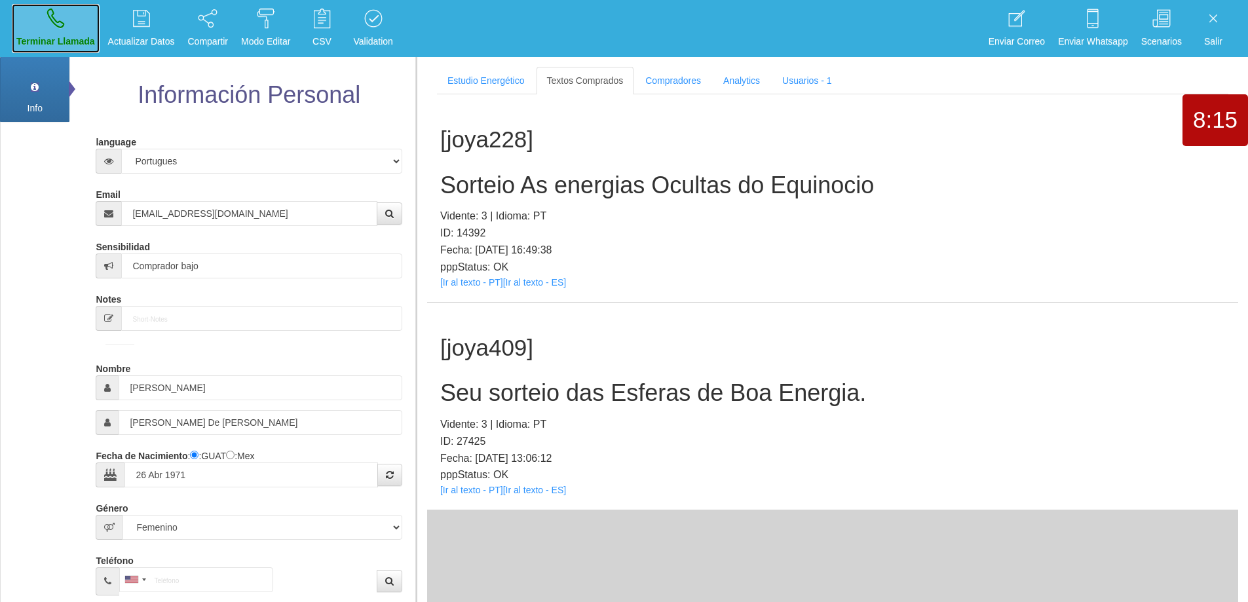
drag, startPoint x: 29, startPoint y: 34, endPoint x: 657, endPoint y: 47, distance: 628.6
click at [29, 35] on p "Terminar Llamada" at bounding box center [55, 41] width 79 height 15
select select "0"
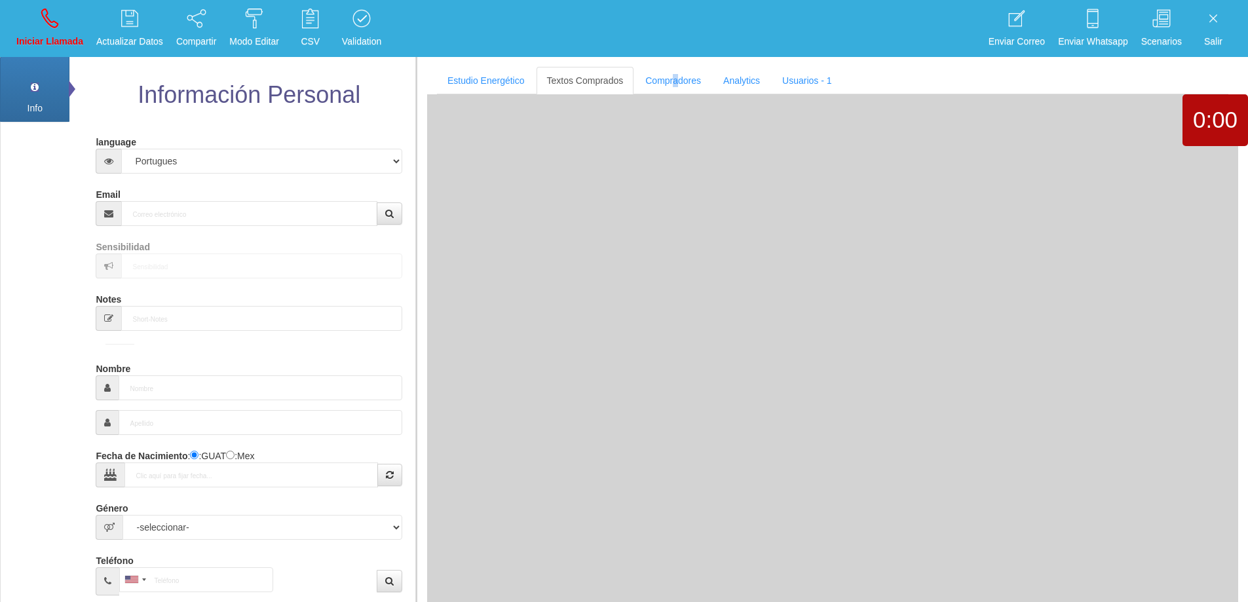
click at [677, 59] on section "Estudio Energético Realizar Pago Textos Comprados Compradores Analytics Usuario…" at bounding box center [832, 358] width 832 height 602
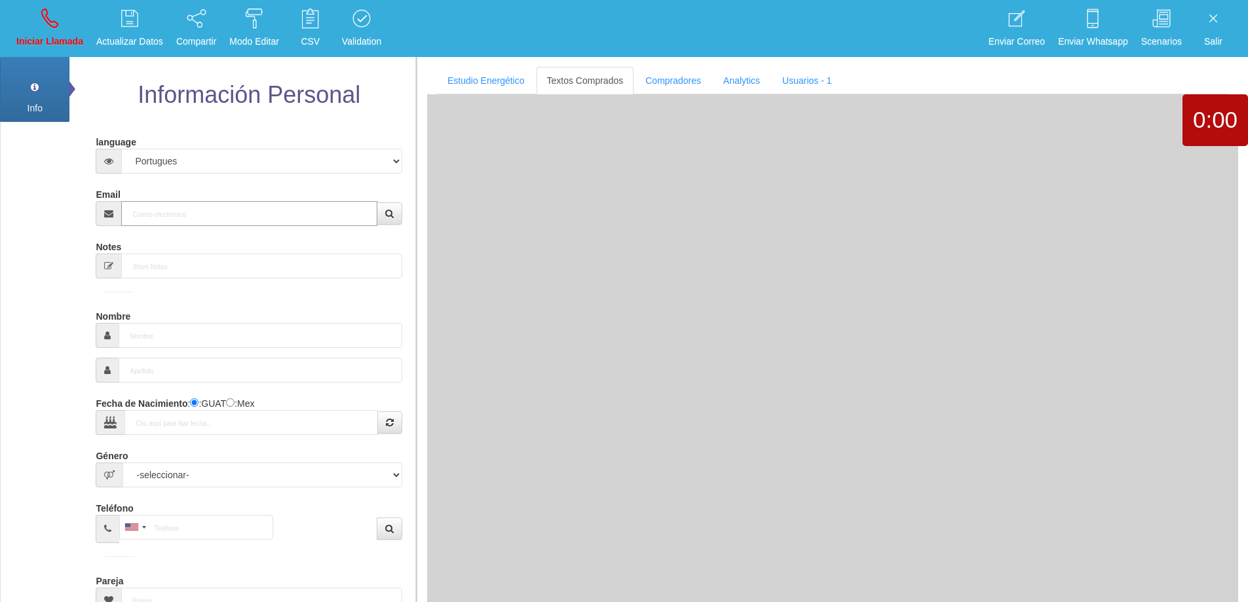
click at [240, 211] on input "Email" at bounding box center [249, 213] width 256 height 25
paste input "[EMAIL_ADDRESS][DOMAIN_NAME]"
type input "[EMAIL_ADDRESS][DOMAIN_NAME]"
click at [391, 211] on icon "button" at bounding box center [389, 213] width 9 height 9
type input "[DATE]"
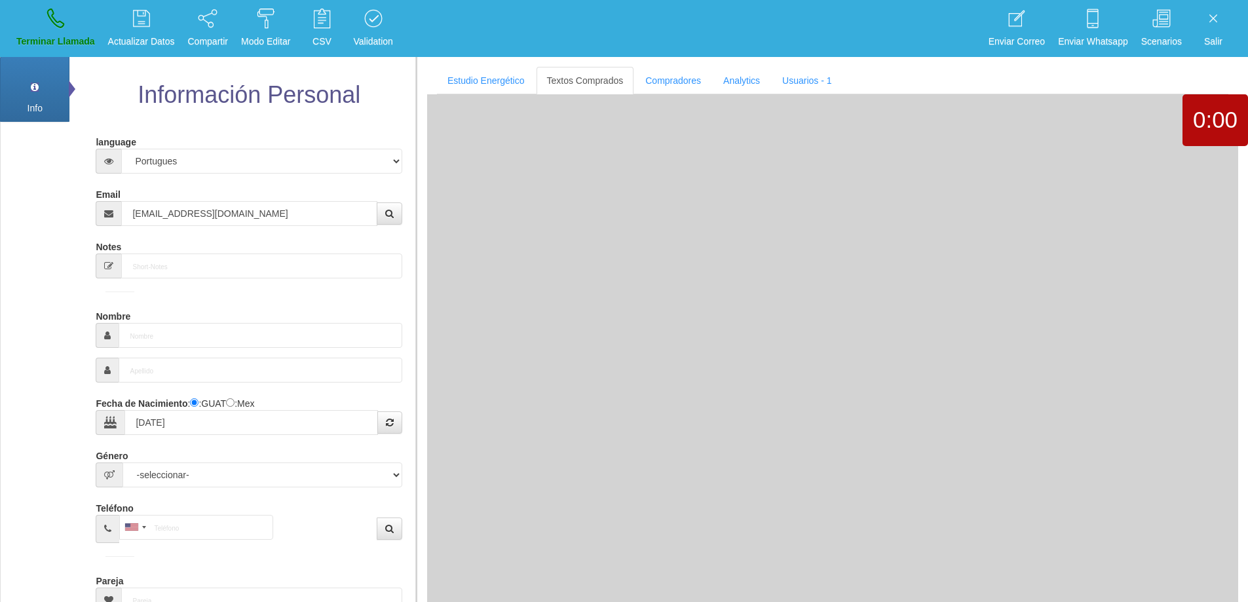
select select "4"
type input "Comprador bajo"
type input "[PERSON_NAME]"
select select "2"
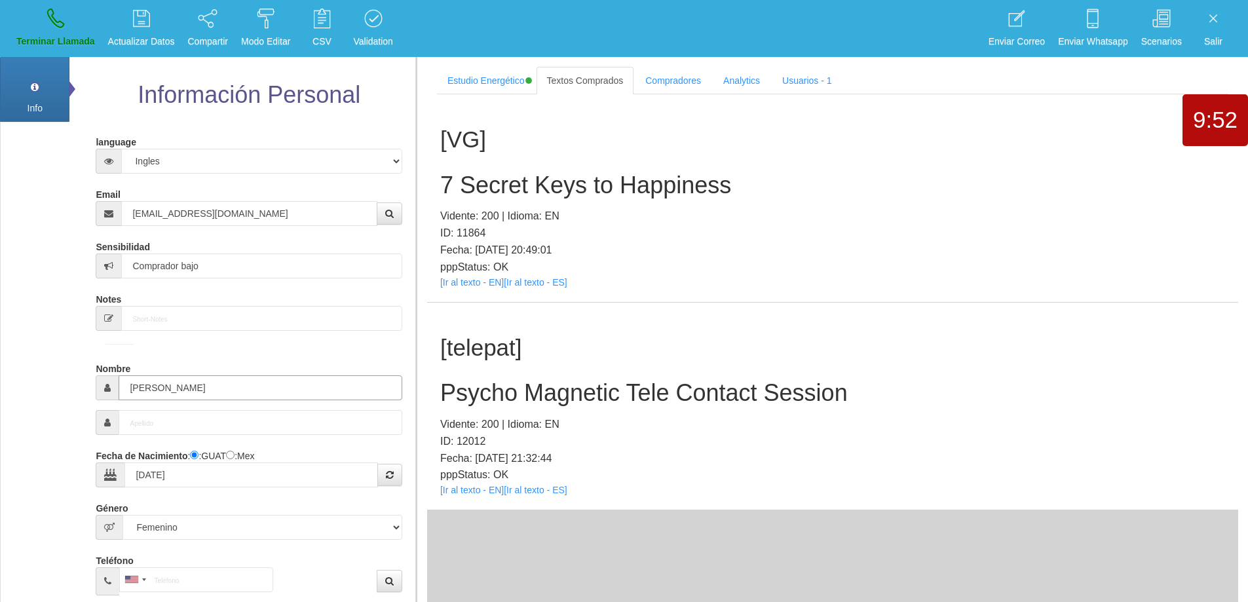
click at [149, 391] on input "[PERSON_NAME]" at bounding box center [260, 387] width 283 height 25
